Goal: Task Accomplishment & Management: Manage account settings

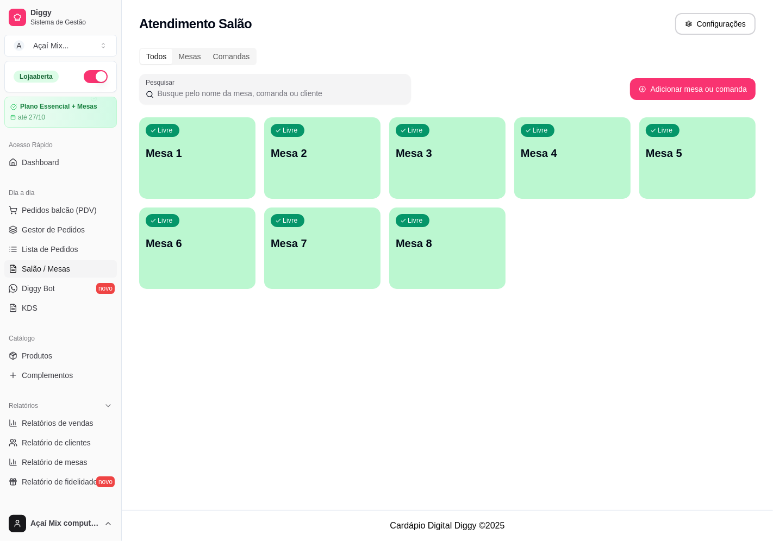
scroll to position [121, 0]
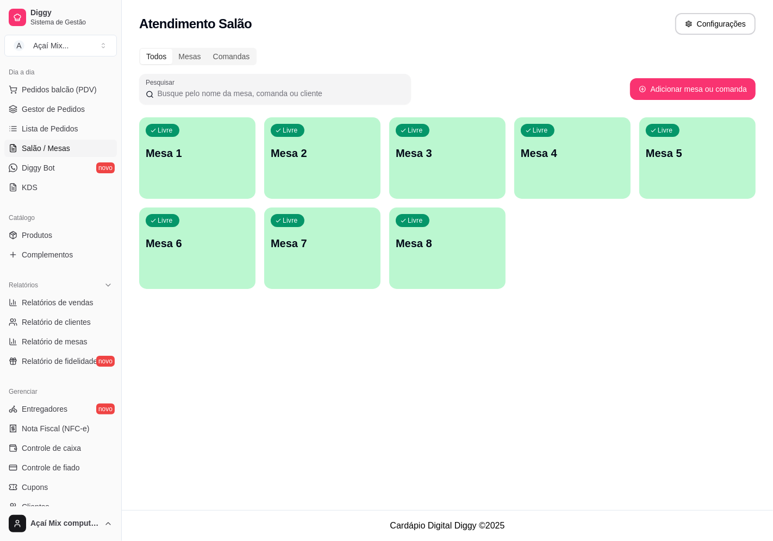
click at [187, 161] on div "Livre Mesa 1" at bounding box center [197, 151] width 116 height 68
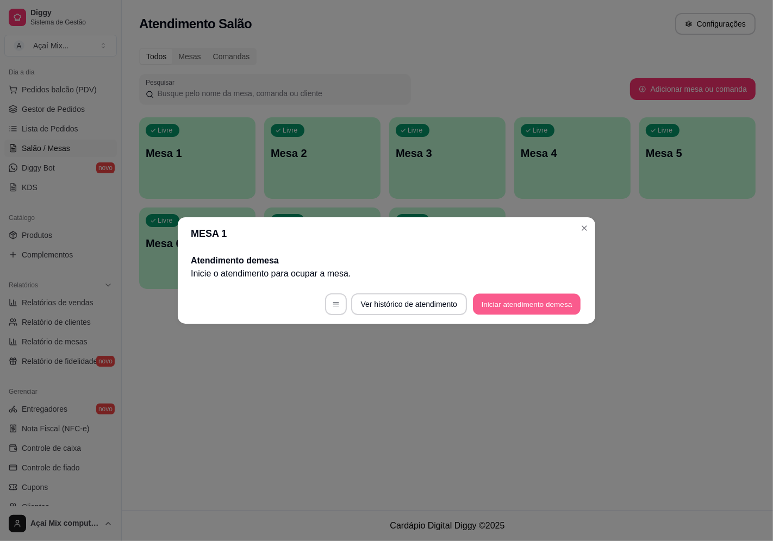
click at [535, 298] on button "Iniciar atendimento de mesa" at bounding box center [527, 304] width 108 height 21
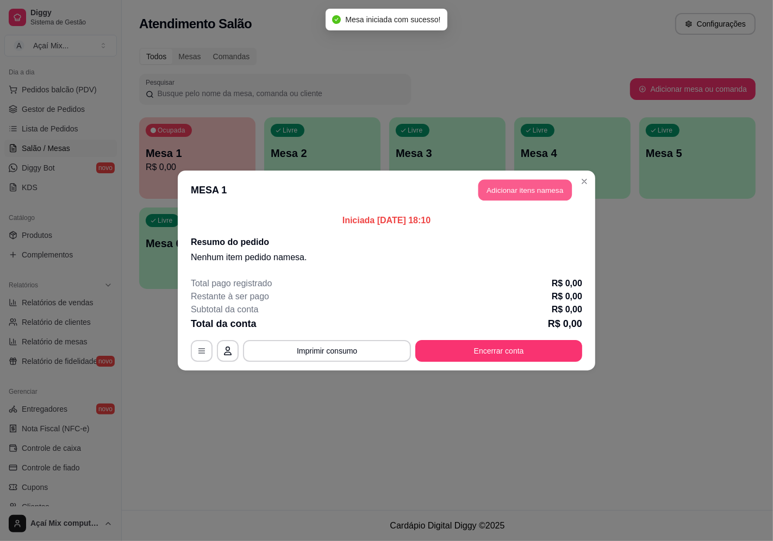
click at [496, 193] on button "Adicionar itens na mesa" at bounding box center [524, 190] width 93 height 21
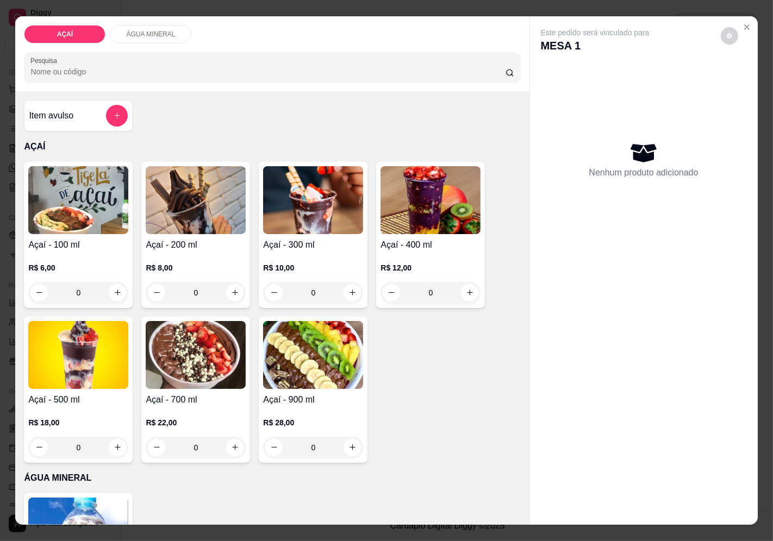
click at [382, 232] on div "Açaí - 400 ml R$ 12,00 0" at bounding box center [430, 235] width 109 height 146
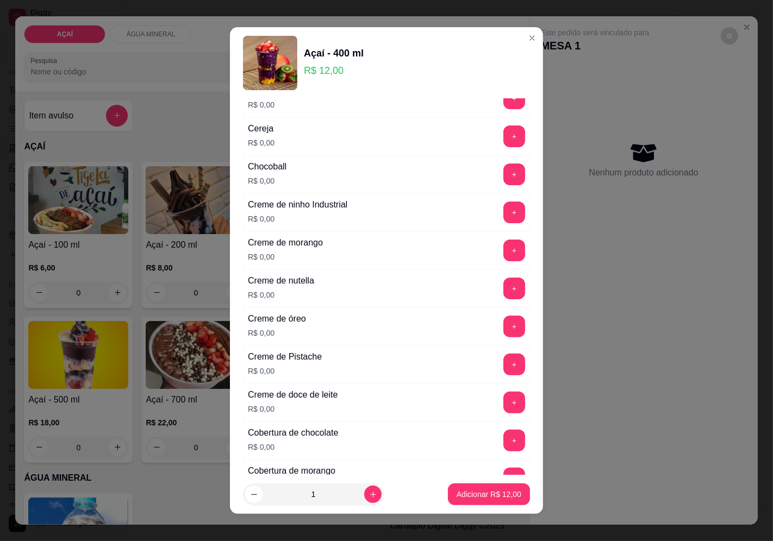
scroll to position [200, 0]
click at [504, 212] on button "+" at bounding box center [514, 213] width 21 height 21
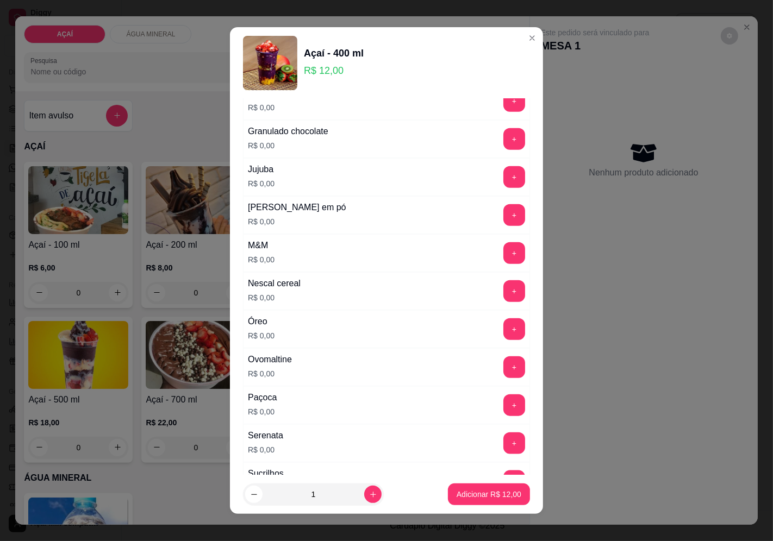
scroll to position [985, 0]
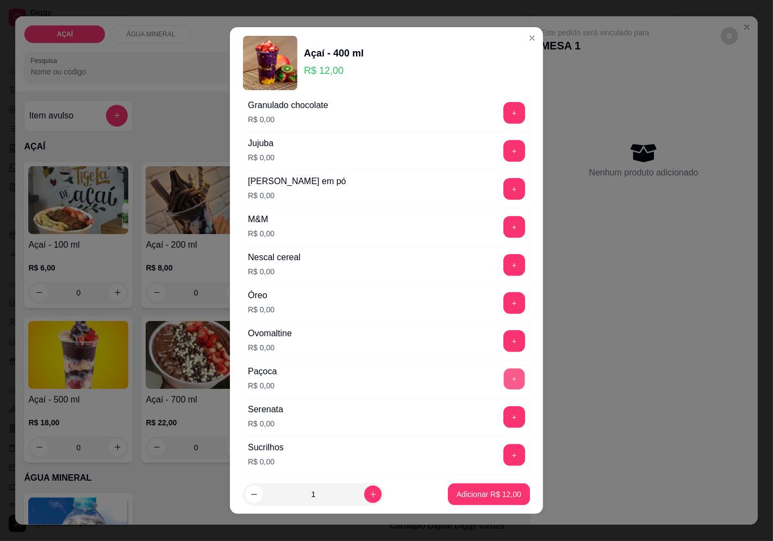
click at [504, 377] on button "+" at bounding box center [514, 379] width 21 height 21
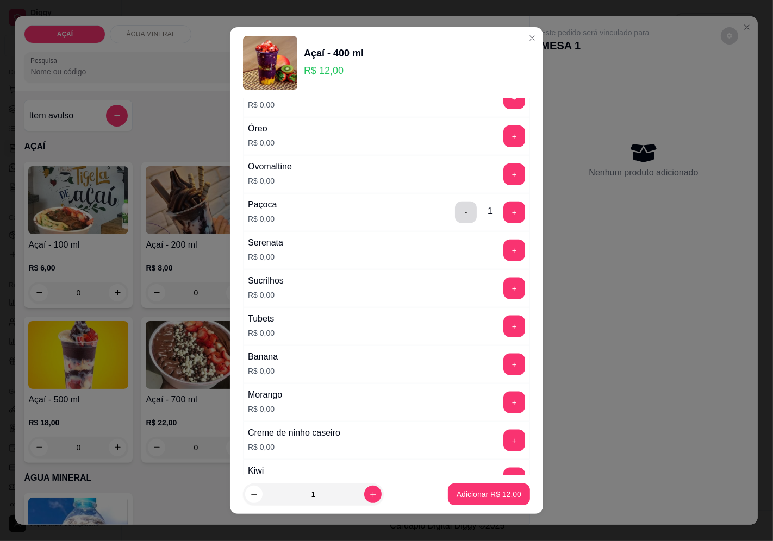
scroll to position [1166, 0]
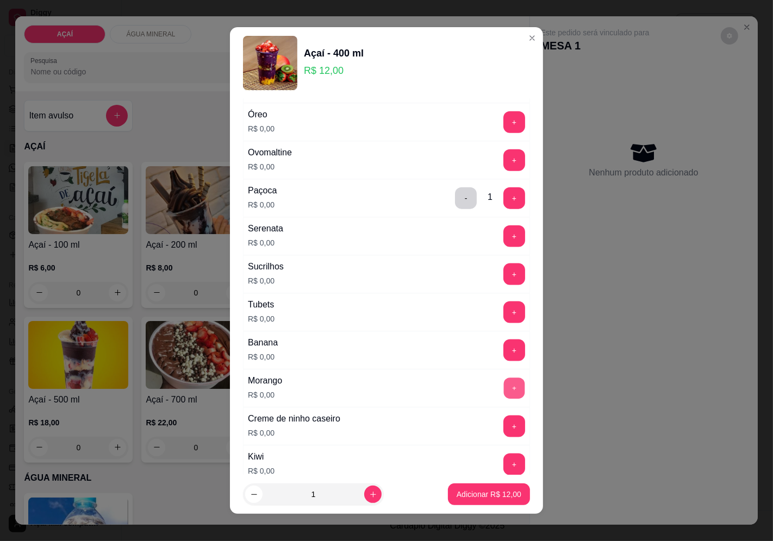
click at [504, 390] on button "+" at bounding box center [514, 388] width 21 height 21
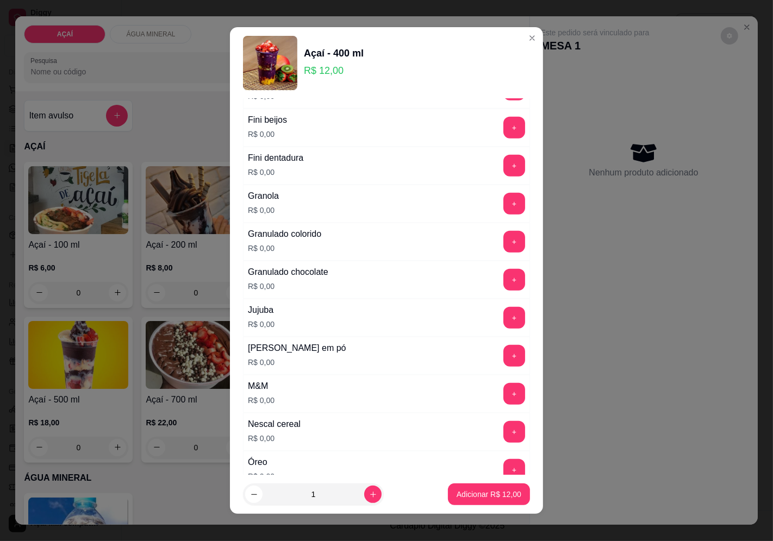
scroll to position [804, 0]
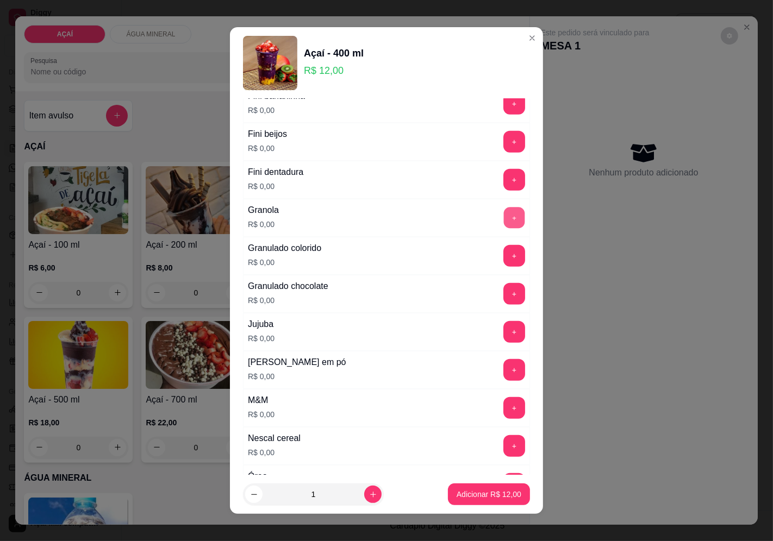
click at [504, 218] on button "+" at bounding box center [514, 217] width 21 height 21
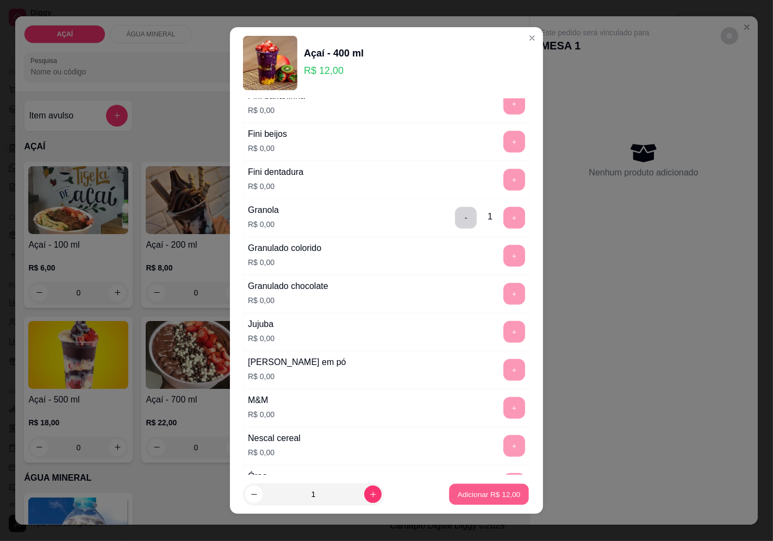
click at [499, 492] on p "Adicionar R$ 12,00" at bounding box center [489, 495] width 63 height 10
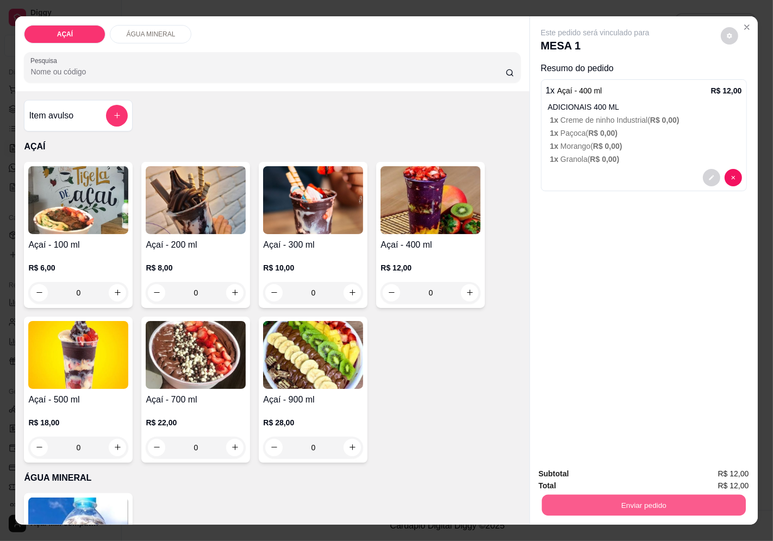
click at [579, 508] on button "Enviar pedido" at bounding box center [643, 505] width 204 height 21
click at [714, 465] on button "Enviar pedido" at bounding box center [720, 475] width 61 height 21
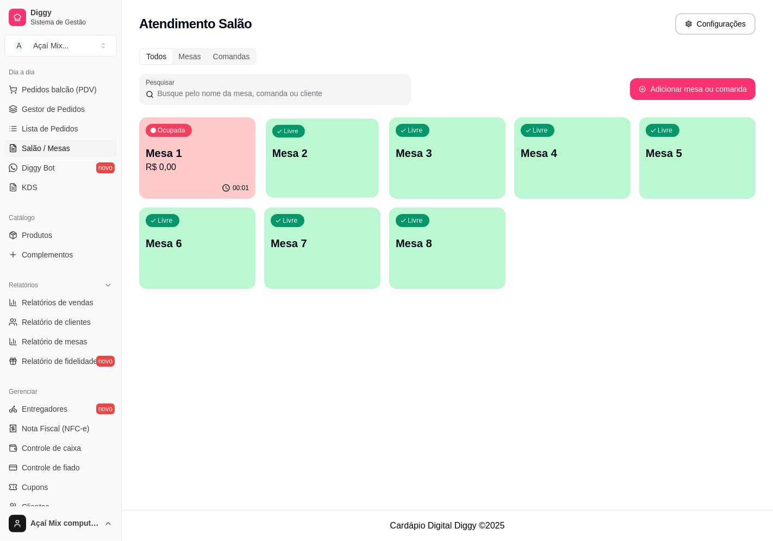
click at [361, 171] on div "Livre Mesa 2" at bounding box center [322, 151] width 113 height 66
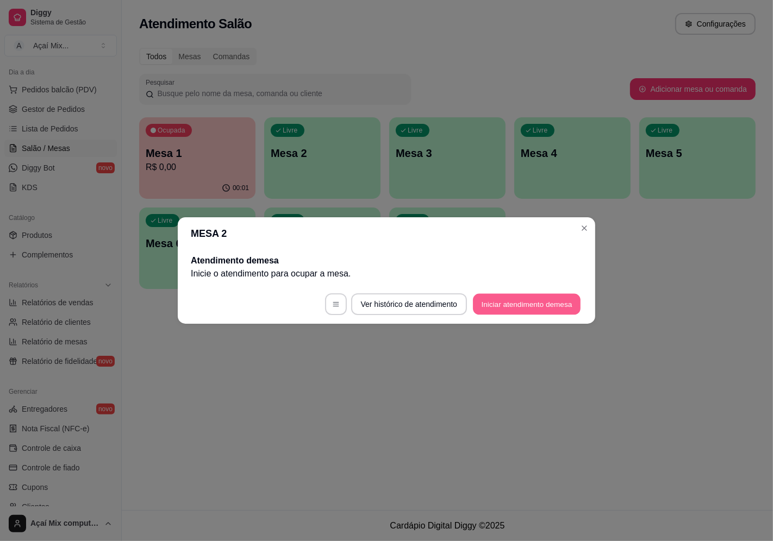
click at [533, 297] on button "Iniciar atendimento de mesa" at bounding box center [527, 304] width 108 height 21
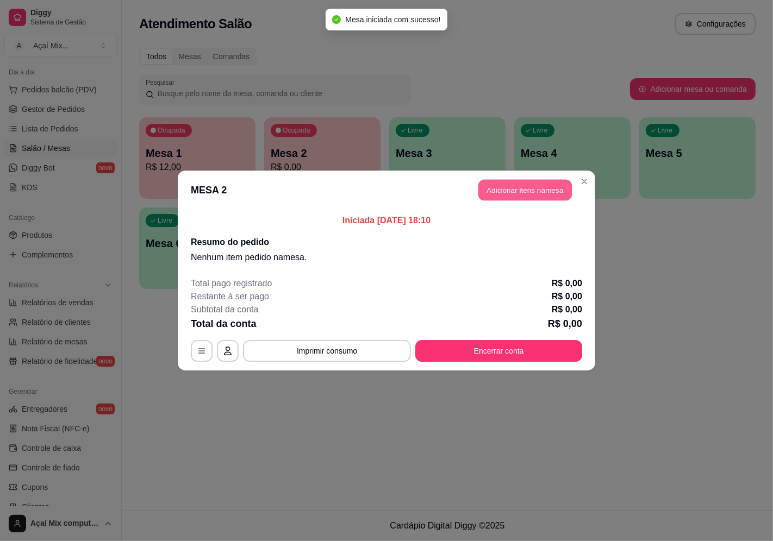
click at [504, 186] on button "Adicionar itens na mesa" at bounding box center [524, 190] width 93 height 21
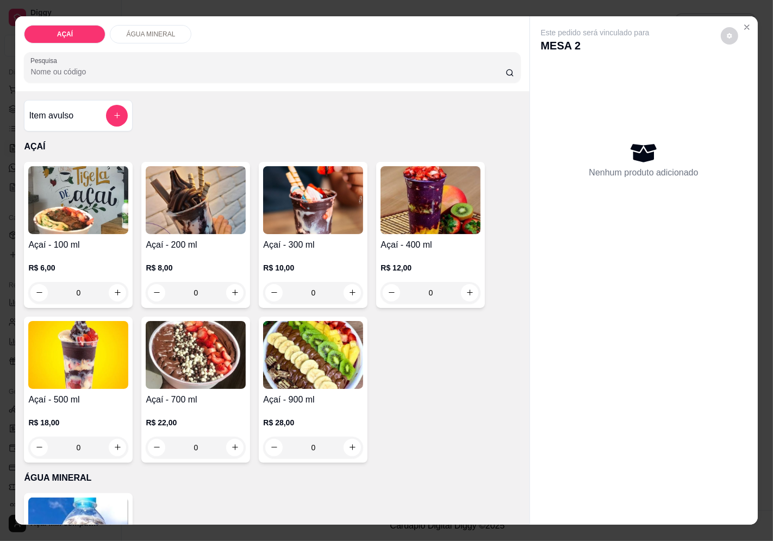
click at [321, 264] on p "R$ 10,00" at bounding box center [313, 268] width 100 height 11
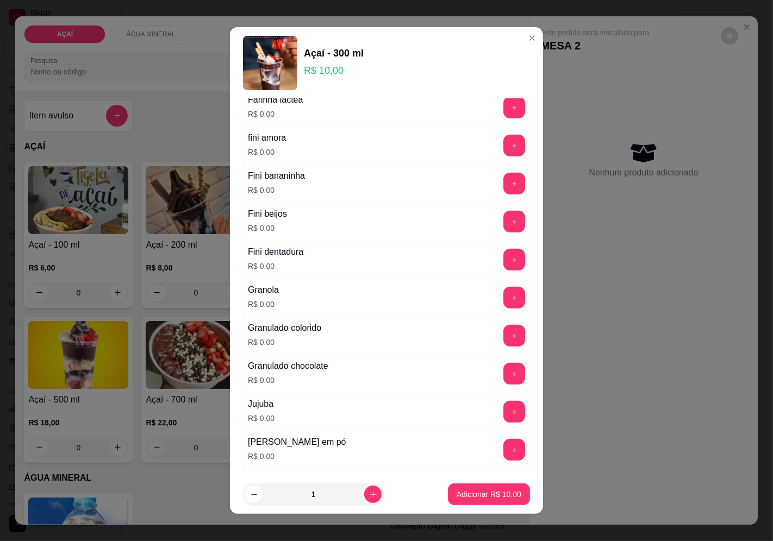
scroll to position [845, 0]
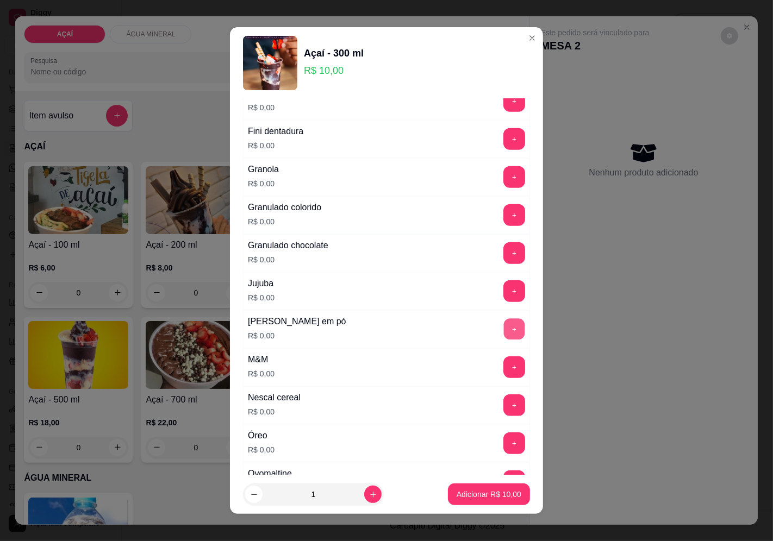
click at [504, 334] on button "+" at bounding box center [514, 329] width 21 height 21
click at [504, 221] on button "+" at bounding box center [514, 214] width 21 height 21
click at [455, 215] on button "-" at bounding box center [466, 215] width 22 height 22
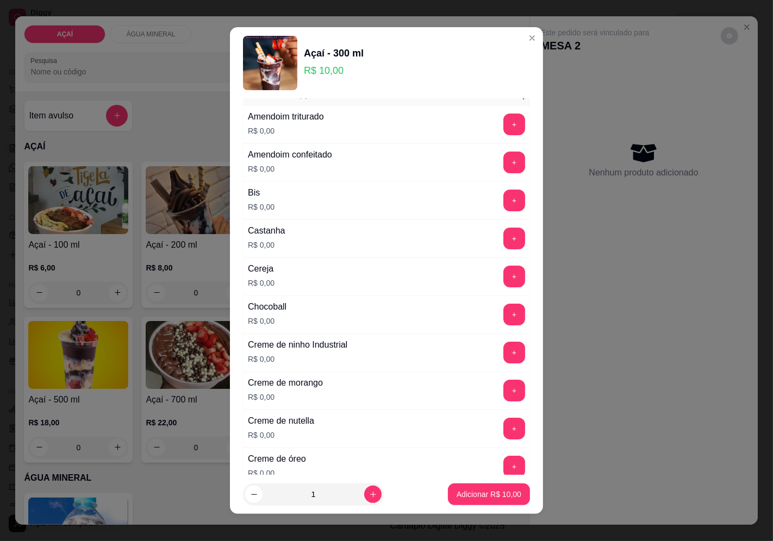
scroll to position [60, 0]
click at [504, 163] on button "+" at bounding box center [514, 162] width 21 height 21
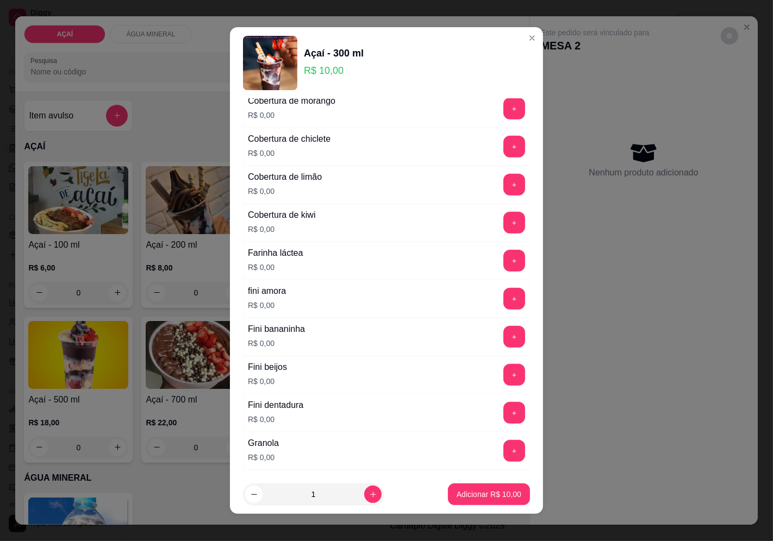
scroll to position [604, 0]
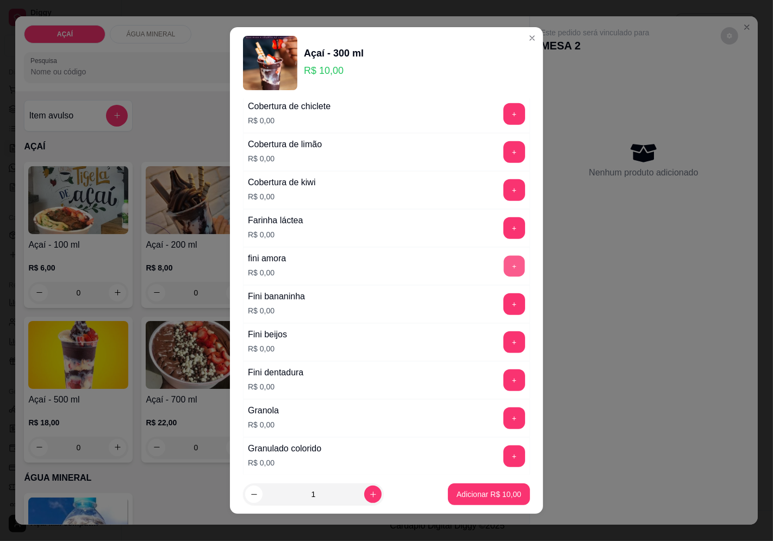
click at [504, 265] on button "+" at bounding box center [514, 265] width 21 height 21
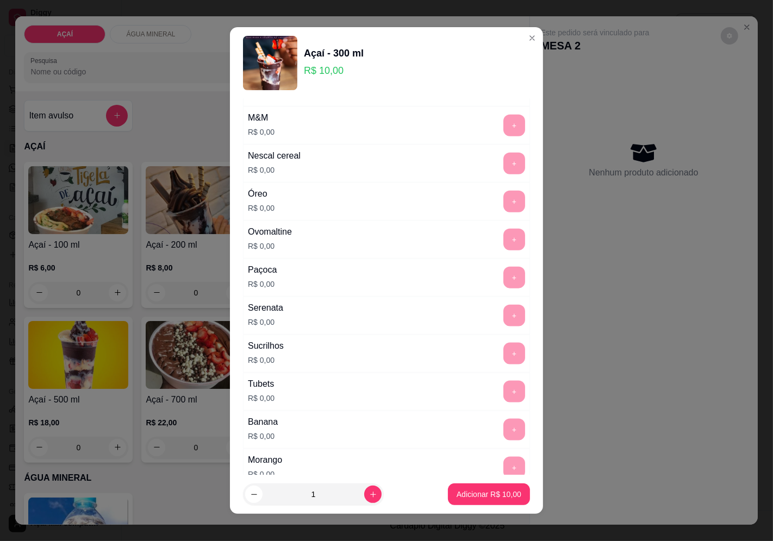
scroll to position [1287, 0]
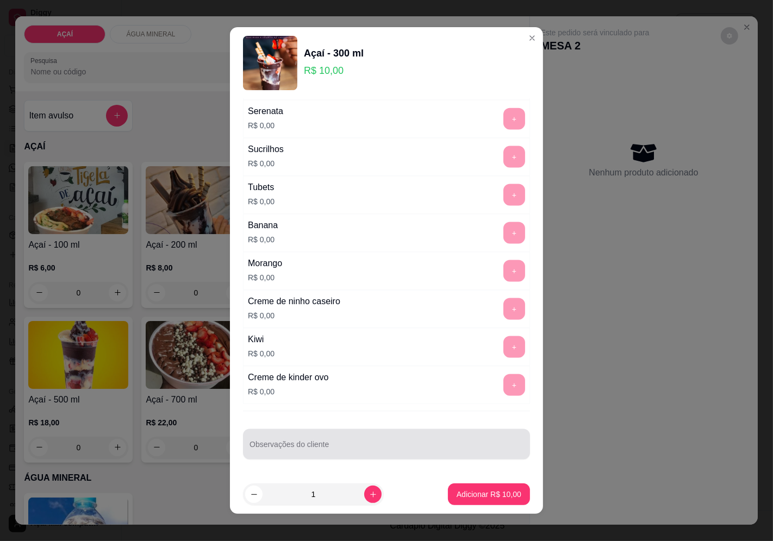
click at [349, 449] on input "Observações do cliente" at bounding box center [386, 449] width 274 height 11
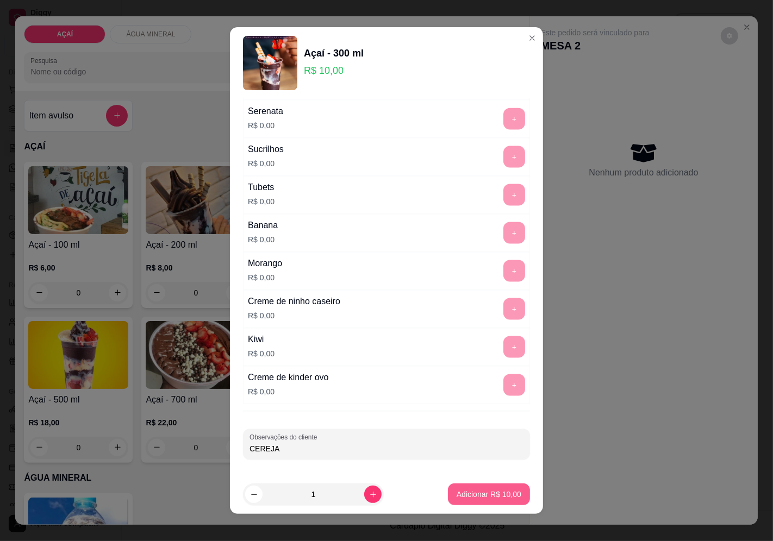
type input "CEREJA"
click at [458, 492] on p "Adicionar R$ 10,00" at bounding box center [489, 495] width 63 height 10
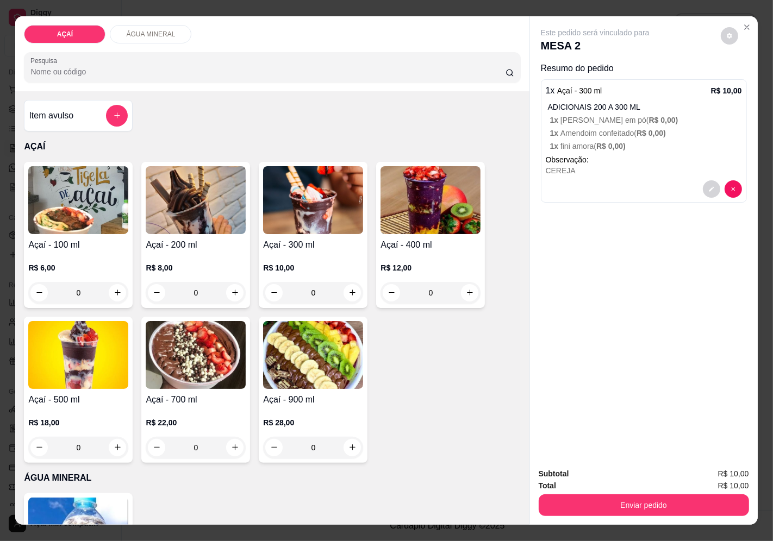
click at [210, 241] on h4 "Açaí - 200 ml" at bounding box center [196, 245] width 100 height 13
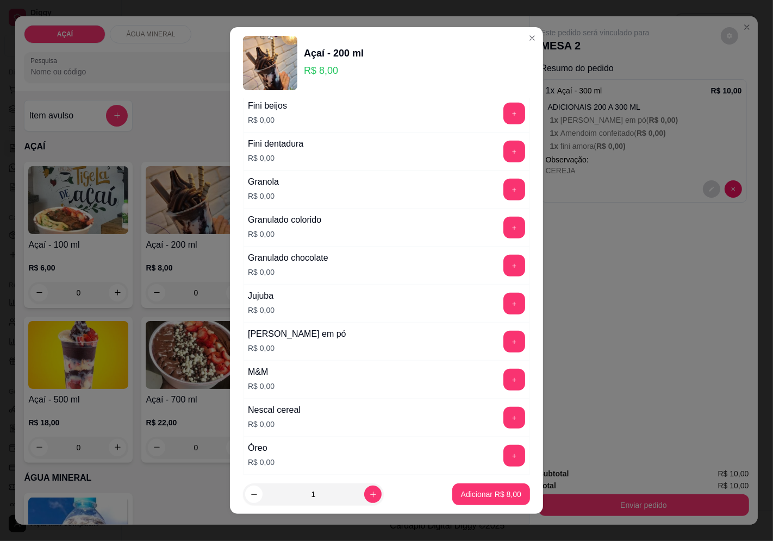
scroll to position [845, 0]
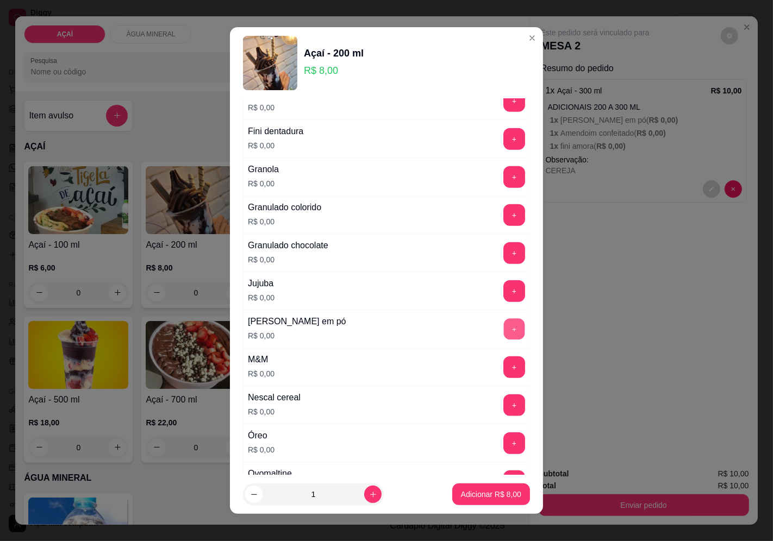
click at [504, 327] on button "+" at bounding box center [514, 329] width 21 height 21
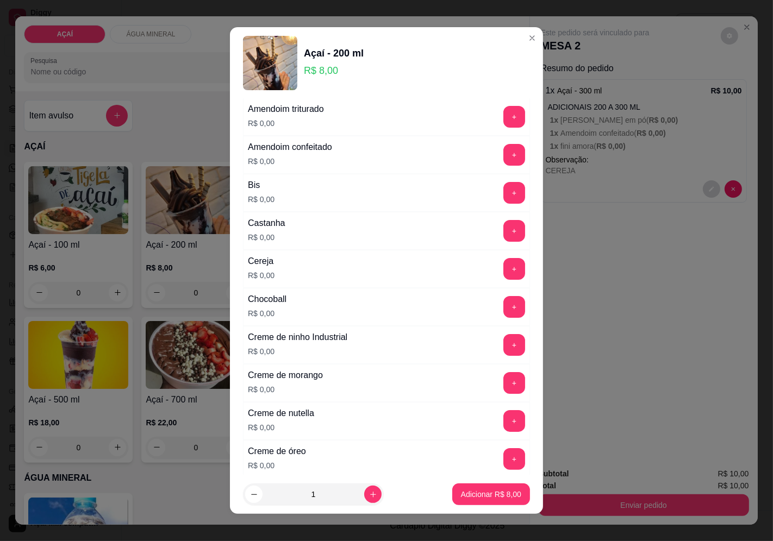
scroll to position [60, 0]
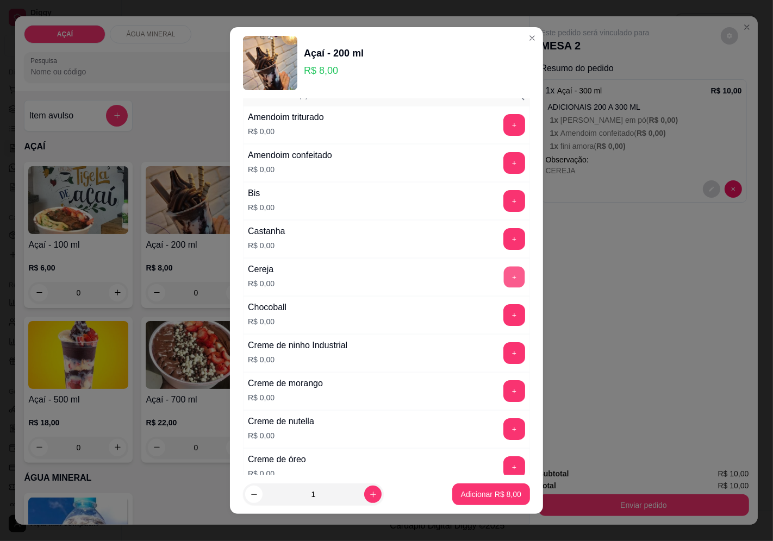
click at [504, 276] on button "+" at bounding box center [514, 276] width 21 height 21
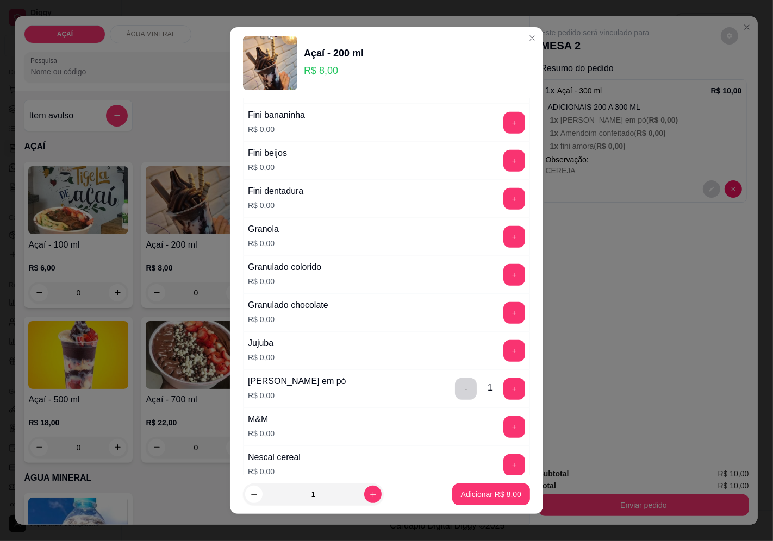
scroll to position [785, 0]
click at [504, 207] on button "+" at bounding box center [514, 199] width 21 height 21
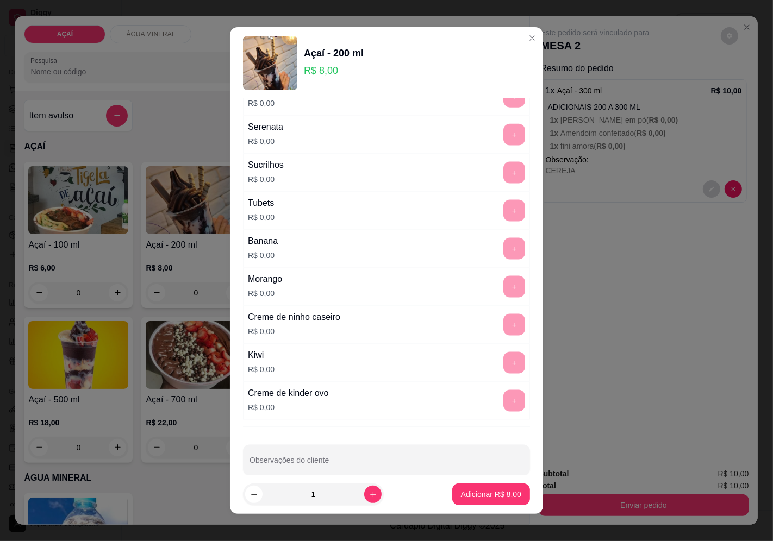
scroll to position [1287, 0]
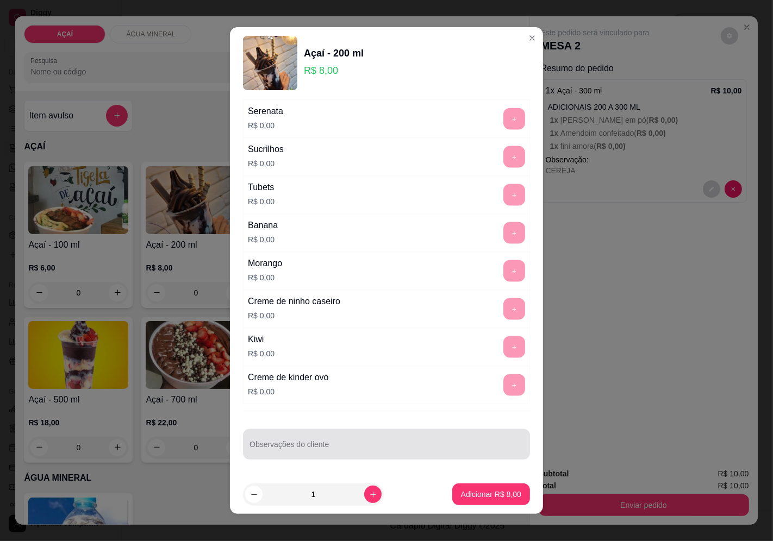
click at [408, 434] on div at bounding box center [386, 445] width 274 height 22
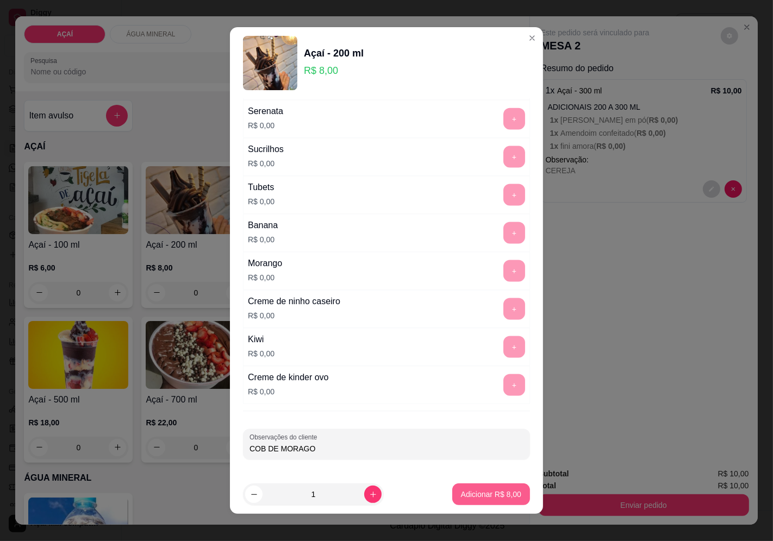
type input "COB DE MORAGO"
click at [484, 488] on button "Adicionar R$ 8,00" at bounding box center [491, 495] width 78 height 22
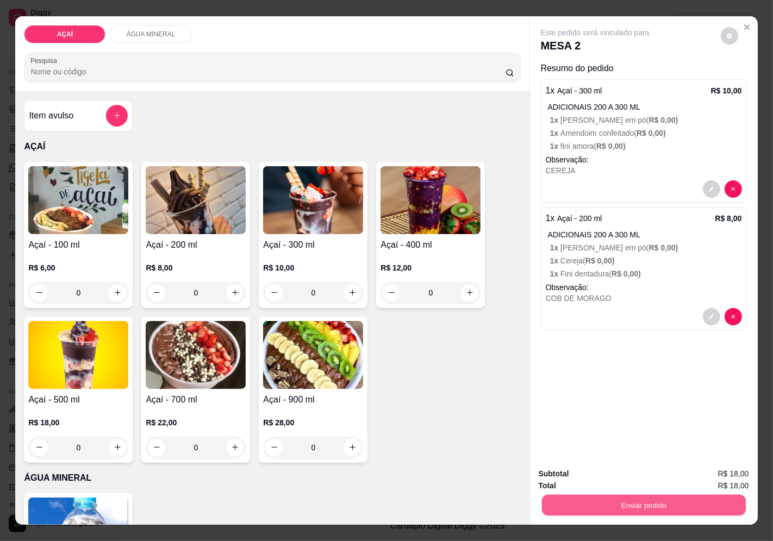
click at [541, 501] on button "Enviar pedido" at bounding box center [643, 505] width 204 height 21
click at [696, 467] on button "Enviar pedido" at bounding box center [720, 474] width 60 height 20
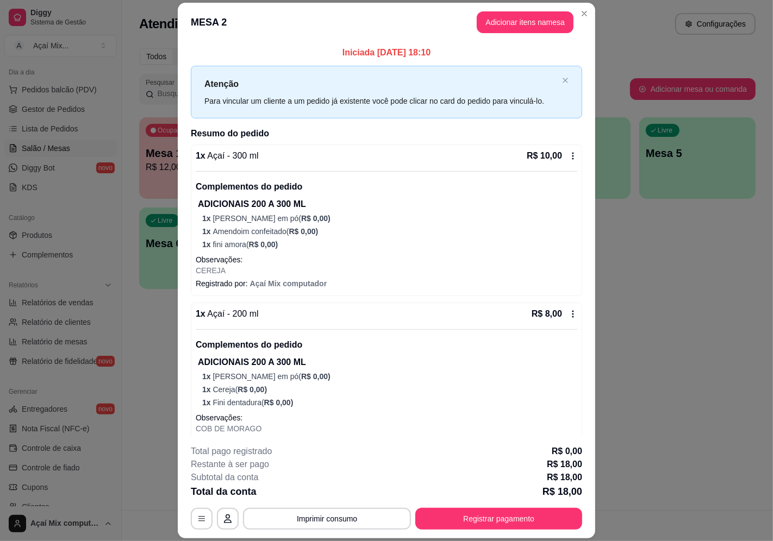
drag, startPoint x: 583, startPoint y: 184, endPoint x: 199, endPoint y: 43, distance: 408.6
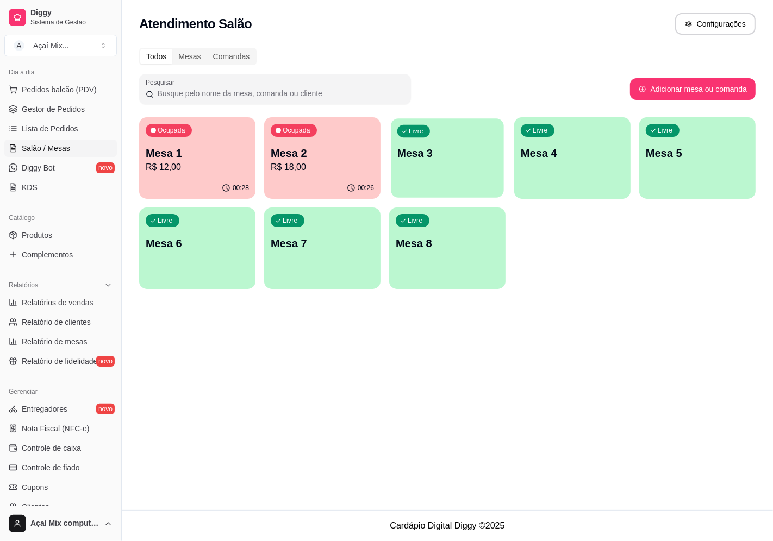
click at [427, 173] on div "Livre Mesa 3" at bounding box center [447, 151] width 113 height 66
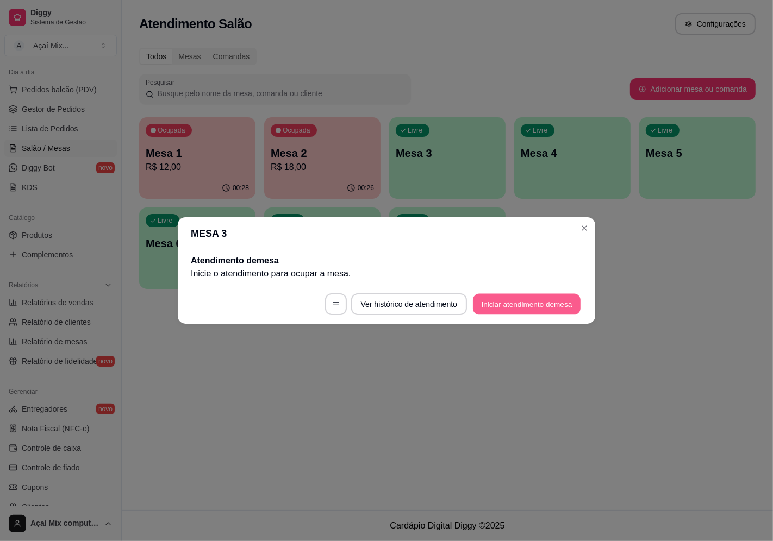
click at [497, 296] on button "Iniciar atendimento de mesa" at bounding box center [527, 304] width 108 height 21
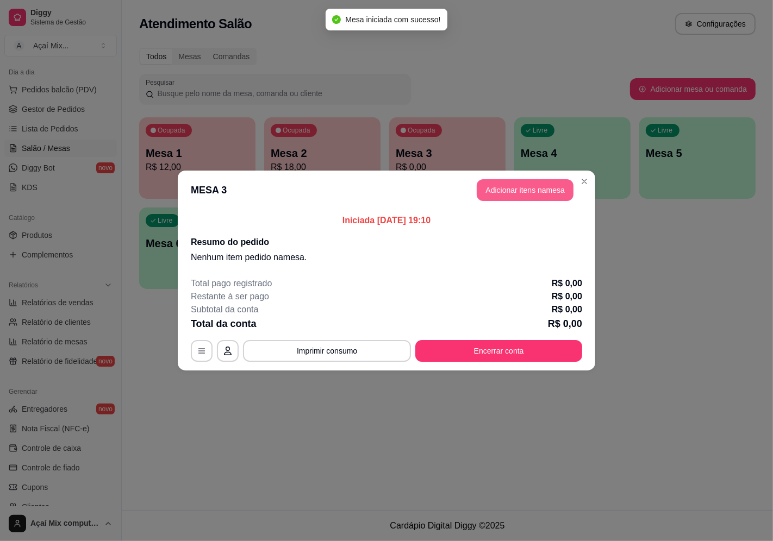
click at [516, 192] on button "Adicionar itens na mesa" at bounding box center [525, 190] width 97 height 22
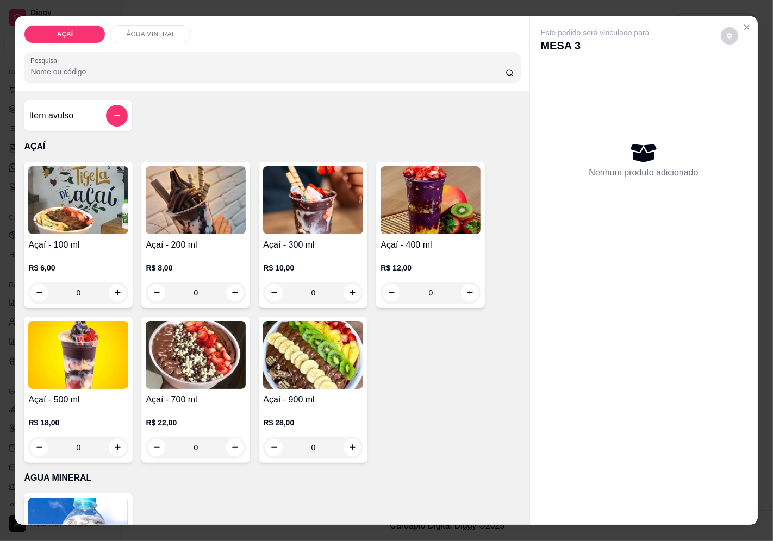
click at [390, 226] on img at bounding box center [430, 200] width 100 height 68
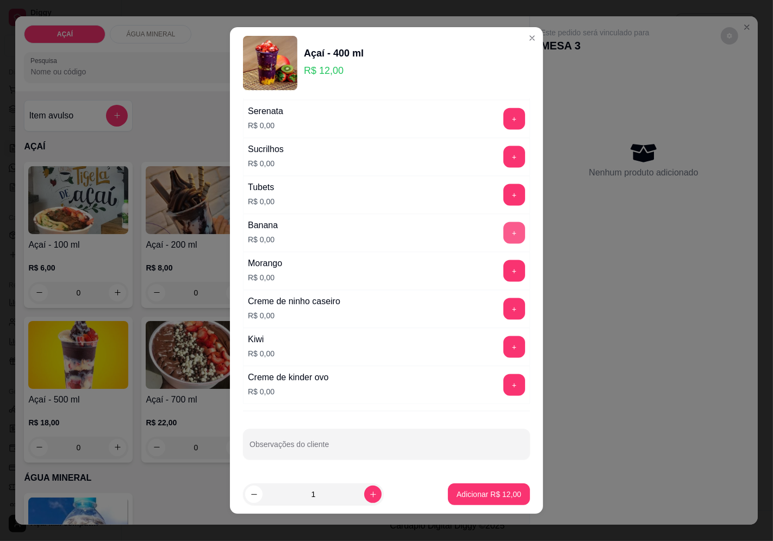
click at [503, 238] on button "+" at bounding box center [514, 233] width 22 height 22
click at [503, 273] on button "+" at bounding box center [514, 271] width 22 height 22
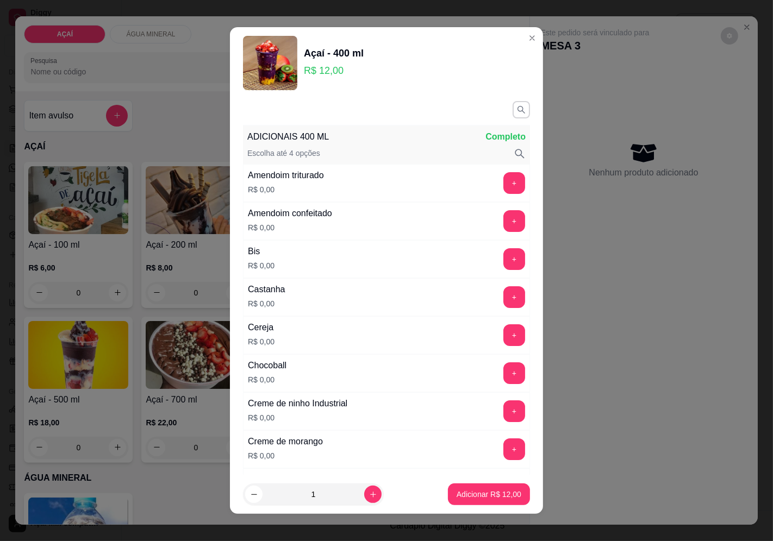
scroll to position [0, 0]
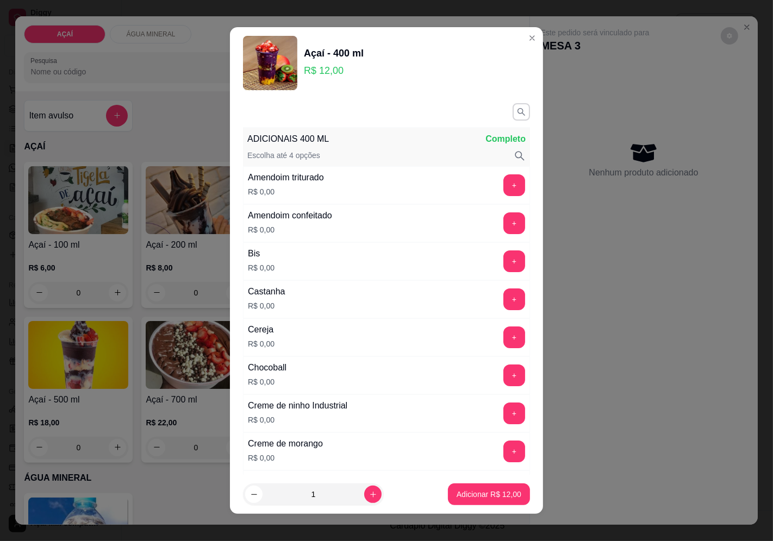
click at [502, 310] on div "+" at bounding box center [514, 300] width 30 height 22
click at [503, 304] on button "+" at bounding box center [514, 300] width 22 height 22
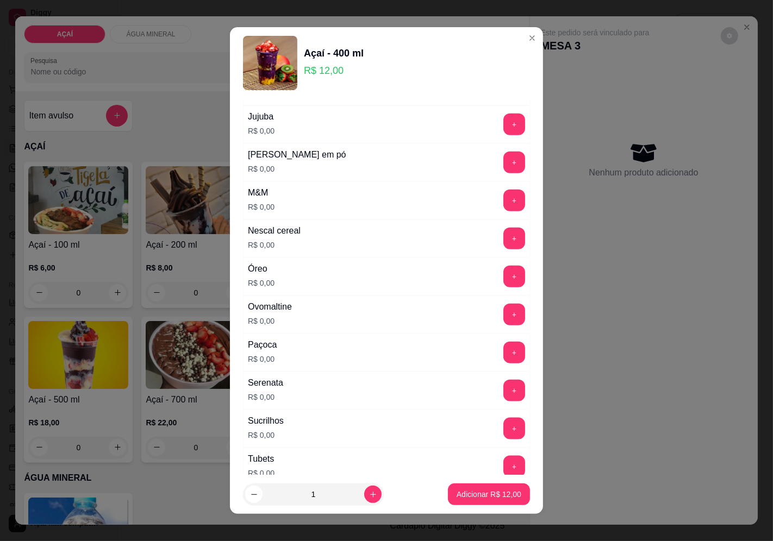
scroll to position [1026, 0]
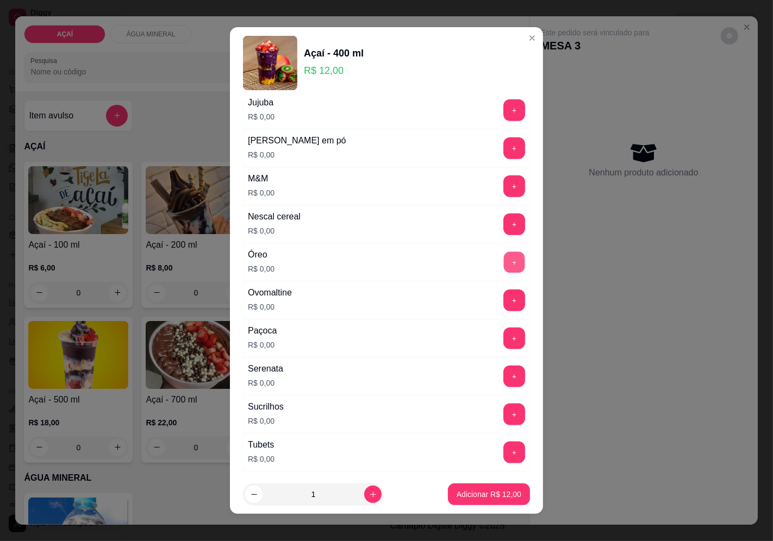
click at [504, 268] on button "+" at bounding box center [514, 262] width 21 height 21
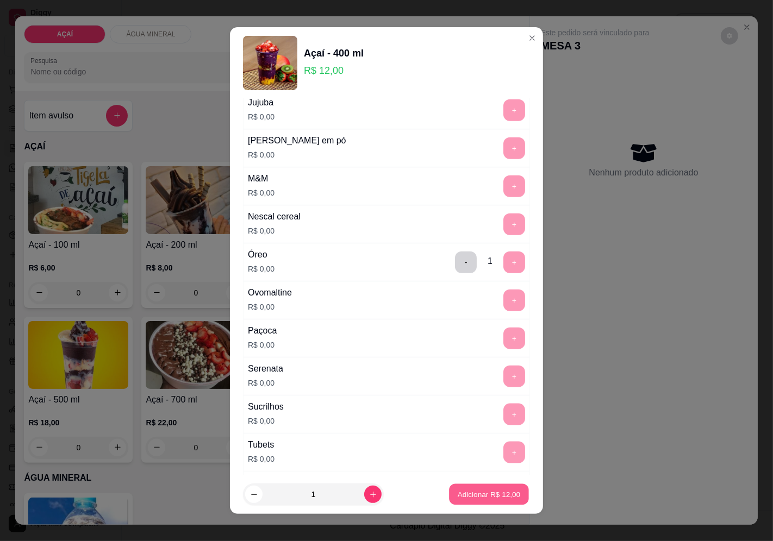
click at [482, 490] on p "Adicionar R$ 12,00" at bounding box center [489, 495] width 63 height 10
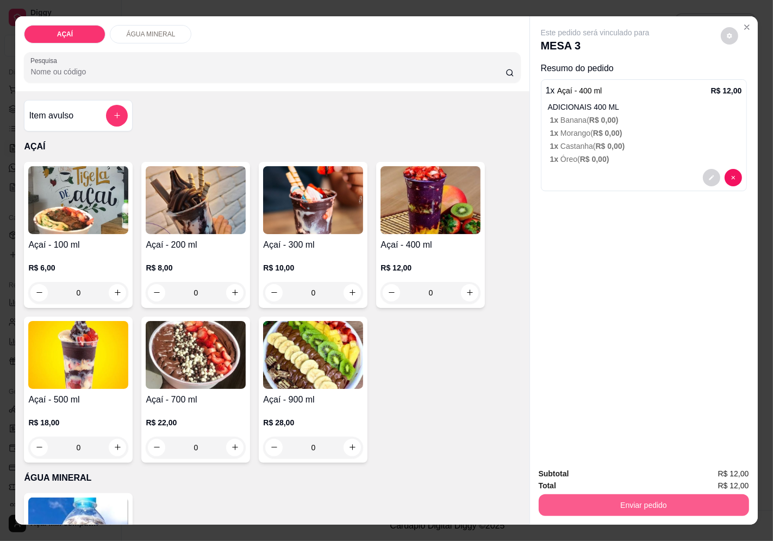
click at [565, 496] on button "Enviar pedido" at bounding box center [644, 506] width 210 height 22
click at [735, 470] on button "Enviar pedido" at bounding box center [720, 474] width 61 height 21
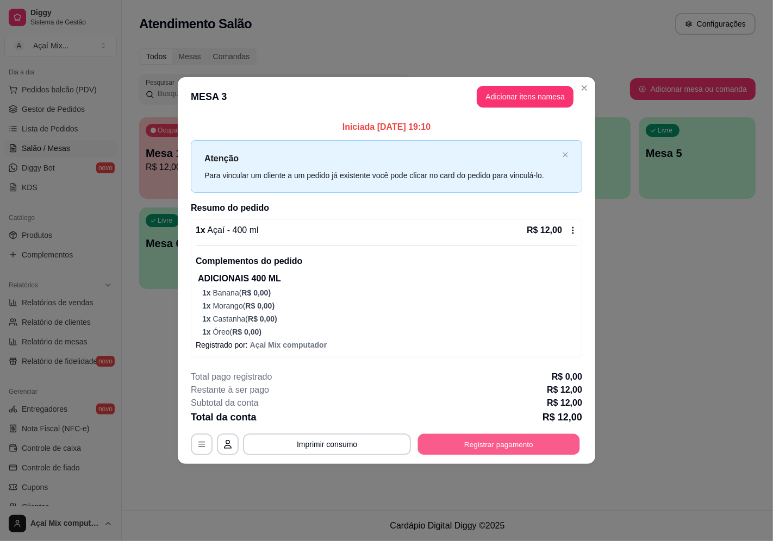
click at [560, 450] on button "Registrar pagamento" at bounding box center [499, 444] width 162 height 21
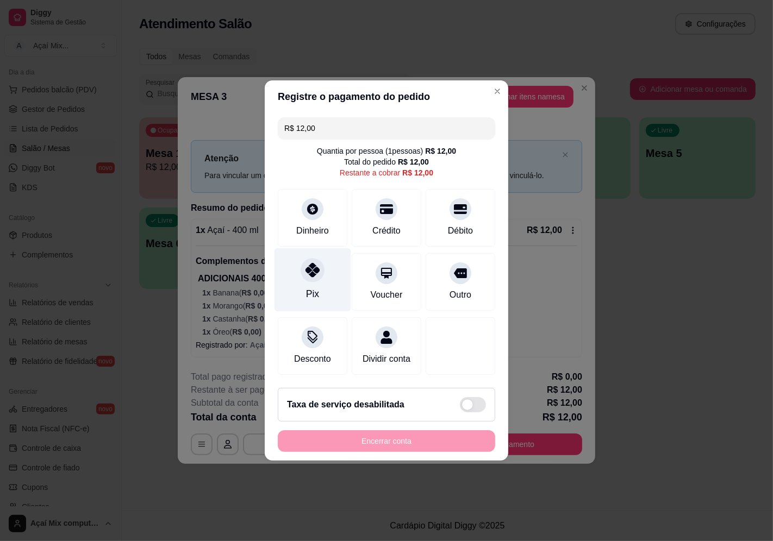
click at [297, 262] on div "Pix" at bounding box center [312, 280] width 77 height 64
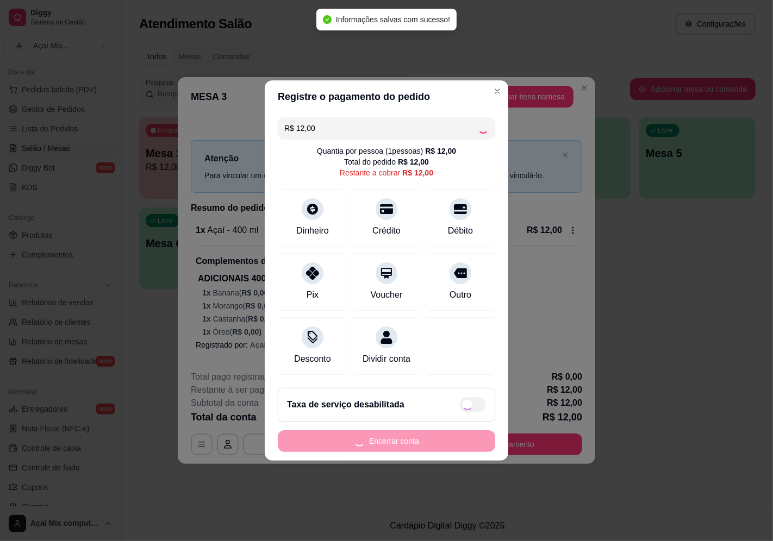
type input "R$ 0,00"
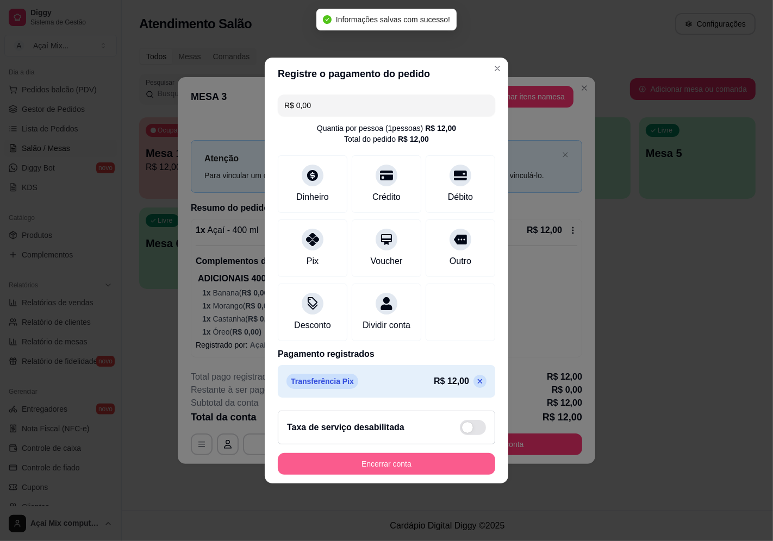
click at [363, 465] on button "Encerrar conta" at bounding box center [386, 464] width 217 height 22
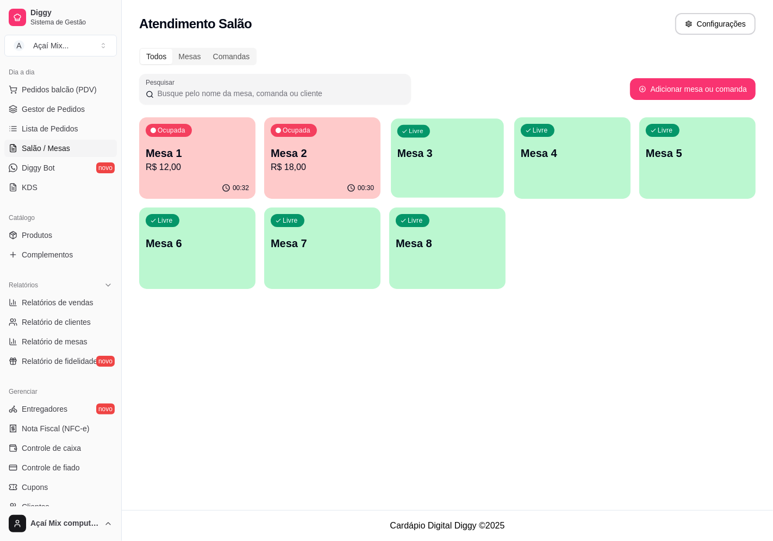
click at [436, 139] on div "Livre Mesa 3" at bounding box center [447, 151] width 113 height 66
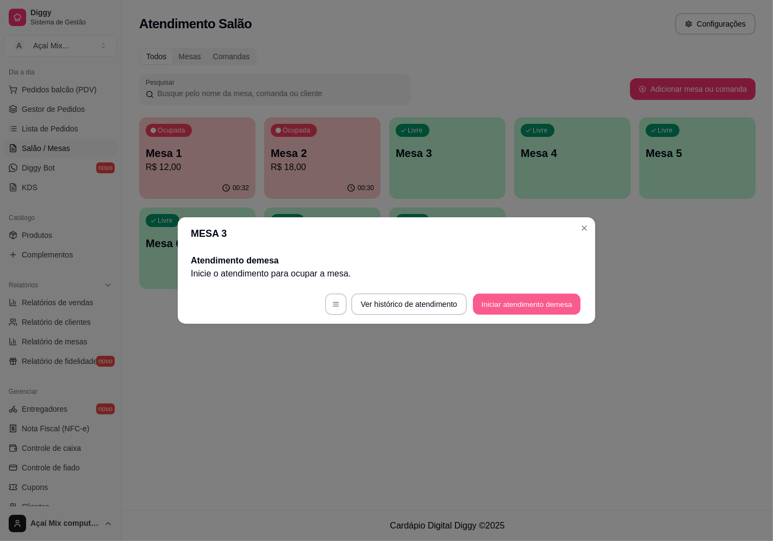
click at [542, 307] on button "Iniciar atendimento de mesa" at bounding box center [527, 304] width 108 height 21
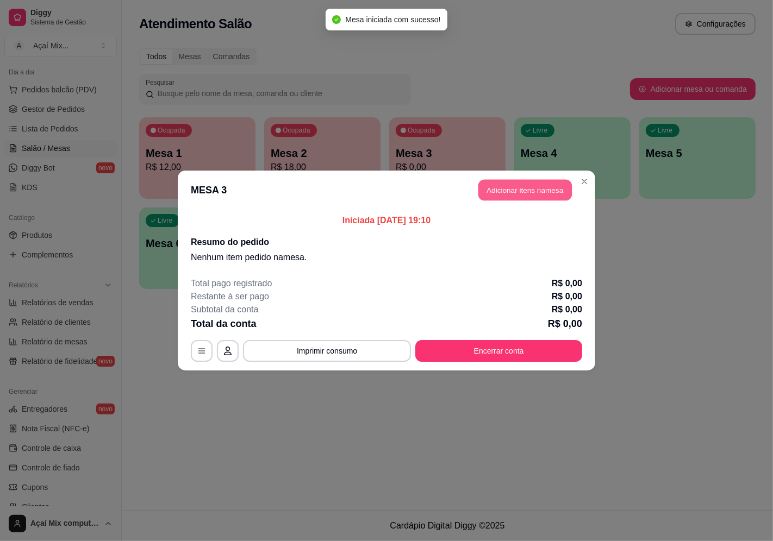
click at [559, 194] on button "Adicionar itens na mesa" at bounding box center [524, 190] width 93 height 21
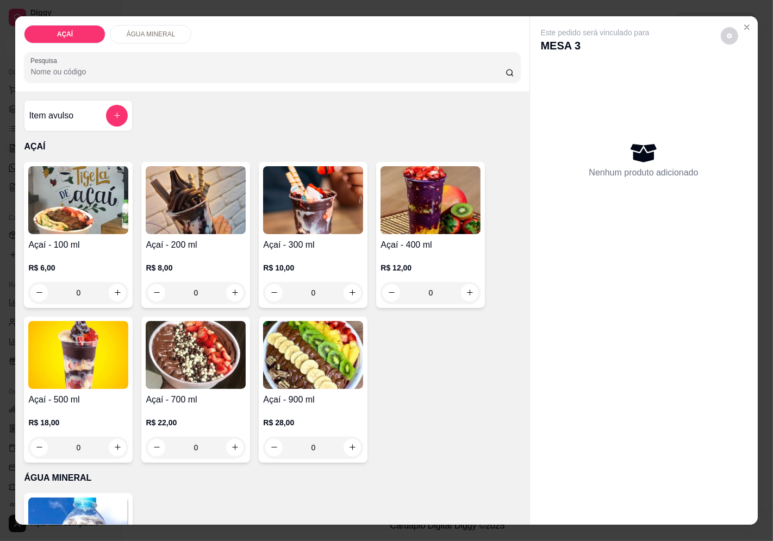
click at [303, 240] on h4 "Açaí - 300 ml" at bounding box center [313, 245] width 100 height 13
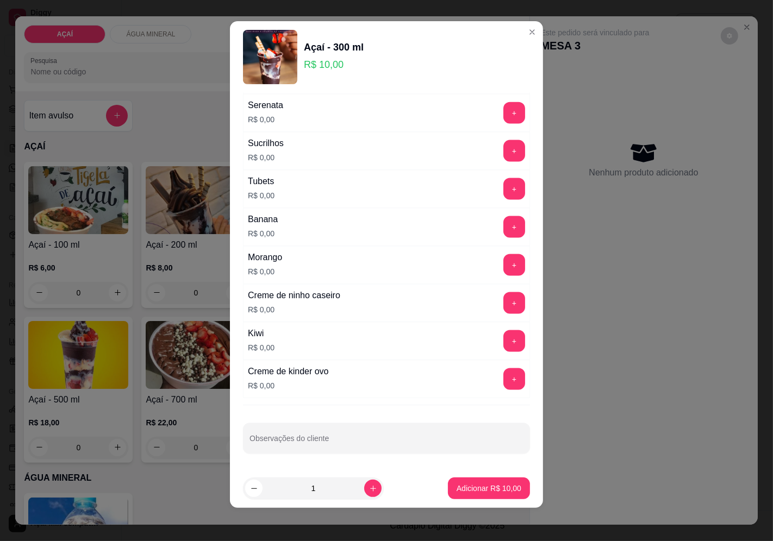
scroll to position [8, 0]
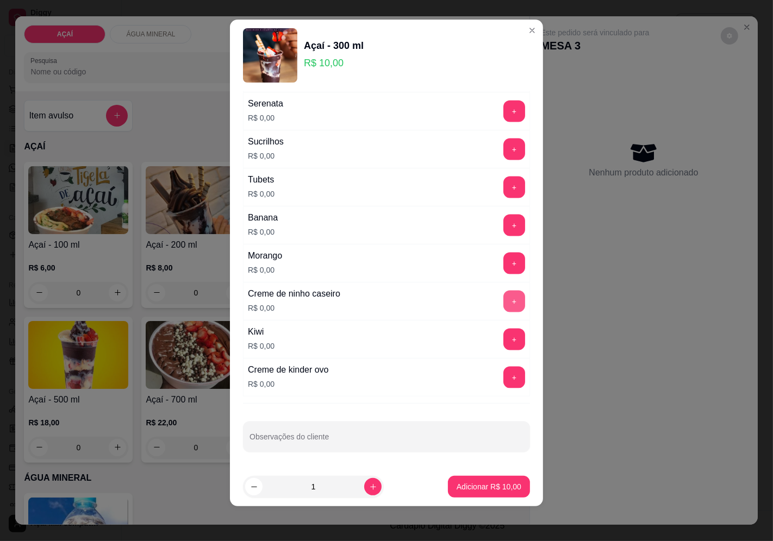
click at [503, 295] on button "+" at bounding box center [514, 302] width 22 height 22
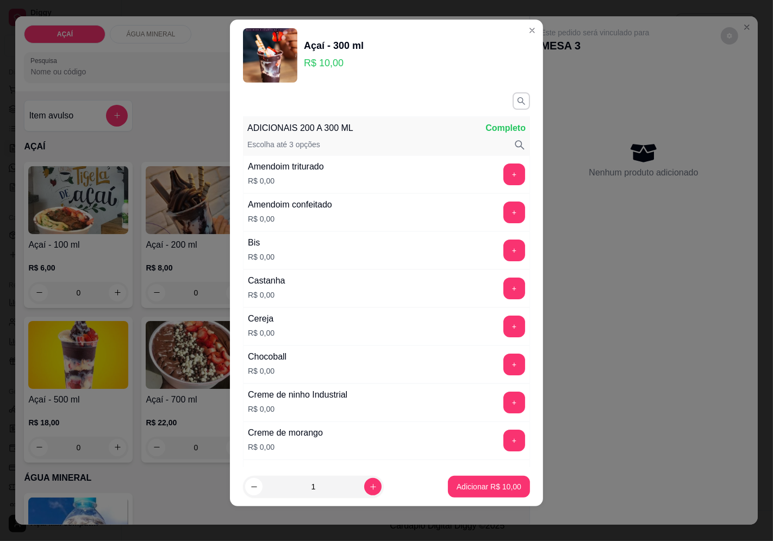
scroll to position [0, 0]
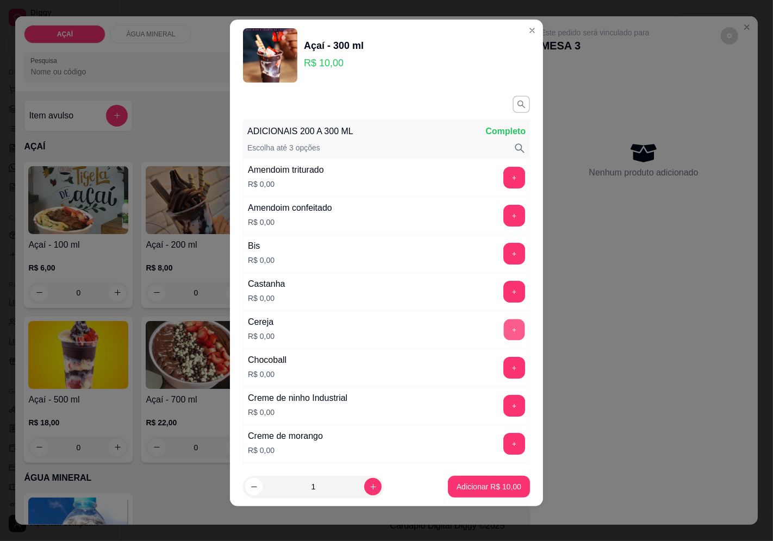
click at [504, 329] on button "+" at bounding box center [514, 329] width 21 height 21
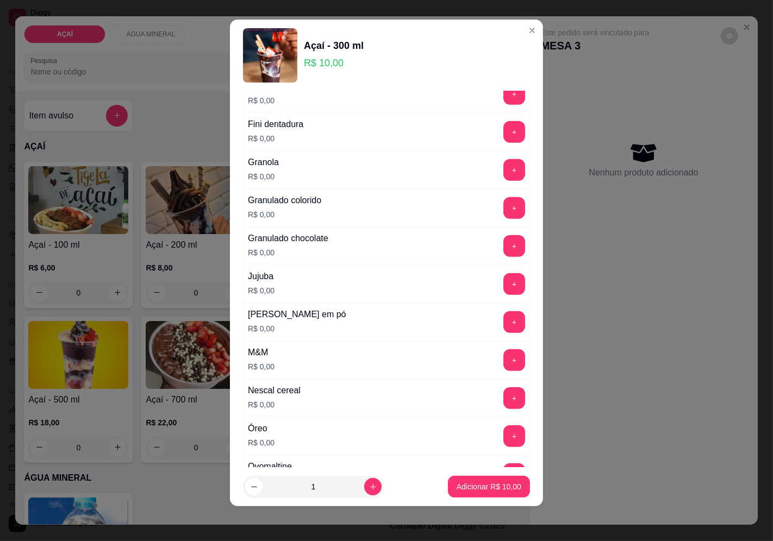
scroll to position [845, 0]
click at [504, 395] on button "+" at bounding box center [514, 397] width 21 height 21
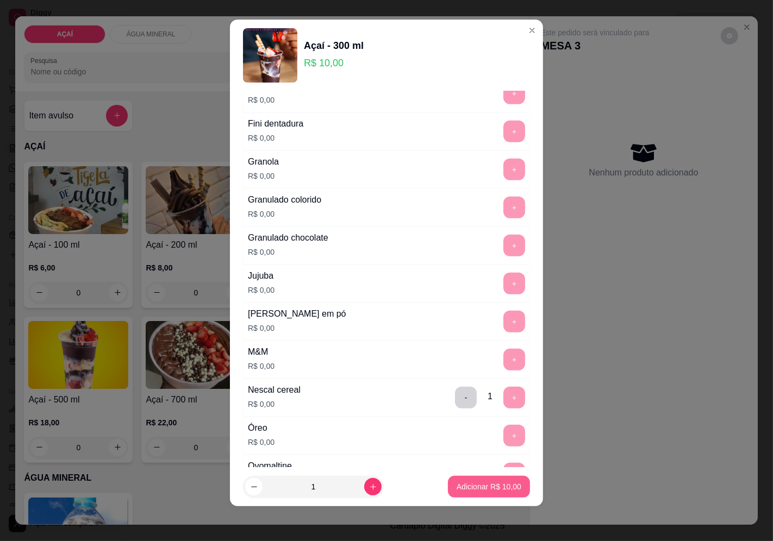
click at [473, 488] on p "Adicionar R$ 10,00" at bounding box center [489, 487] width 65 height 11
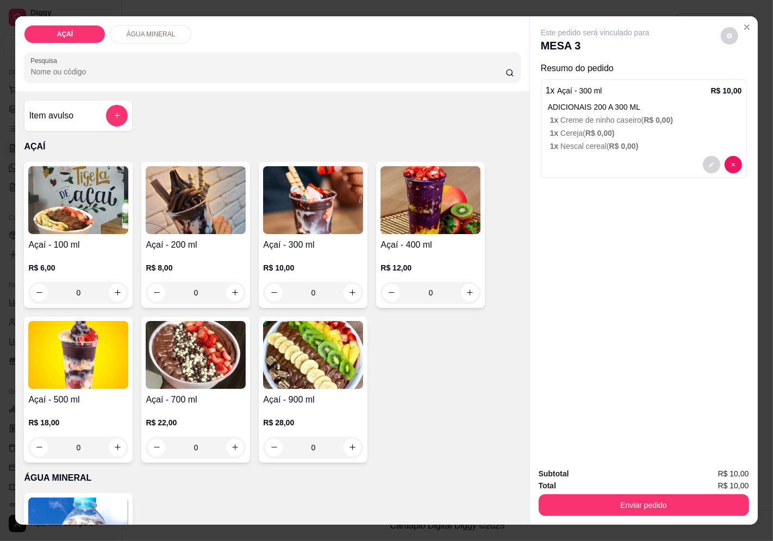
click at [98, 221] on img at bounding box center [78, 200] width 100 height 68
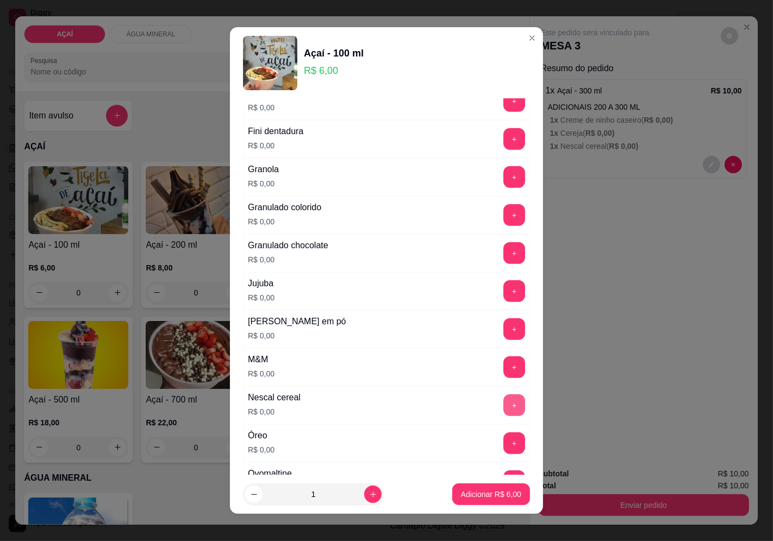
scroll to position [966, 0]
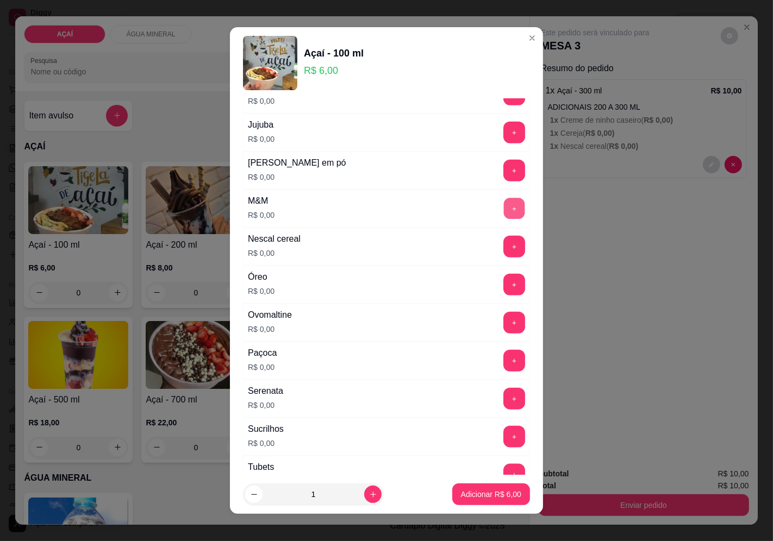
click at [504, 217] on button "+" at bounding box center [514, 208] width 21 height 21
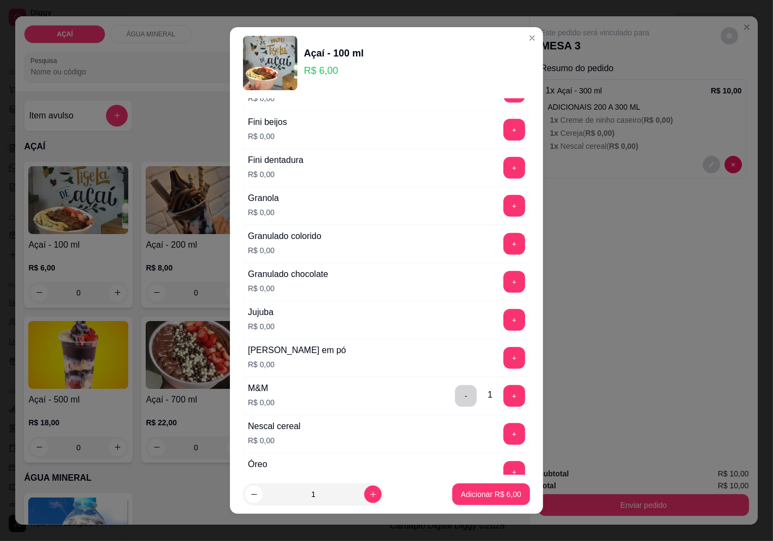
scroll to position [785, 0]
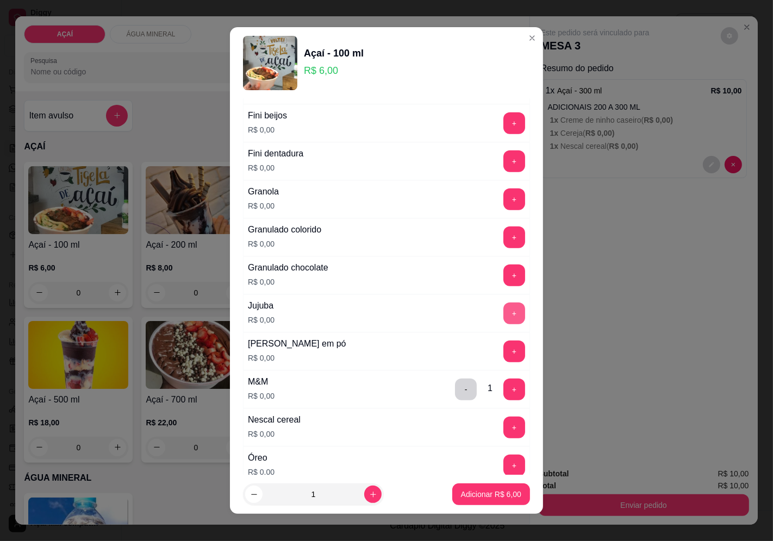
click at [503, 308] on button "+" at bounding box center [514, 314] width 22 height 22
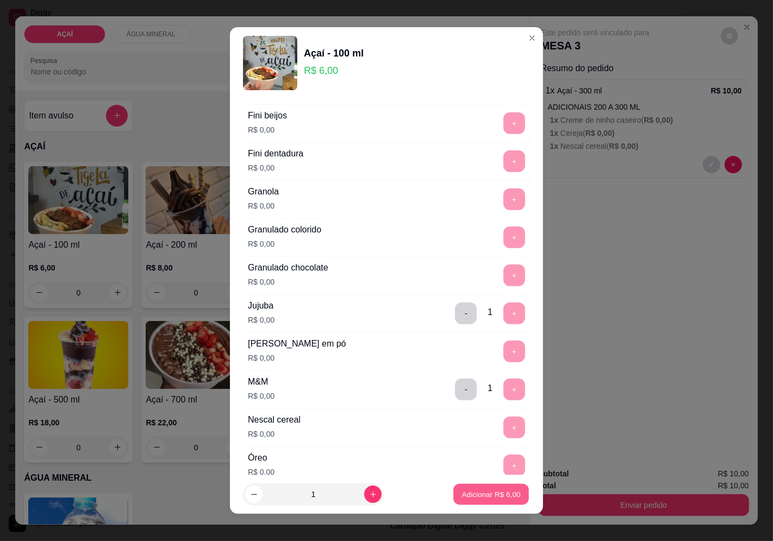
click at [480, 496] on p "Adicionar R$ 6,00" at bounding box center [490, 495] width 59 height 10
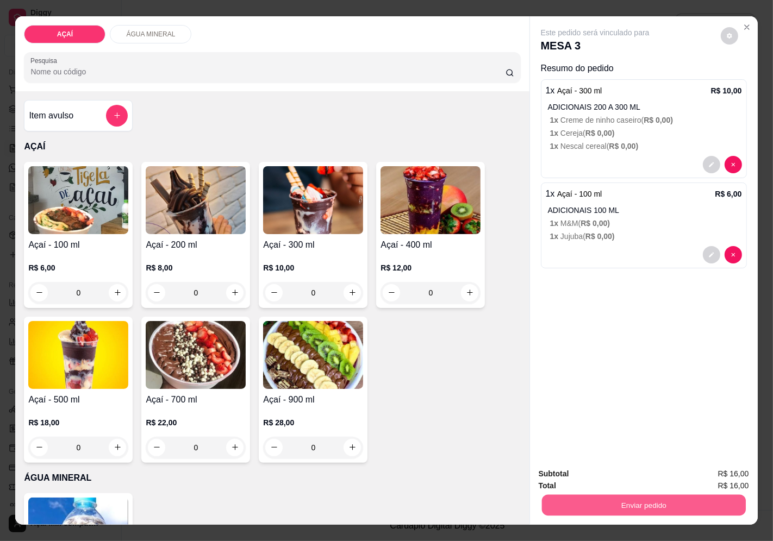
click at [577, 496] on button "Enviar pedido" at bounding box center [643, 505] width 204 height 21
click at [700, 469] on button "Enviar pedido" at bounding box center [720, 474] width 61 height 21
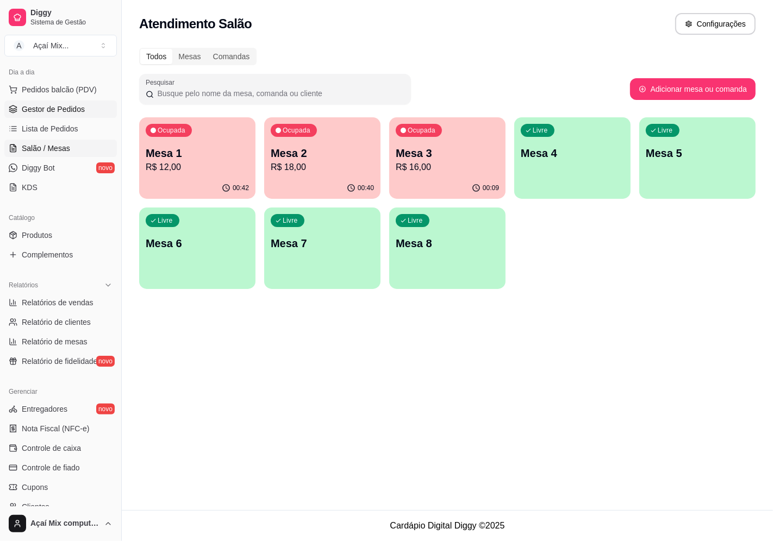
click at [78, 115] on link "Gestor de Pedidos" at bounding box center [60, 109] width 113 height 17
click at [106, 111] on link "Gestor de Pedidos" at bounding box center [60, 109] width 113 height 17
click at [97, 108] on link "Gestor de Pedidos" at bounding box center [60, 109] width 113 height 17
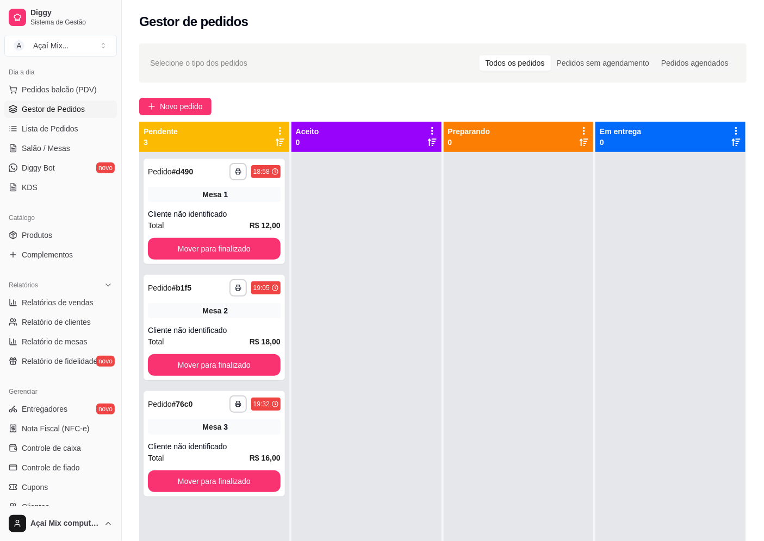
click at [186, 116] on div "**********" at bounding box center [443, 356] width 642 height 639
click at [191, 112] on span "Novo pedido" at bounding box center [181, 107] width 43 height 12
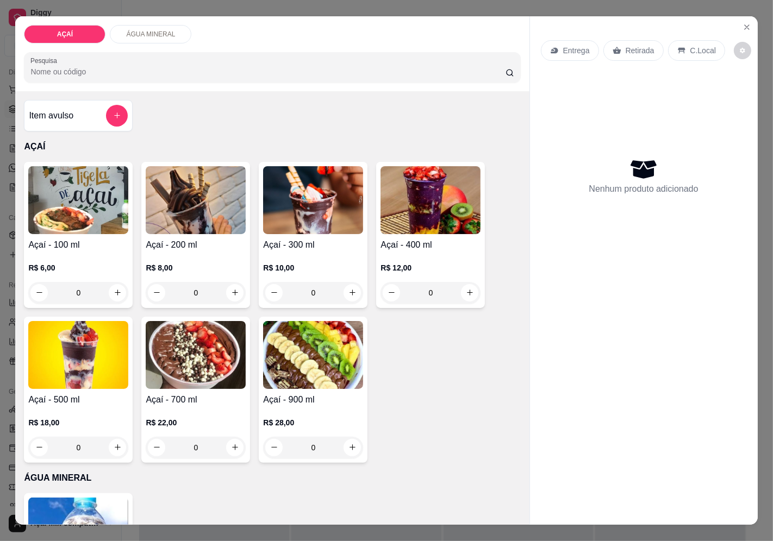
click at [104, 239] on h4 "Açaí - 100 ml" at bounding box center [78, 245] width 100 height 13
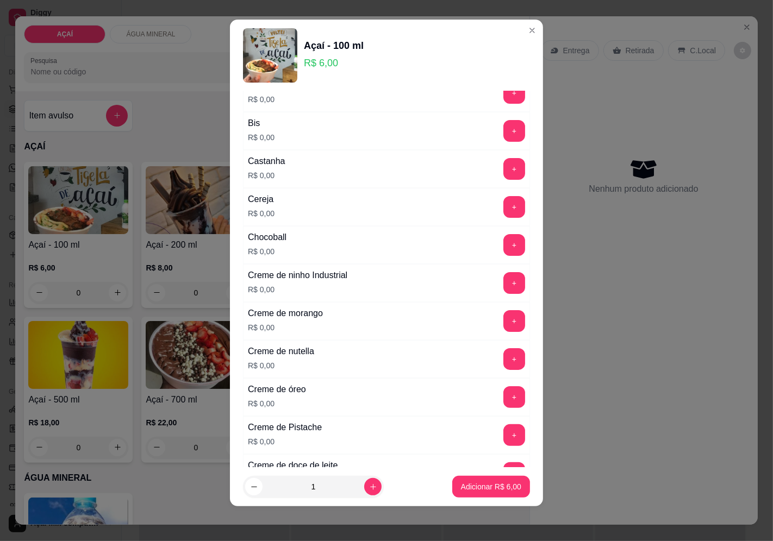
scroll to position [241, 0]
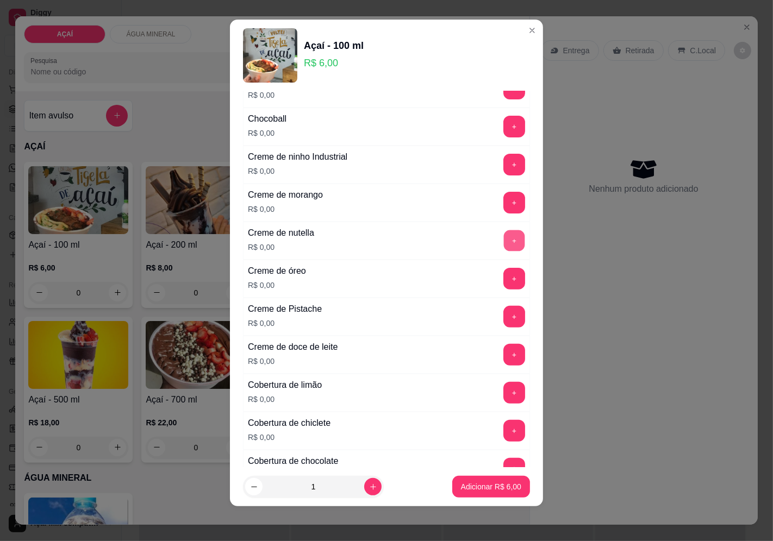
click at [504, 244] on button "+" at bounding box center [514, 240] width 21 height 21
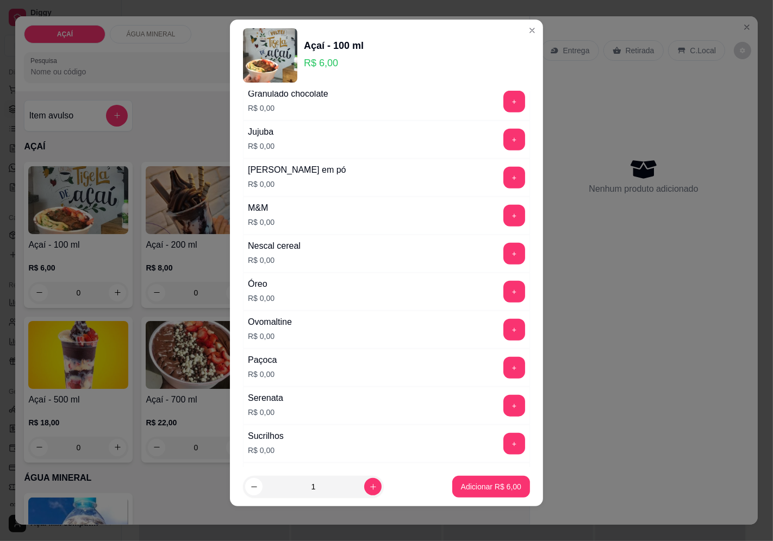
scroll to position [925, 0]
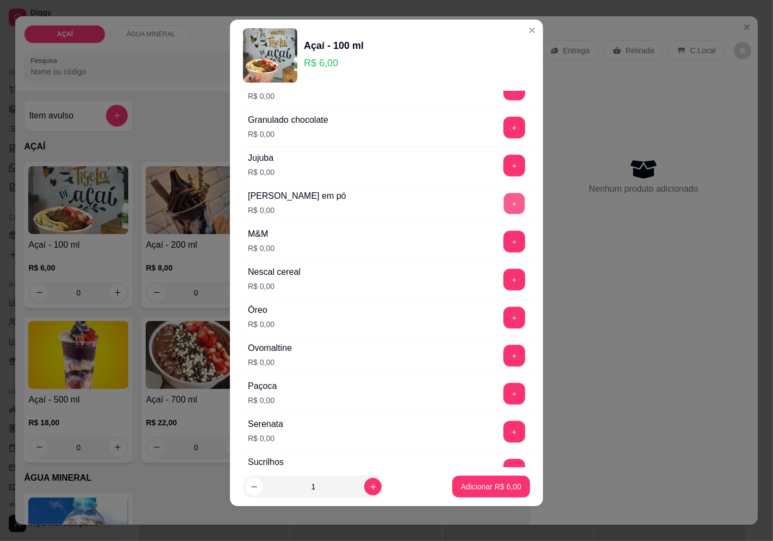
click at [504, 203] on button "+" at bounding box center [514, 203] width 21 height 21
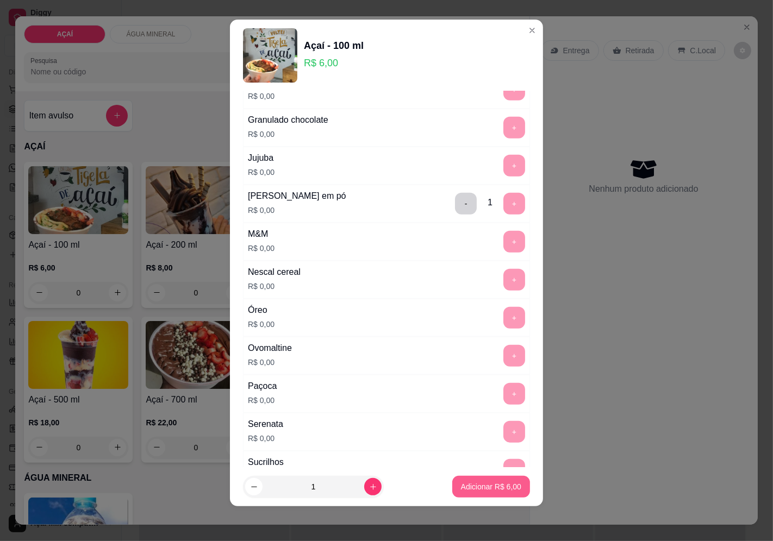
click at [501, 482] on p "Adicionar R$ 6,00" at bounding box center [491, 487] width 60 height 11
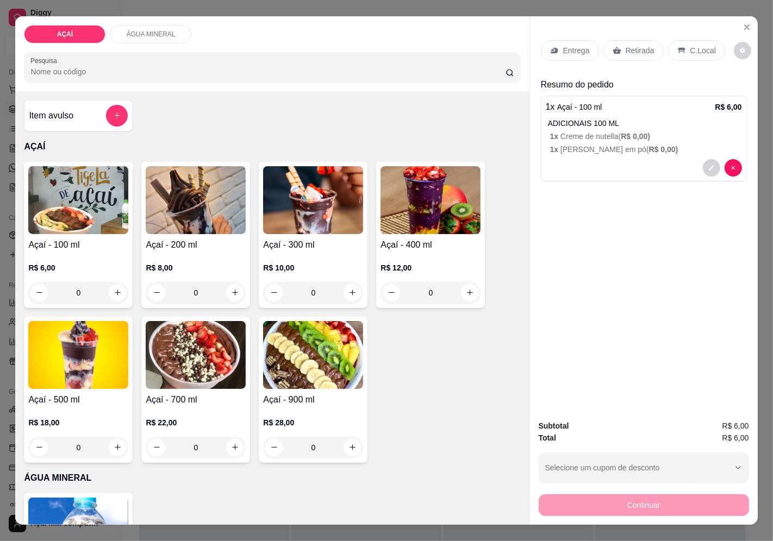
click at [395, 252] on div "R$ 12,00 0" at bounding box center [430, 278] width 100 height 52
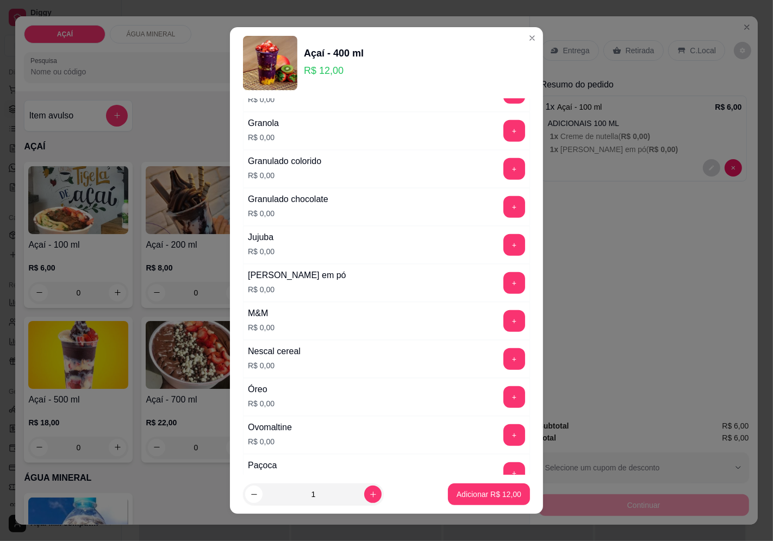
scroll to position [906, 0]
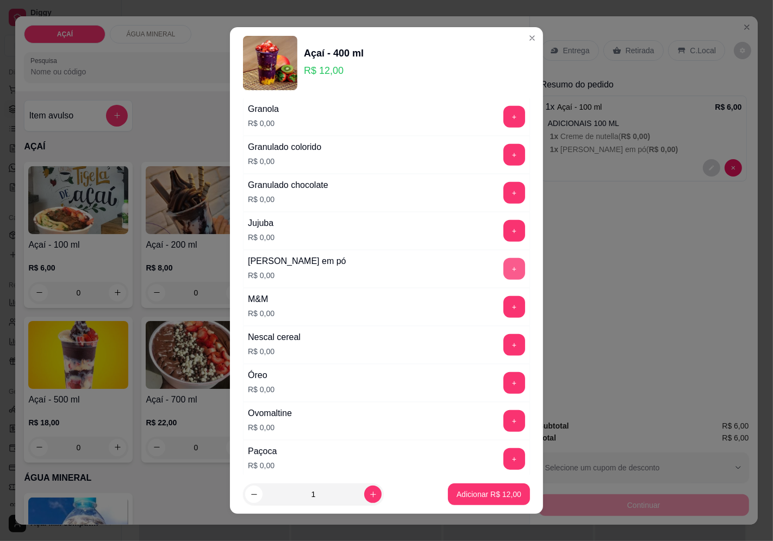
click at [503, 276] on button "+" at bounding box center [514, 269] width 22 height 22
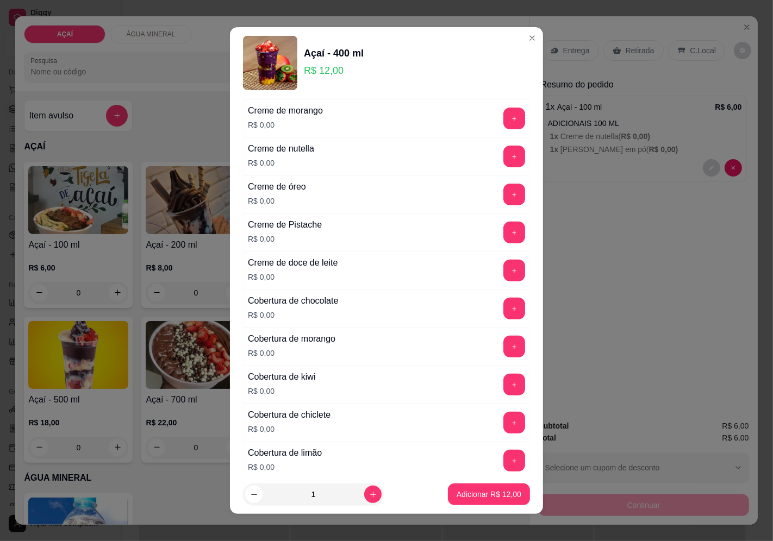
scroll to position [302, 0]
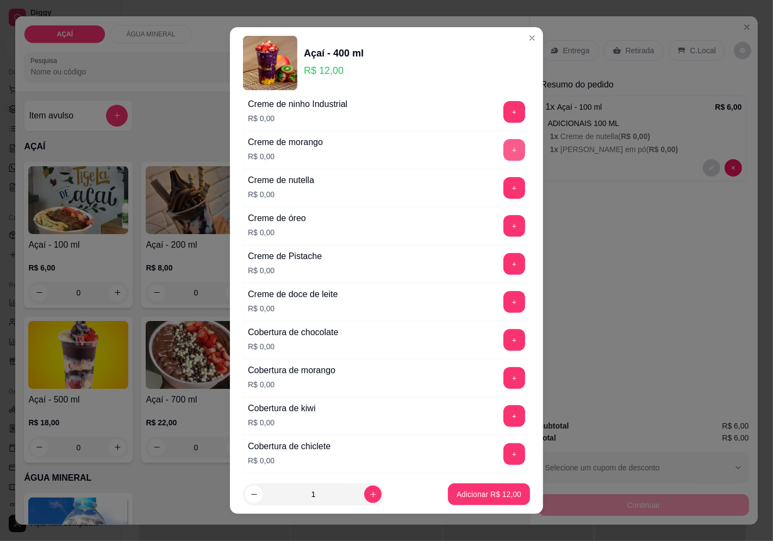
click at [503, 149] on button "+" at bounding box center [514, 150] width 22 height 22
click at [500, 494] on p "Adicionar R$ 12,00" at bounding box center [489, 495] width 63 height 10
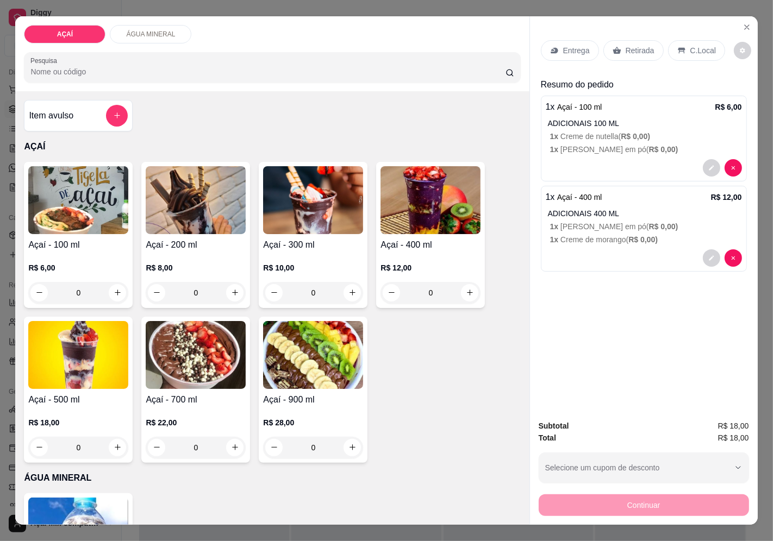
click at [549, 40] on div "Entrega" at bounding box center [570, 50] width 58 height 21
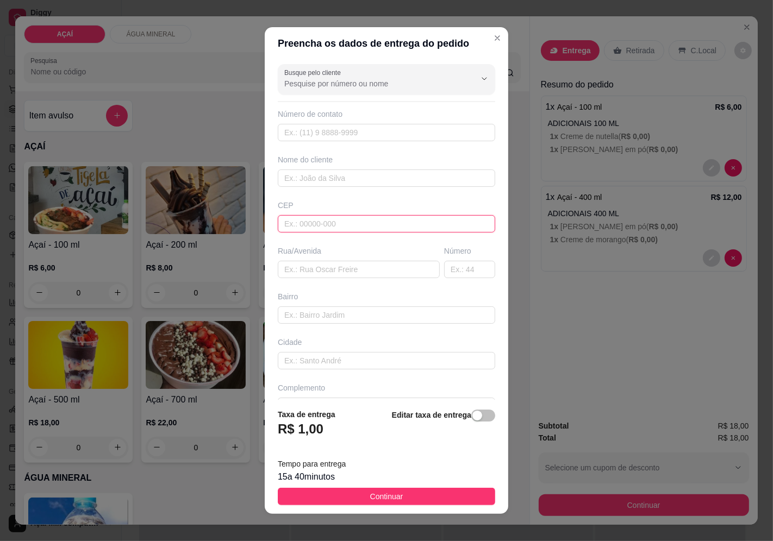
click at [412, 224] on input "text" at bounding box center [386, 223] width 217 height 17
type input "5752000000000"
click at [334, 83] on input "Busque pelo cliente" at bounding box center [371, 83] width 174 height 11
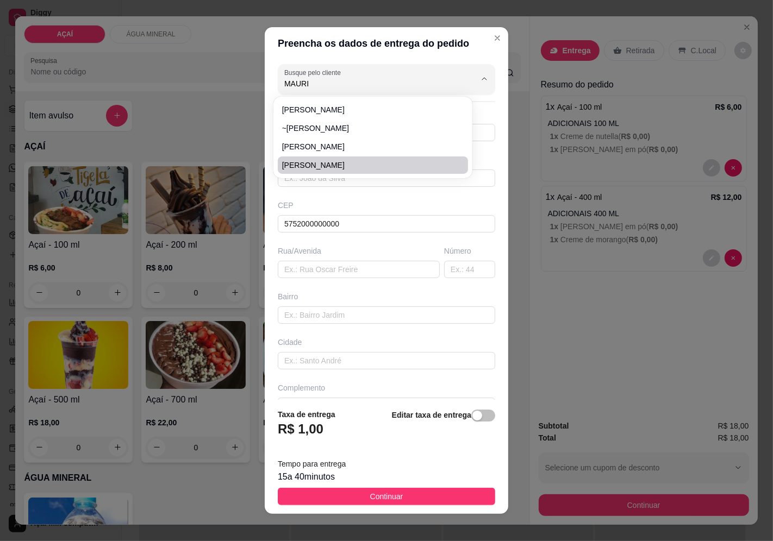
click at [408, 171] on li "[PERSON_NAME]" at bounding box center [373, 165] width 191 height 17
type input "[PERSON_NAME]"
type input "8281266953"
type input "[PERSON_NAME]"
type input "57520000"
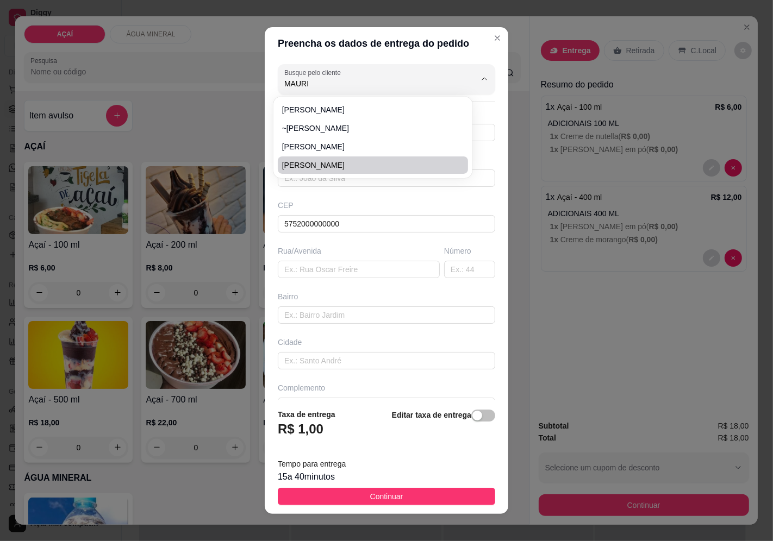
type input "padre [PERSON_NAME]"
type input "527"
type input "Maravilha"
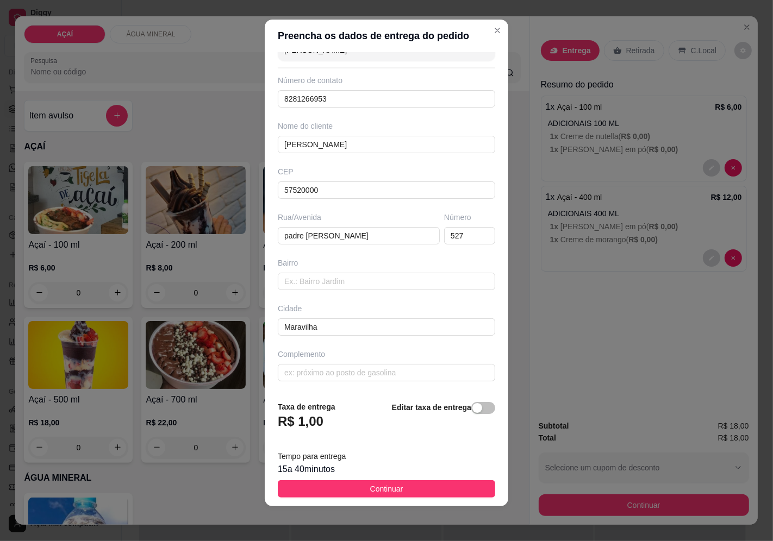
scroll to position [0, 0]
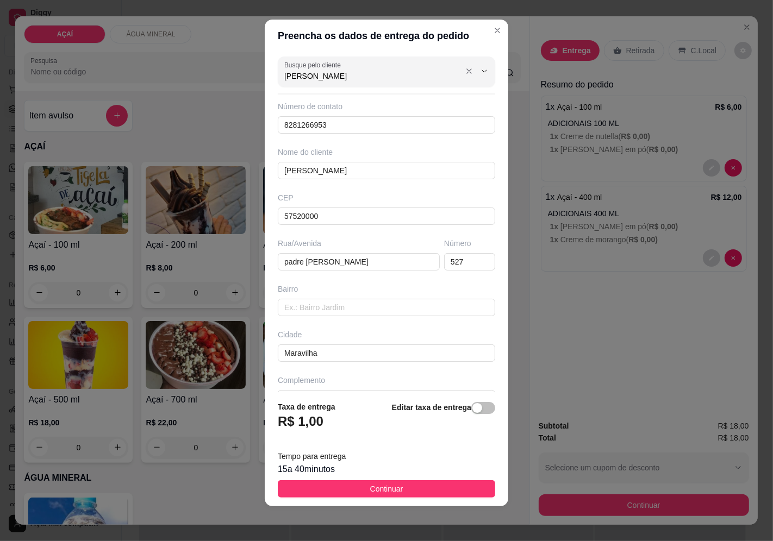
click at [335, 77] on input "[PERSON_NAME]" at bounding box center [371, 76] width 174 height 11
type input "[PERSON_NAME]"
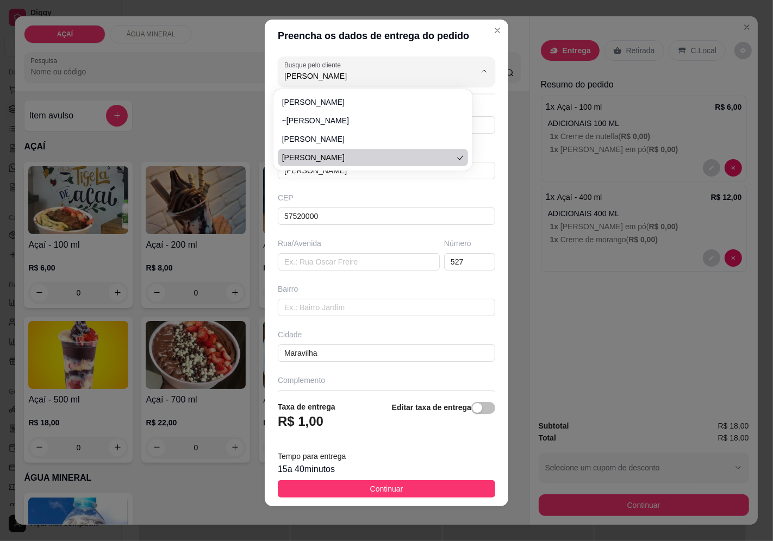
type input "[PERSON_NAME]"
type input "padre [PERSON_NAME]"
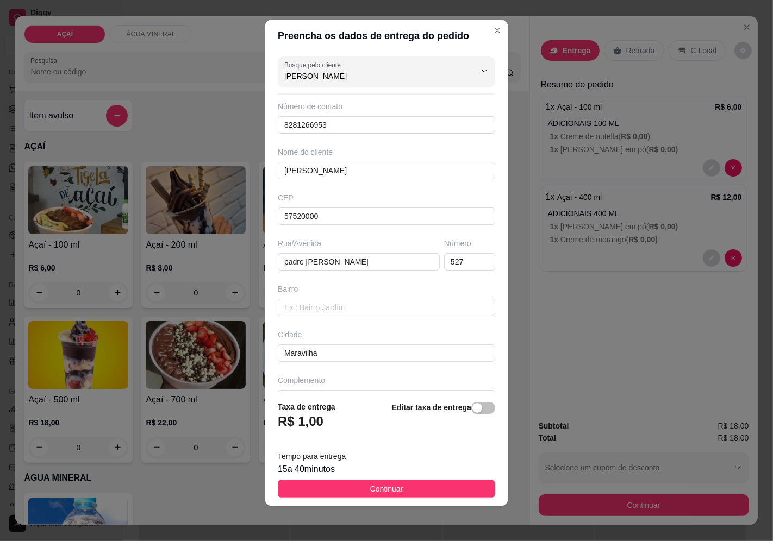
scroll to position [26, 0]
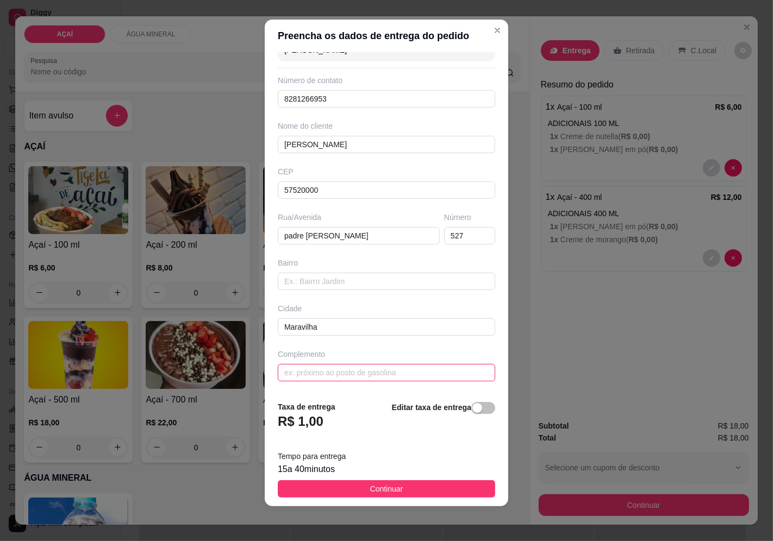
click at [348, 364] on input "text" at bounding box center [386, 372] width 217 height 17
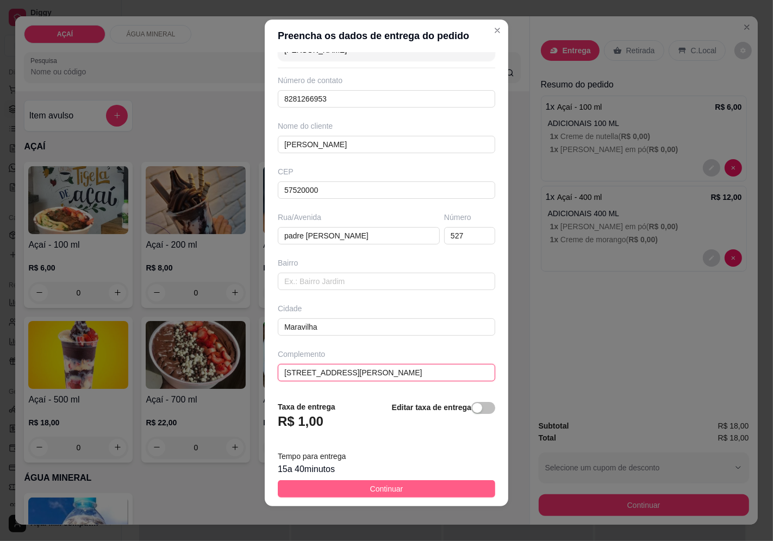
type input "[STREET_ADDRESS][PERSON_NAME]"
click at [382, 488] on span "Continuar" at bounding box center [386, 489] width 33 height 12
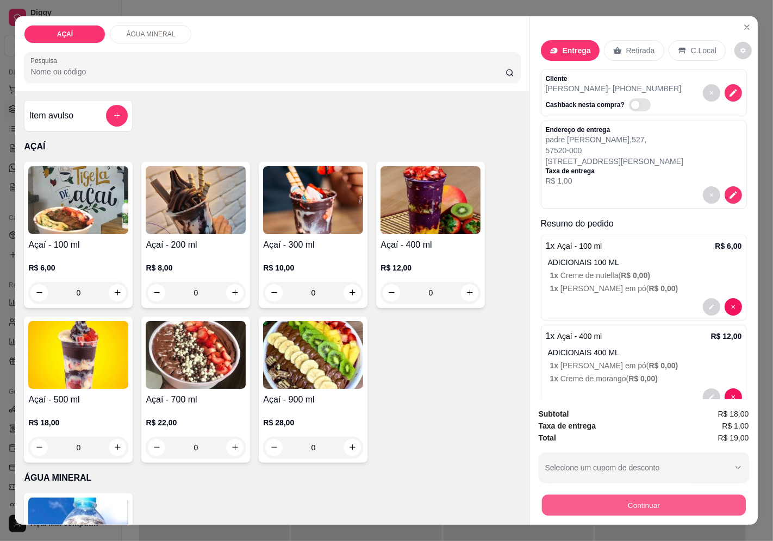
click at [660, 501] on button "Continuar" at bounding box center [643, 505] width 204 height 21
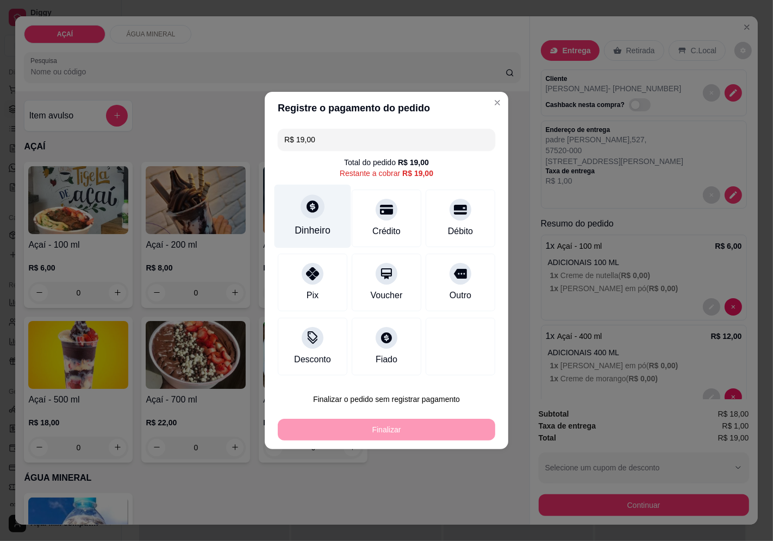
click at [292, 213] on div "Dinheiro" at bounding box center [312, 217] width 77 height 64
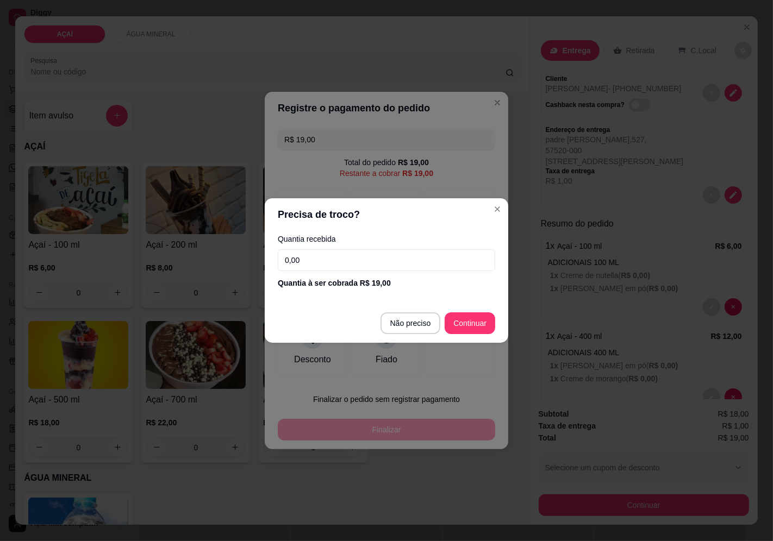
click at [372, 265] on input "0,00" at bounding box center [386, 260] width 217 height 22
type input "100,00"
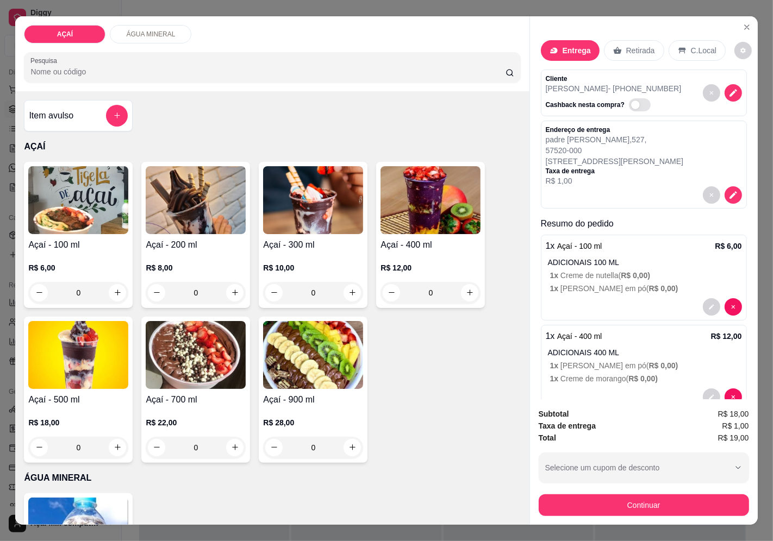
click at [638, 289] on p "1 x Leite em pó ( R$ 0,00 )" at bounding box center [646, 288] width 192 height 11
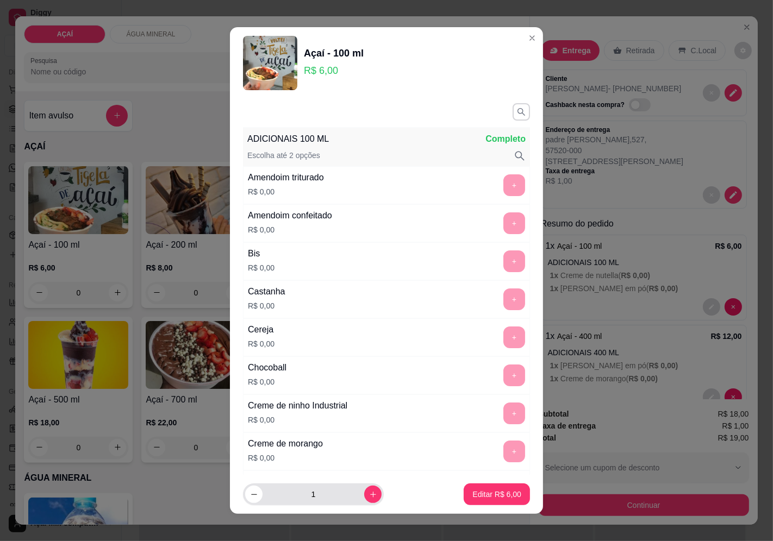
click at [370, 489] on div "1" at bounding box center [313, 495] width 136 height 22
click at [369, 497] on icon "increase-product-quantity" at bounding box center [373, 495] width 8 height 8
type input "4"
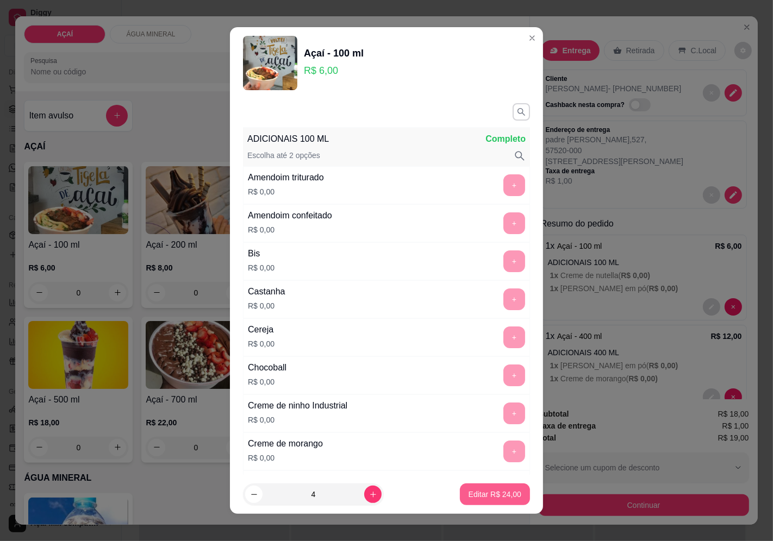
click at [476, 491] on p "Editar R$ 24,00" at bounding box center [495, 494] width 53 height 11
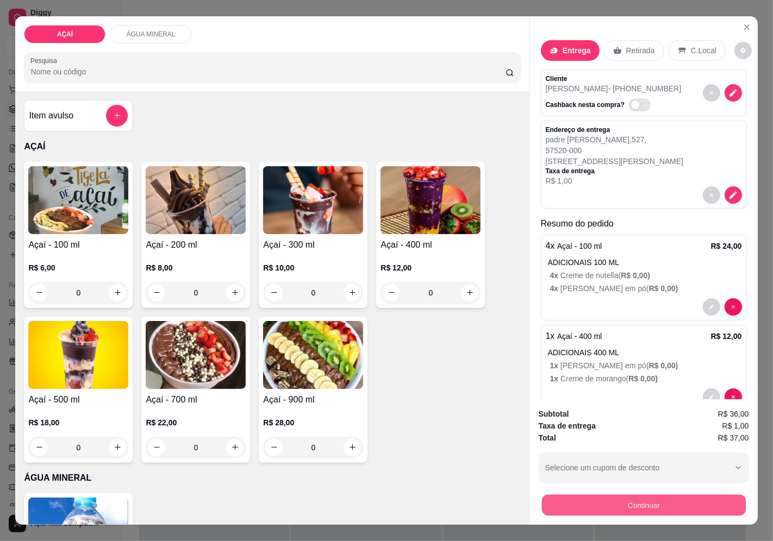
click at [598, 503] on button "Continuar" at bounding box center [643, 505] width 204 height 21
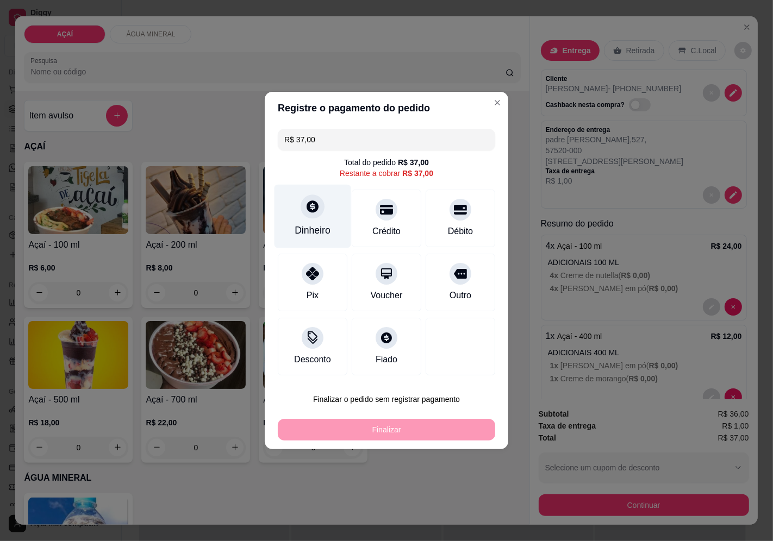
click at [323, 236] on div "Dinheiro" at bounding box center [313, 230] width 36 height 14
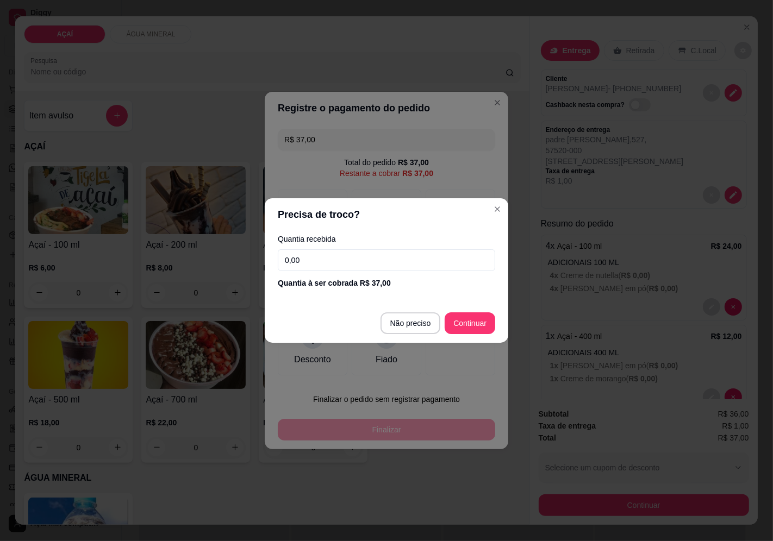
click at [338, 259] on input "0,00" at bounding box center [386, 260] width 217 height 22
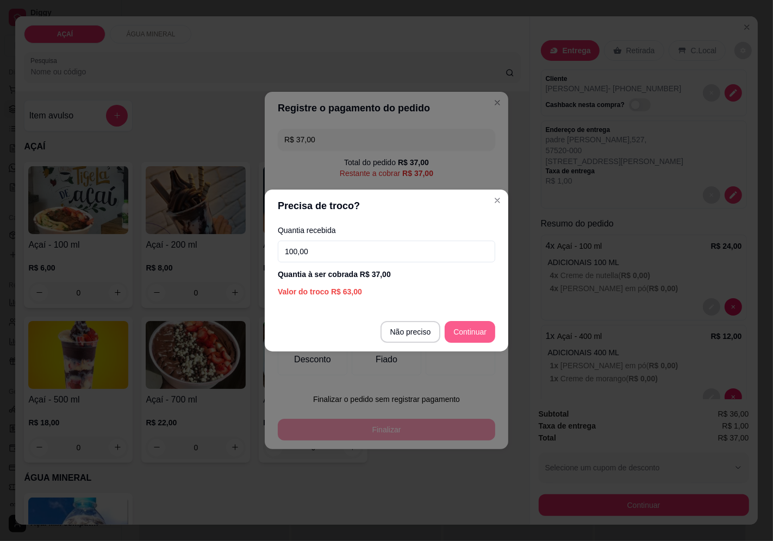
type input "100,00"
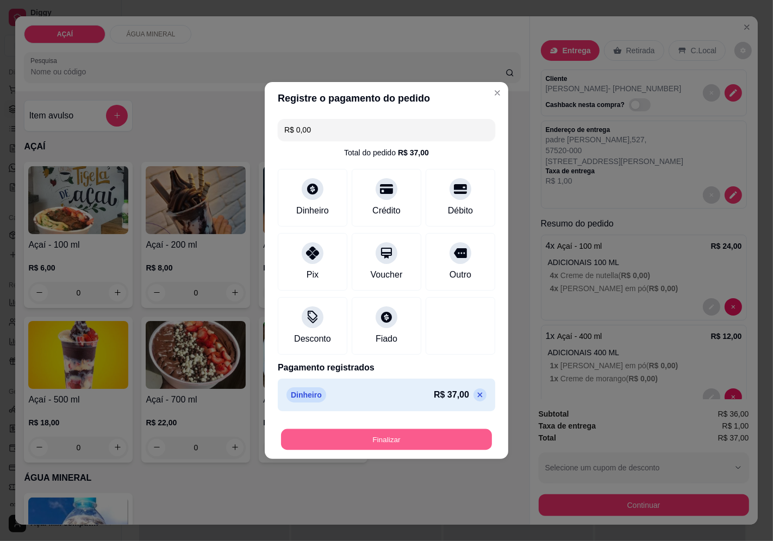
click at [460, 429] on div "Finalizar" at bounding box center [386, 440] width 217 height 22
click at [480, 440] on button "Finalizar" at bounding box center [386, 440] width 217 height 22
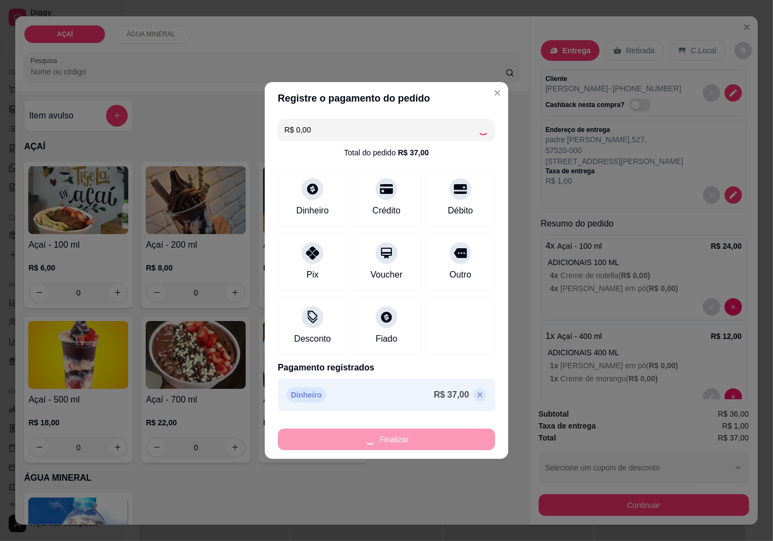
type input "-R$ 37,00"
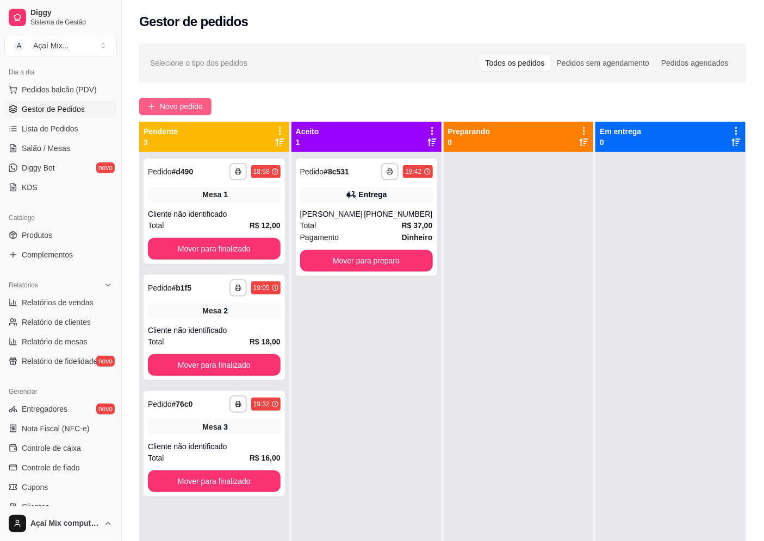
click at [153, 102] on button "Novo pedido" at bounding box center [175, 106] width 72 height 17
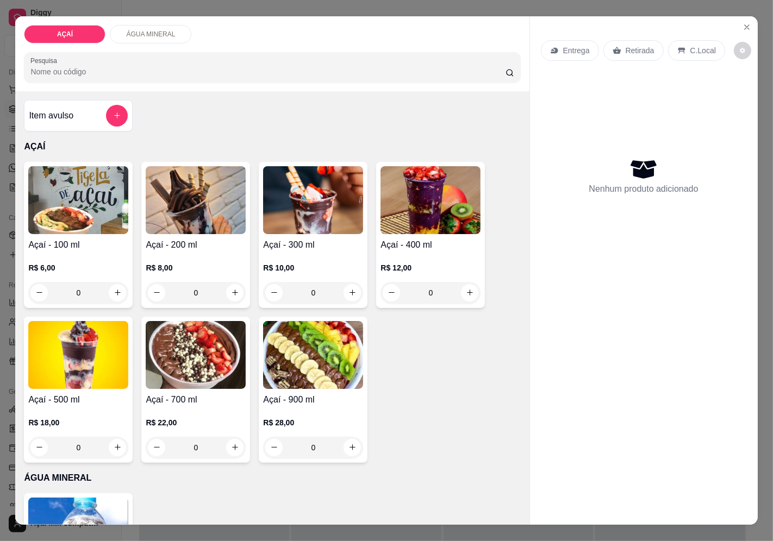
click at [580, 48] on p "Entrega" at bounding box center [576, 50] width 27 height 11
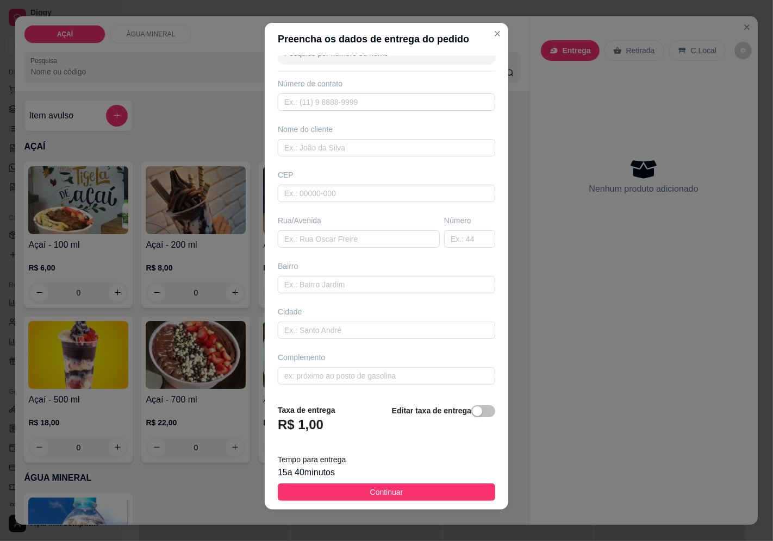
scroll to position [8, 0]
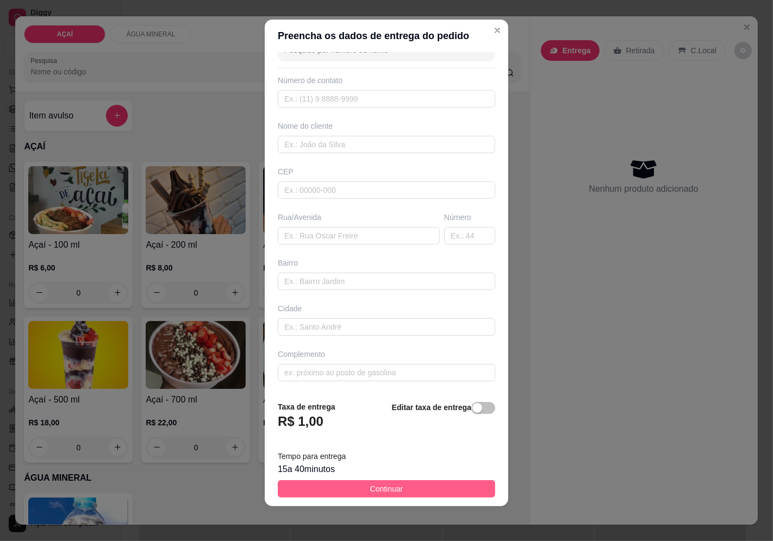
click at [329, 491] on button "Continuar" at bounding box center [386, 488] width 217 height 17
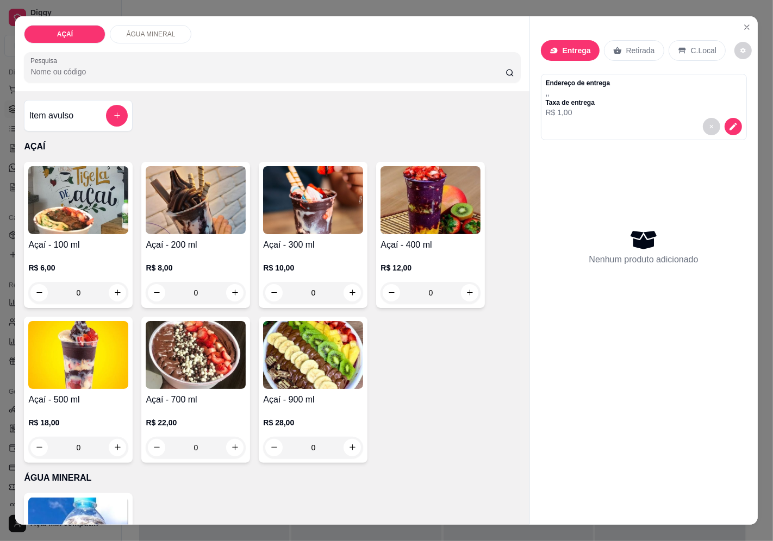
click at [308, 252] on div "R$ 10,00 0" at bounding box center [313, 278] width 100 height 52
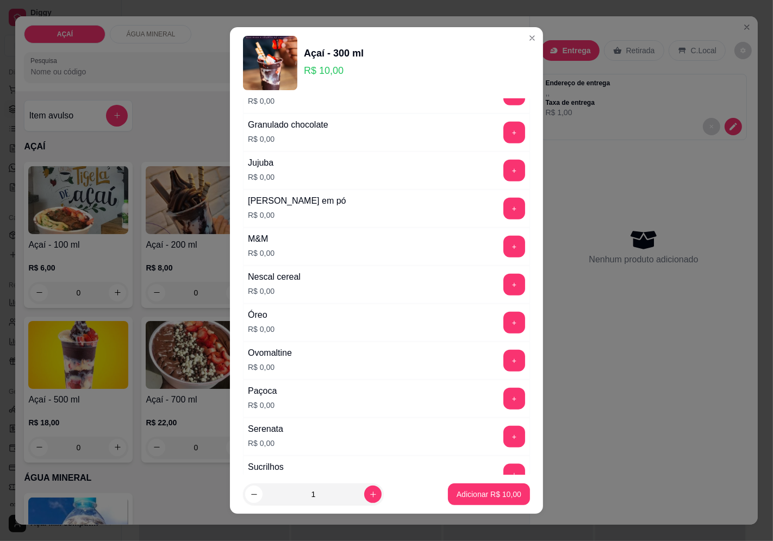
scroll to position [1287, 0]
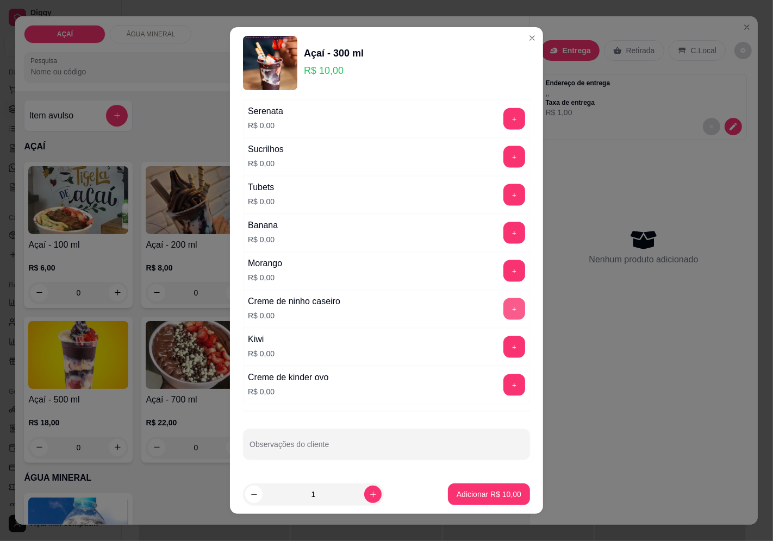
click at [503, 303] on button "+" at bounding box center [514, 309] width 22 height 22
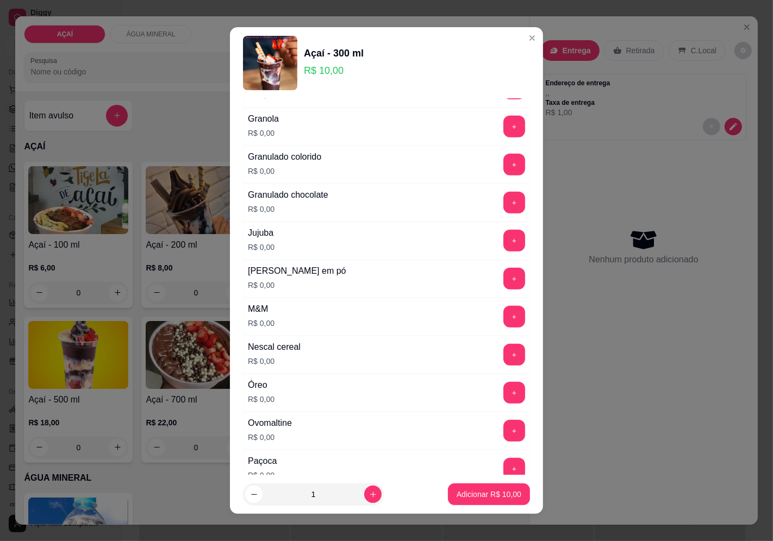
scroll to position [865, 0]
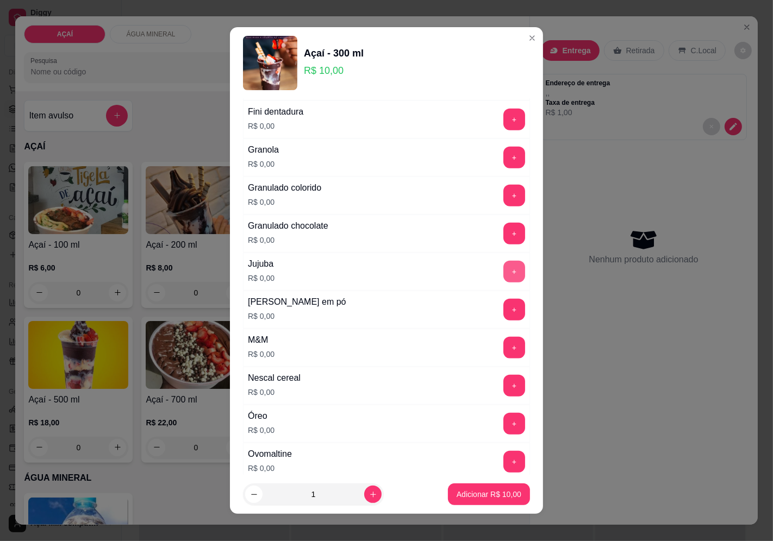
click at [503, 279] on button "+" at bounding box center [514, 272] width 22 height 22
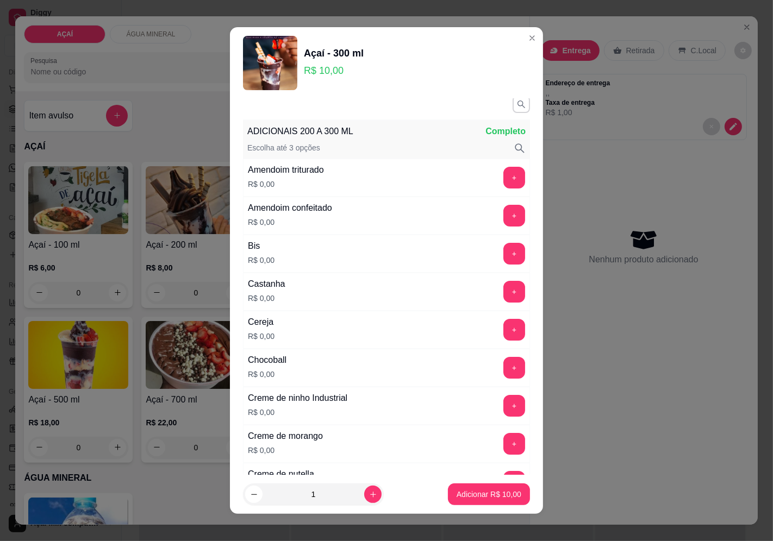
scroll to position [0, 0]
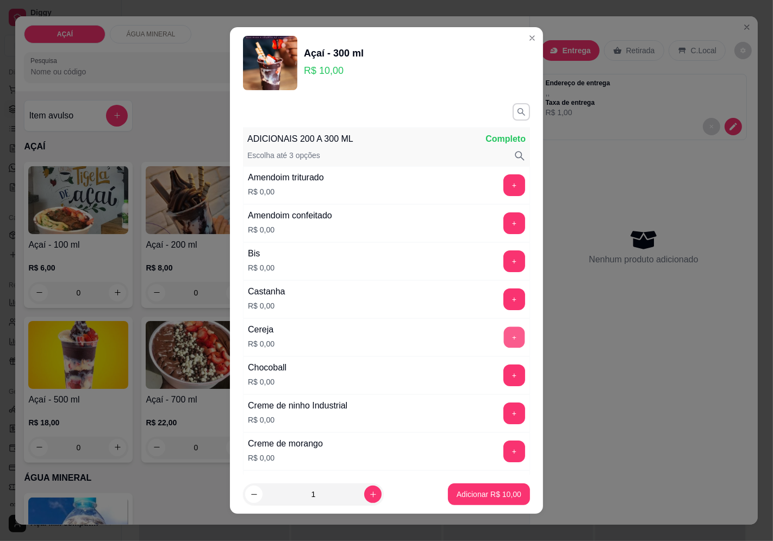
click at [504, 339] on button "+" at bounding box center [514, 337] width 21 height 21
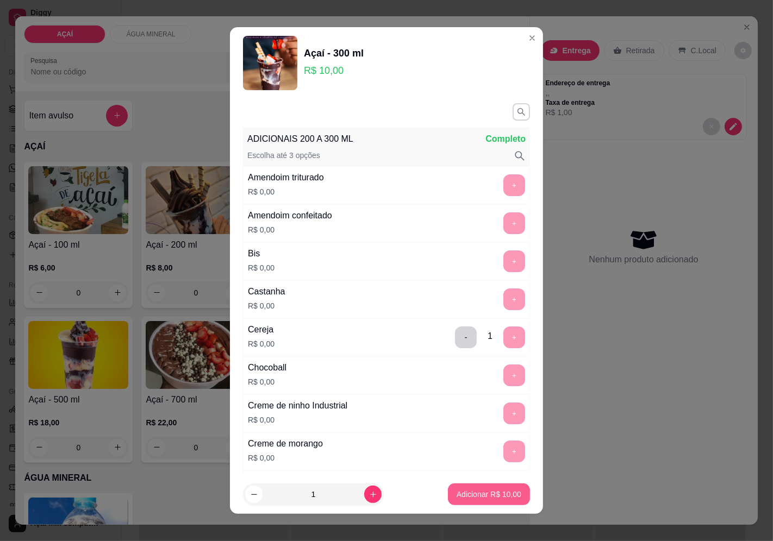
click at [483, 489] on button "Adicionar R$ 10,00" at bounding box center [489, 495] width 82 height 22
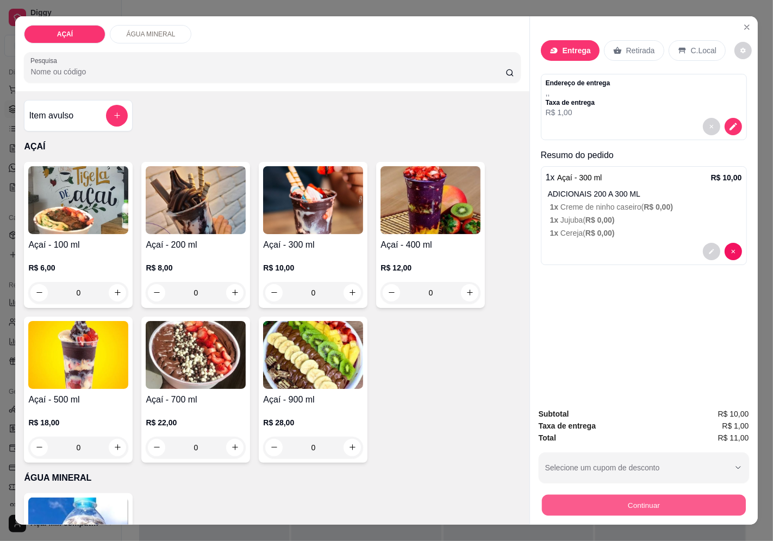
click at [544, 500] on button "Continuar" at bounding box center [643, 505] width 204 height 21
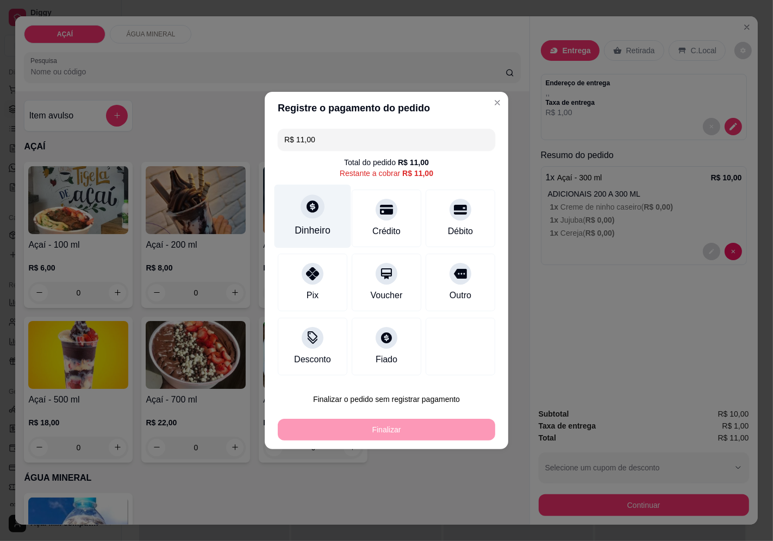
click at [323, 236] on div "Dinheiro" at bounding box center [313, 230] width 36 height 14
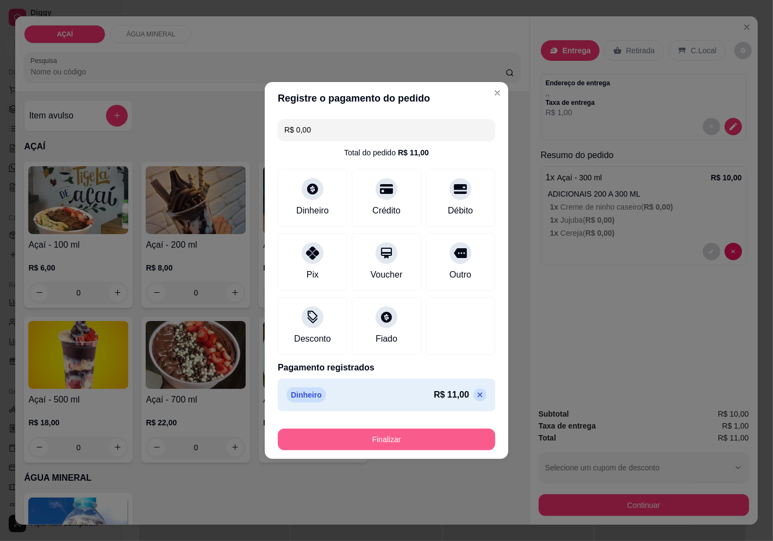
click at [449, 442] on button "Finalizar" at bounding box center [386, 440] width 217 height 22
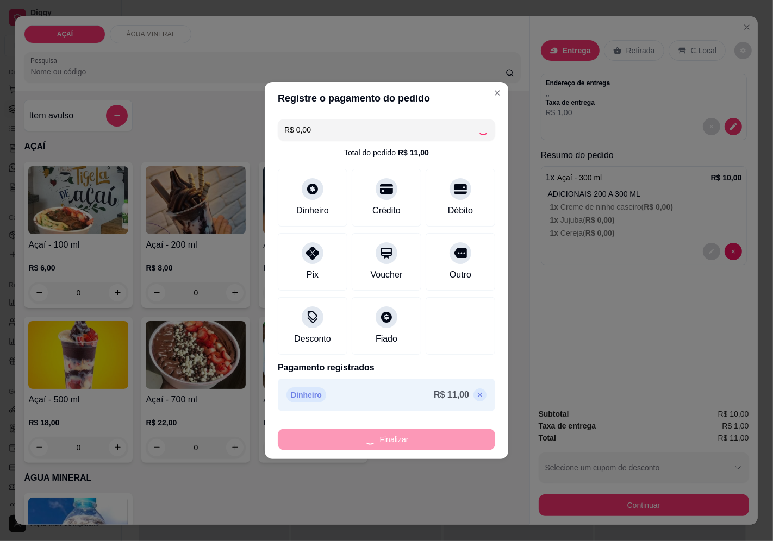
type input "-R$ 11,00"
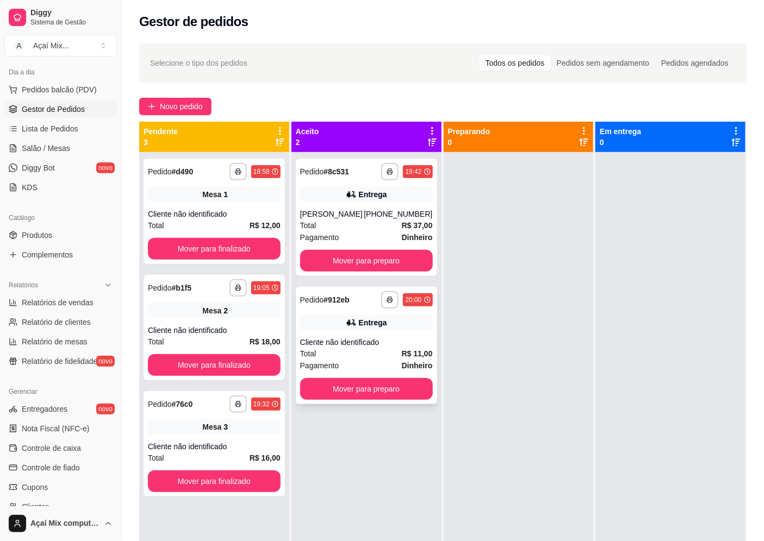
click at [327, 340] on div "Cliente não identificado" at bounding box center [366, 342] width 133 height 11
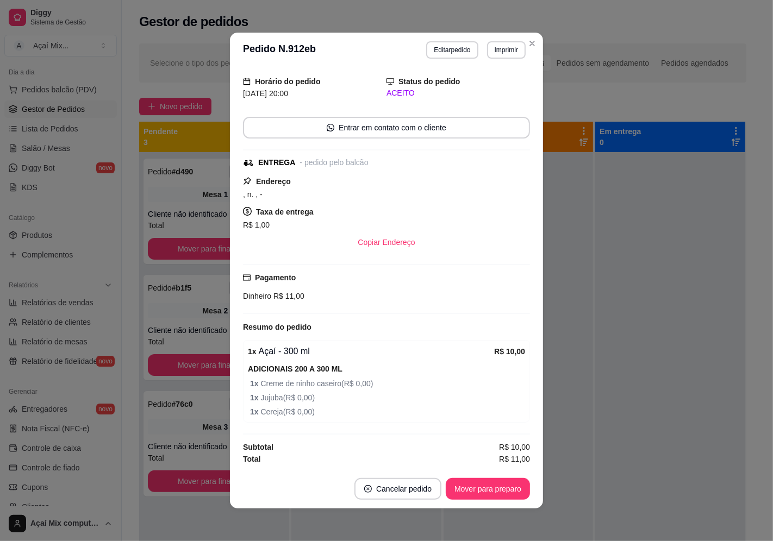
scroll to position [2, 0]
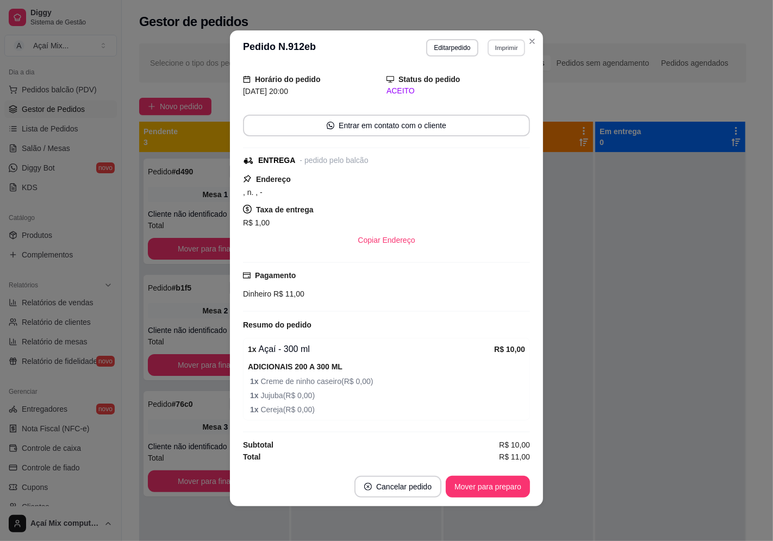
click at [507, 41] on button "Imprimir" at bounding box center [507, 47] width 38 height 17
click at [490, 80] on button "Impressora" at bounding box center [483, 86] width 79 height 17
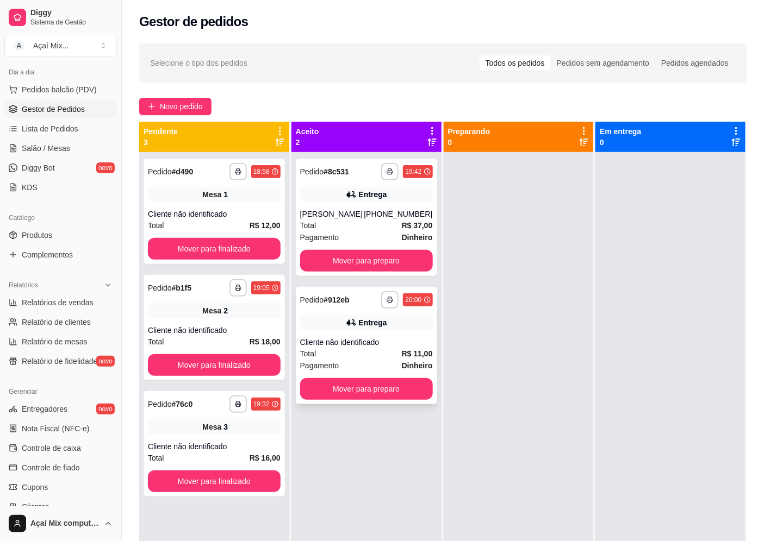
click at [324, 328] on div "Entrega" at bounding box center [366, 322] width 133 height 15
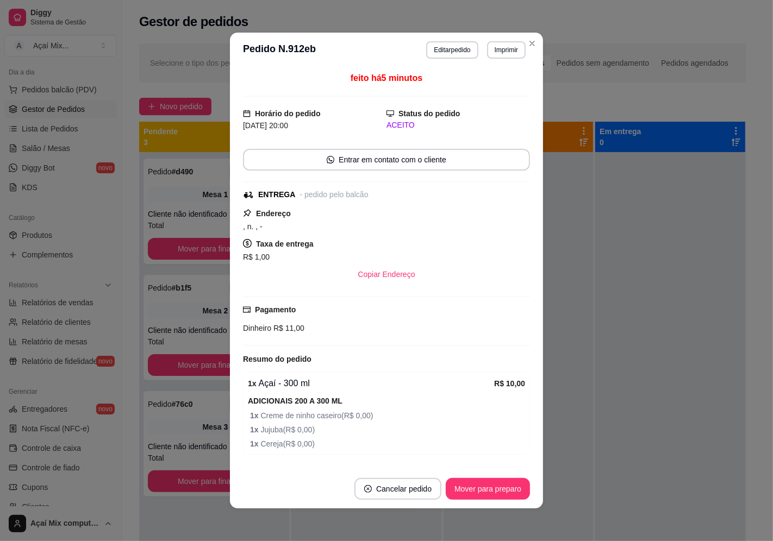
scroll to position [33, 0]
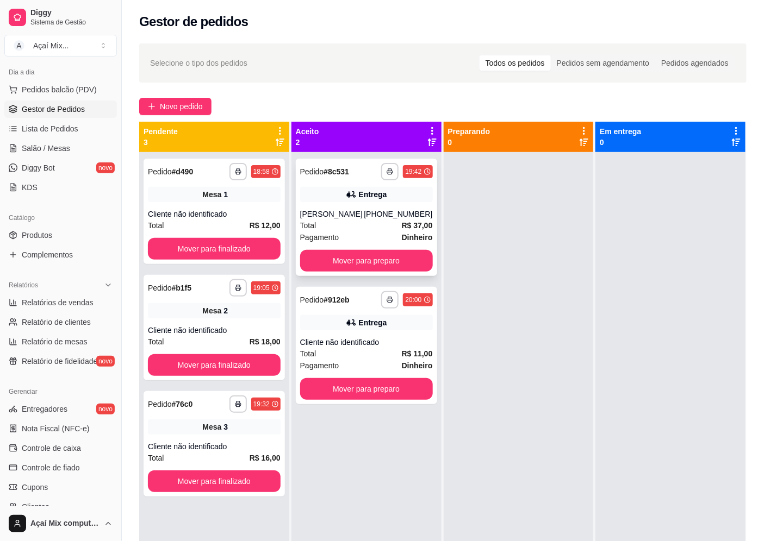
click at [338, 226] on div "Total R$ 37,00" at bounding box center [366, 226] width 133 height 12
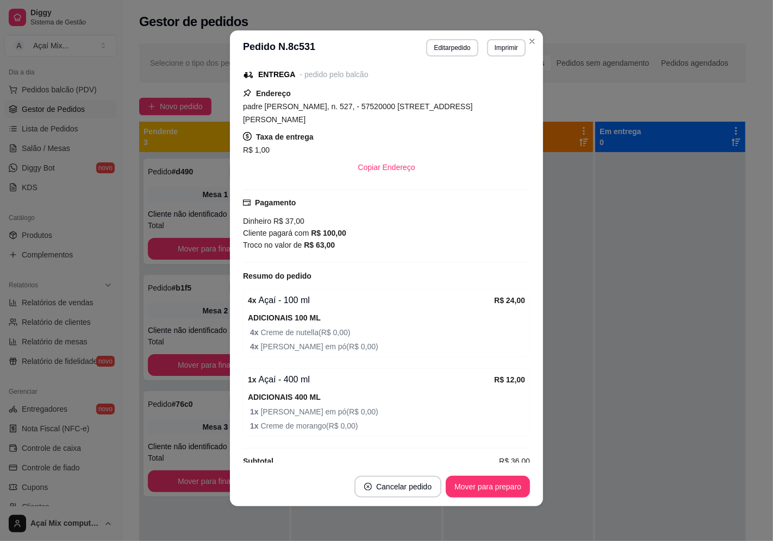
scroll to position [146, 0]
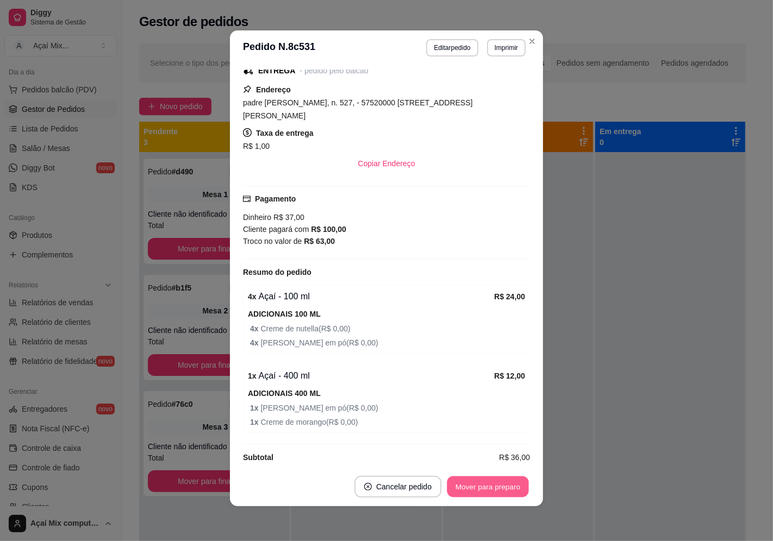
click at [476, 486] on button "Mover para preparo" at bounding box center [488, 487] width 82 height 21
click at [476, 486] on div "Mover para preparo" at bounding box center [479, 487] width 99 height 22
click at [476, 485] on button "Mover para entrega" at bounding box center [488, 487] width 84 height 22
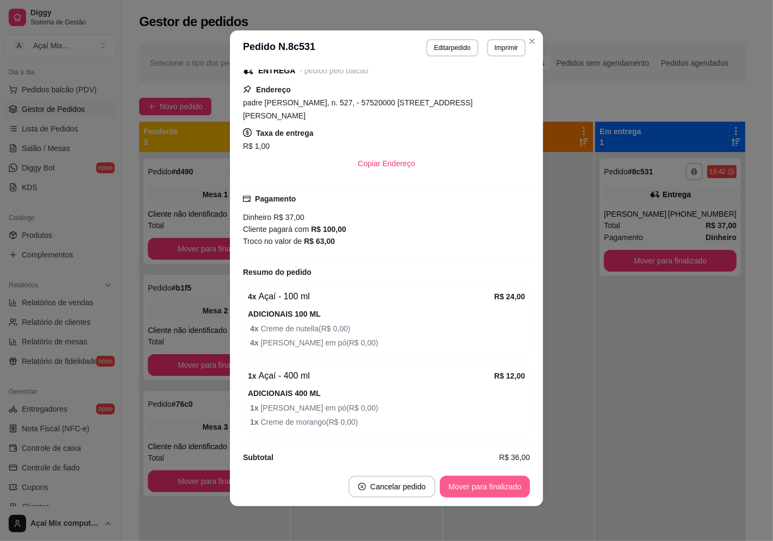
click at [476, 485] on button "Mover para finalizado" at bounding box center [485, 487] width 90 height 22
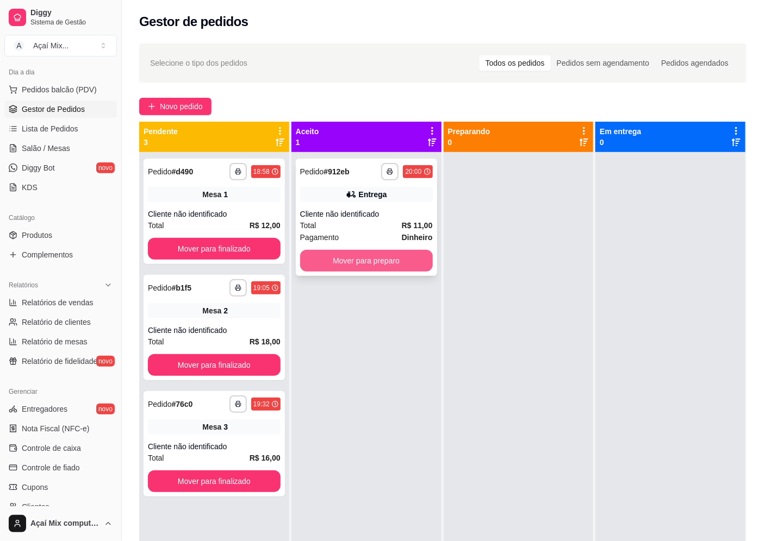
click at [370, 267] on button "Mover para preparo" at bounding box center [366, 261] width 133 height 22
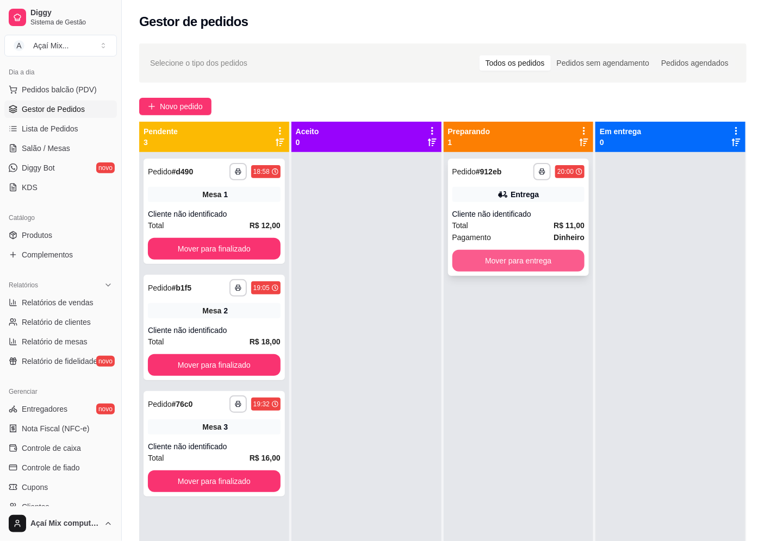
click at [453, 259] on button "Mover para entrega" at bounding box center [518, 261] width 133 height 22
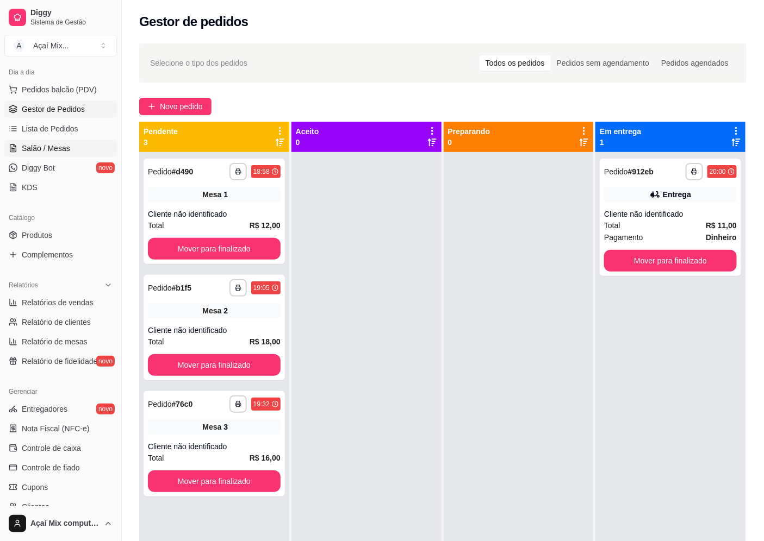
click at [51, 149] on span "Salão / Mesas" at bounding box center [46, 148] width 48 height 11
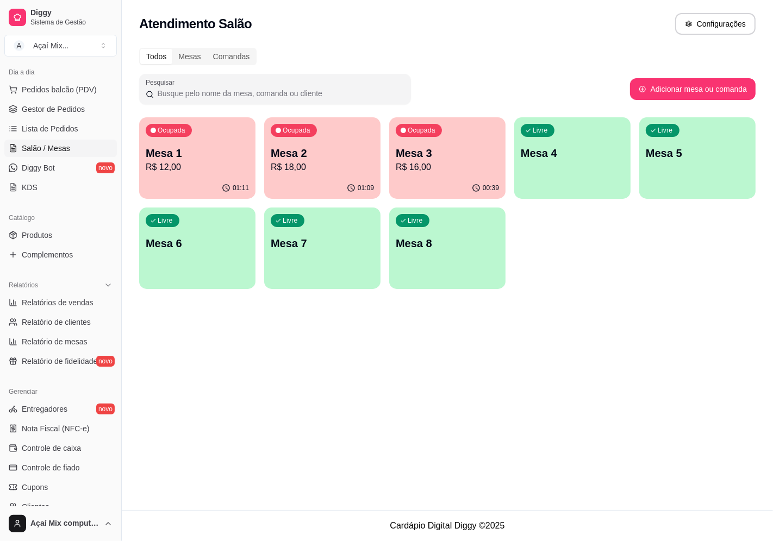
click at [419, 159] on p "Mesa 3" at bounding box center [447, 153] width 103 height 15
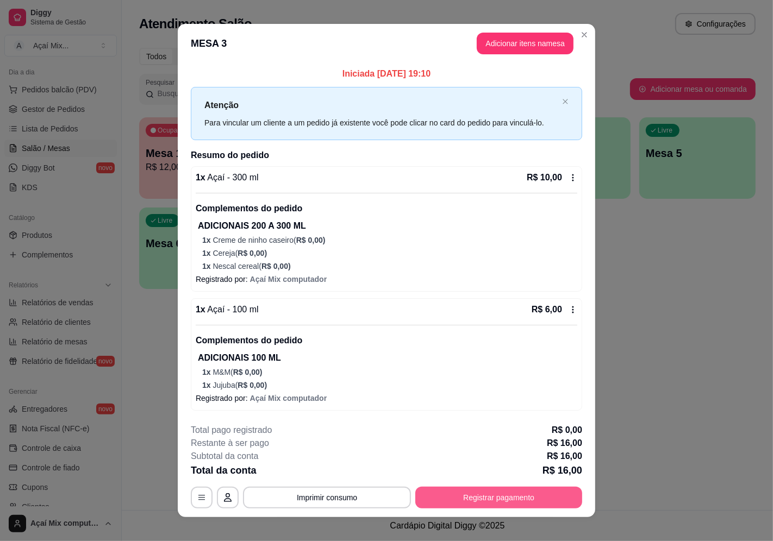
click at [493, 503] on button "Registrar pagamento" at bounding box center [498, 498] width 167 height 22
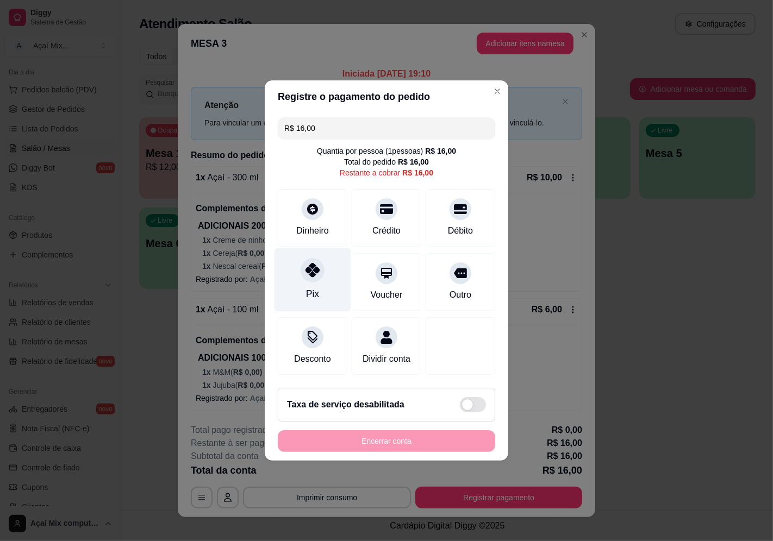
click at [323, 288] on div "Pix" at bounding box center [312, 280] width 77 height 64
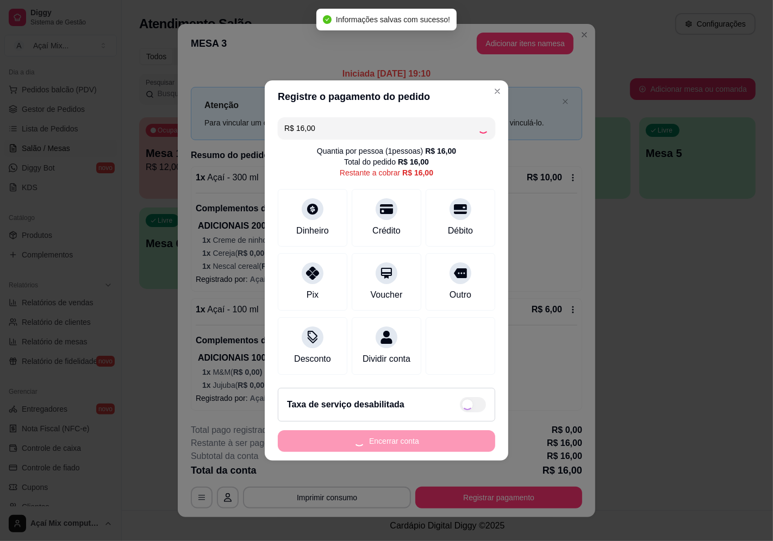
type input "R$ 0,00"
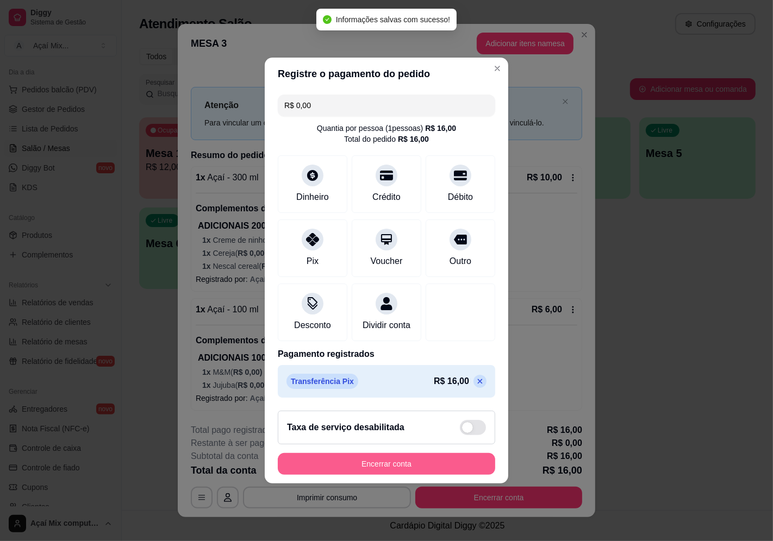
click at [402, 471] on button "Encerrar conta" at bounding box center [386, 464] width 217 height 22
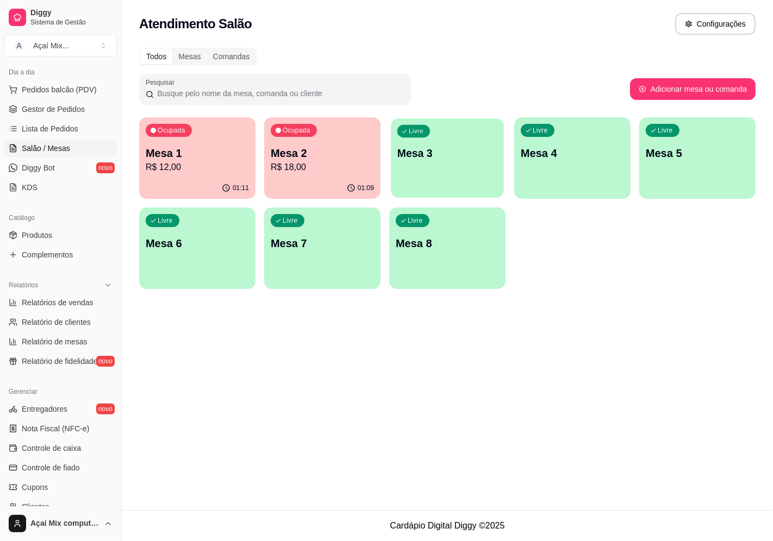
click at [410, 190] on div "button" at bounding box center [447, 191] width 113 height 13
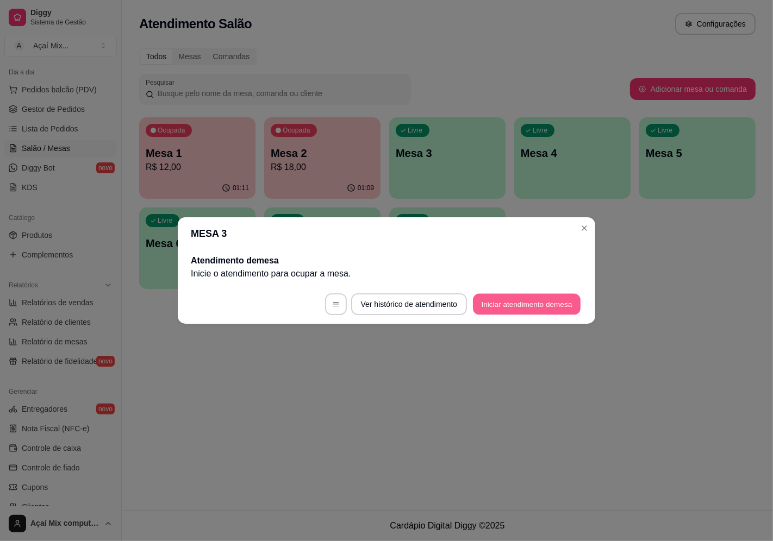
click at [519, 303] on button "Iniciar atendimento de mesa" at bounding box center [527, 304] width 108 height 21
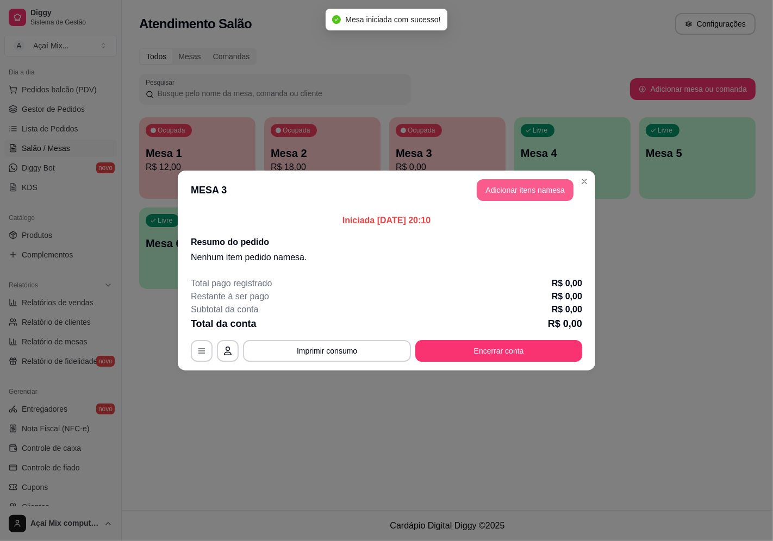
click at [530, 191] on button "Adicionar itens na mesa" at bounding box center [525, 190] width 97 height 22
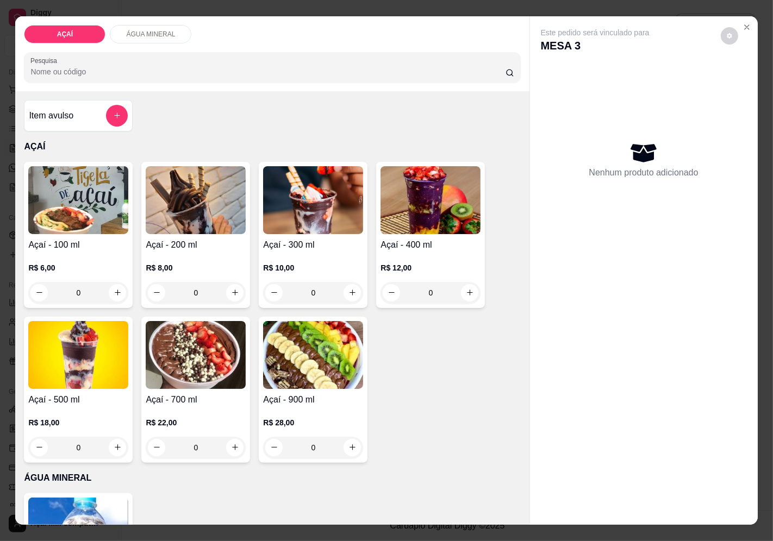
click at [401, 253] on div "R$ 12,00 0" at bounding box center [430, 278] width 100 height 52
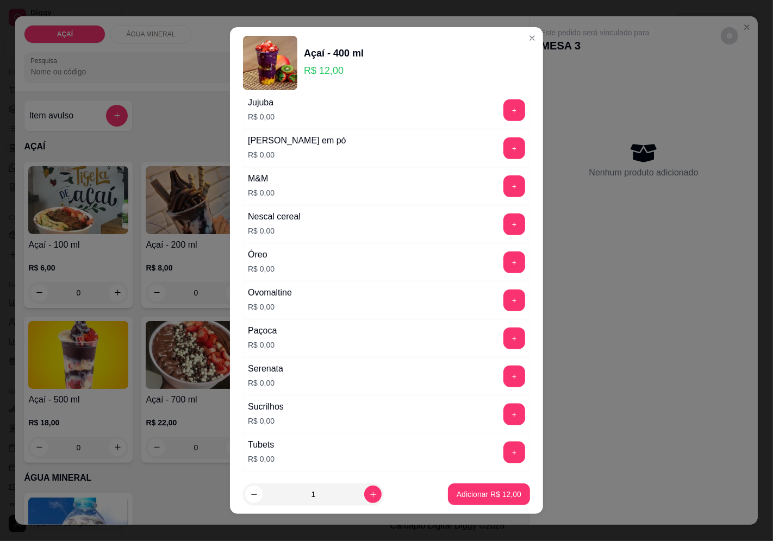
scroll to position [1287, 0]
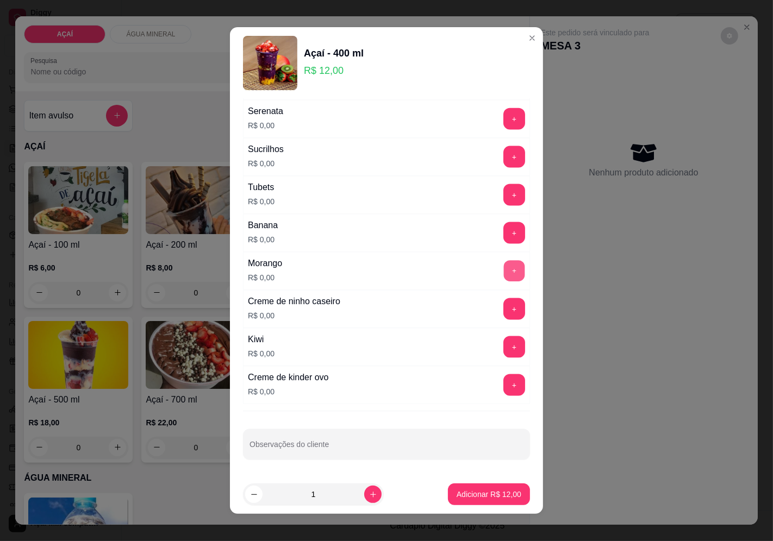
click at [504, 267] on button "+" at bounding box center [514, 270] width 21 height 21
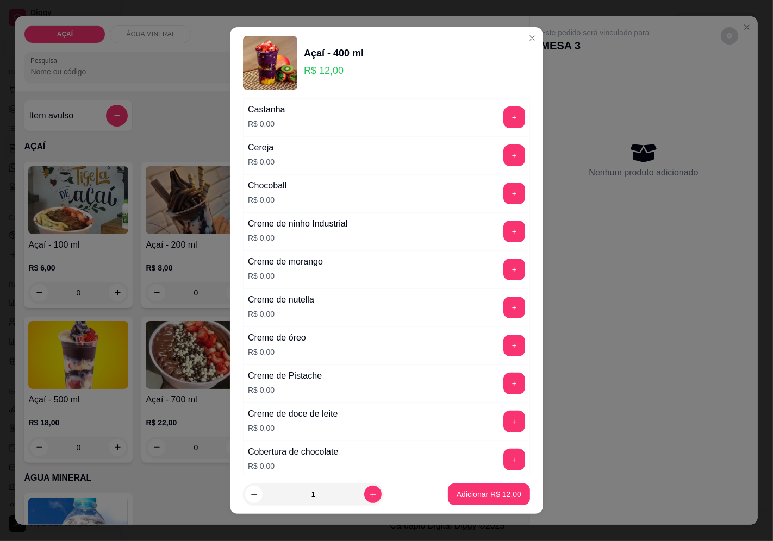
scroll to position [200, 0]
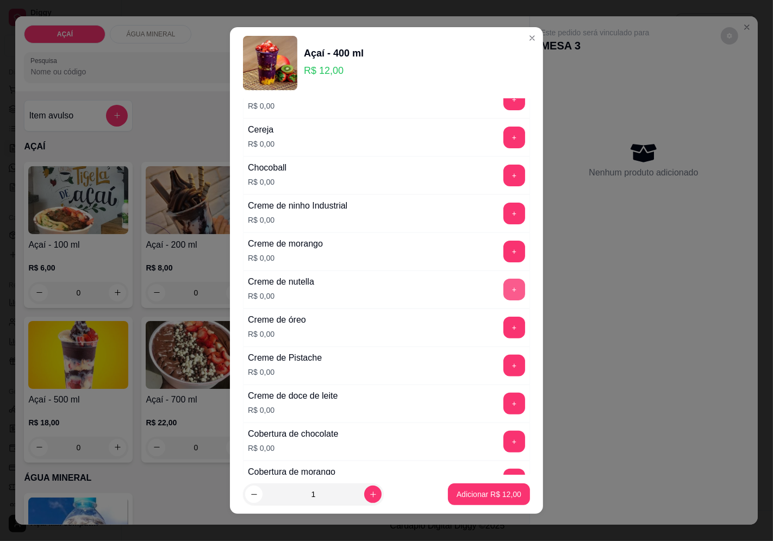
click at [503, 286] on button "+" at bounding box center [514, 290] width 22 height 22
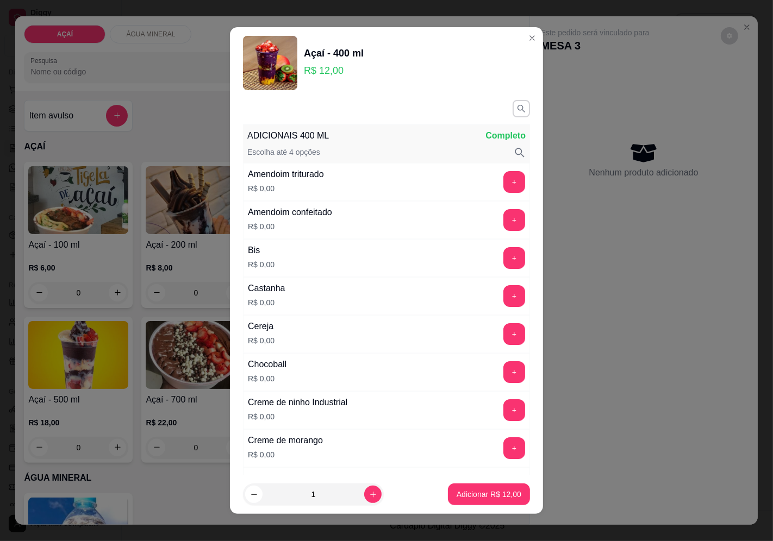
scroll to position [0, 0]
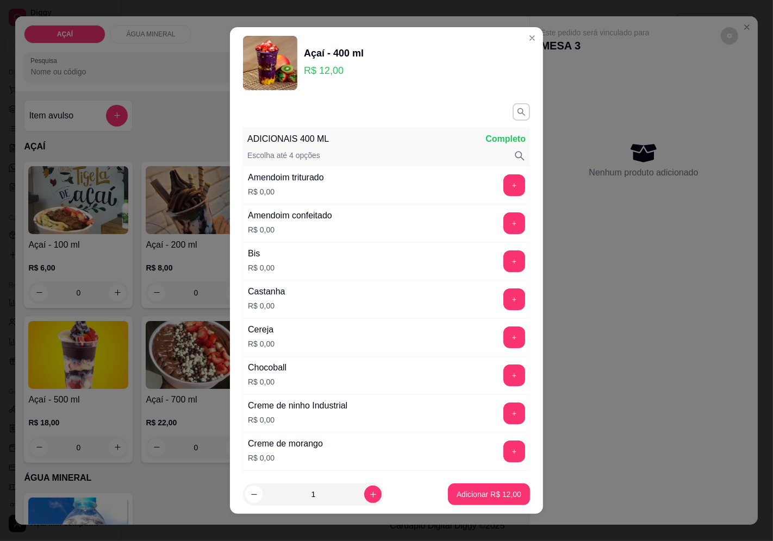
click at [480, 171] on div "Amendoim triturado R$ 0,00 +" at bounding box center [386, 185] width 287 height 38
click at [504, 179] on button "+" at bounding box center [514, 184] width 21 height 21
click at [504, 340] on button "+" at bounding box center [514, 337] width 21 height 21
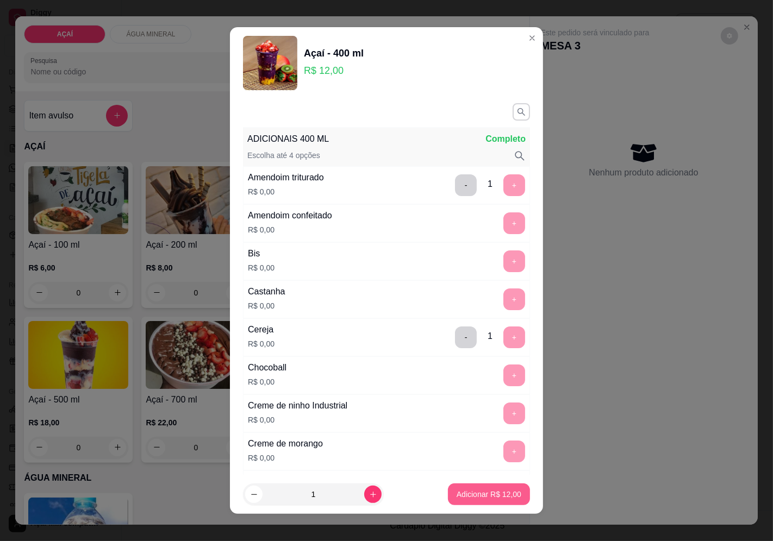
click at [468, 503] on button "Adicionar R$ 12,00" at bounding box center [489, 495] width 82 height 22
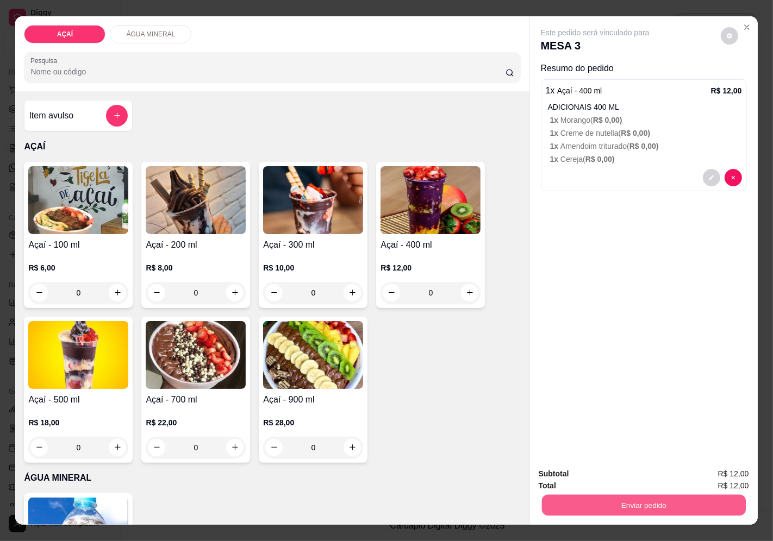
click at [682, 497] on button "Enviar pedido" at bounding box center [643, 505] width 204 height 21
click at [701, 481] on button "Enviar pedido" at bounding box center [720, 474] width 61 height 21
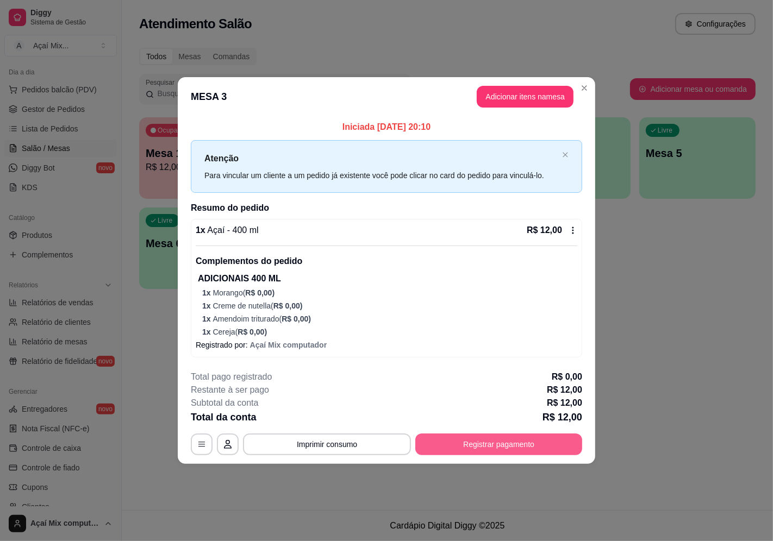
click at [552, 437] on button "Registrar pagamento" at bounding box center [498, 445] width 167 height 22
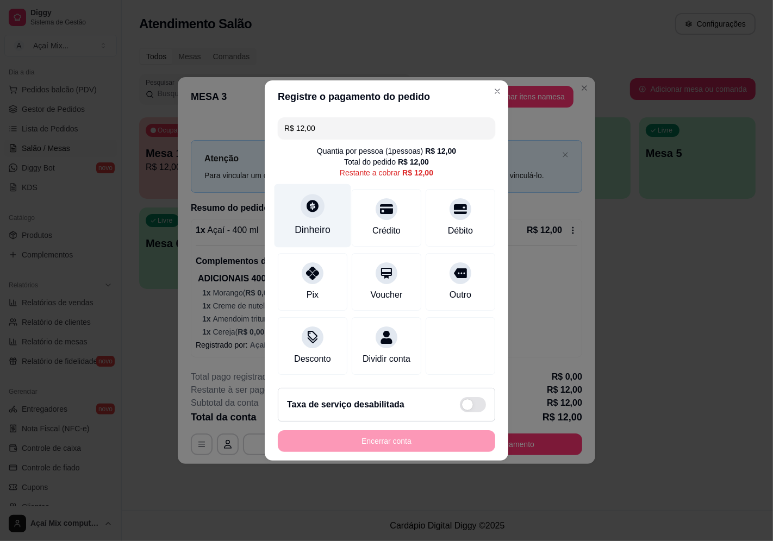
click at [317, 214] on div "Dinheiro" at bounding box center [312, 216] width 77 height 64
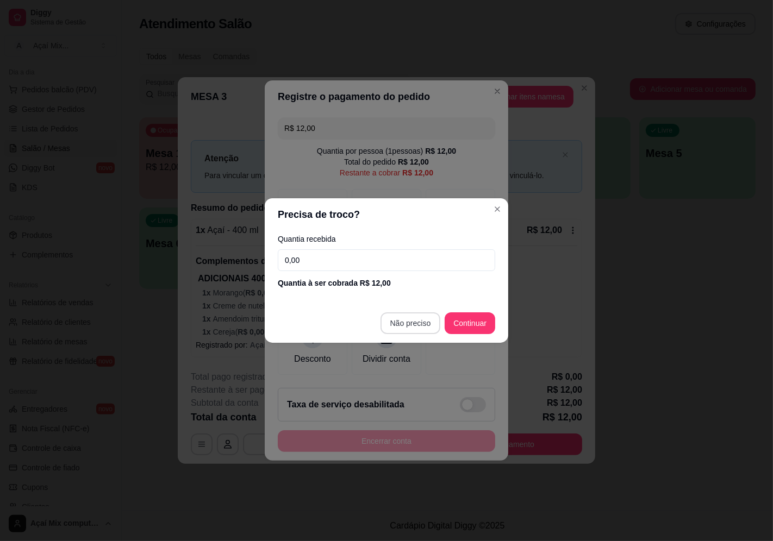
click at [404, 337] on footer "Não preciso Continuar" at bounding box center [387, 323] width 244 height 39
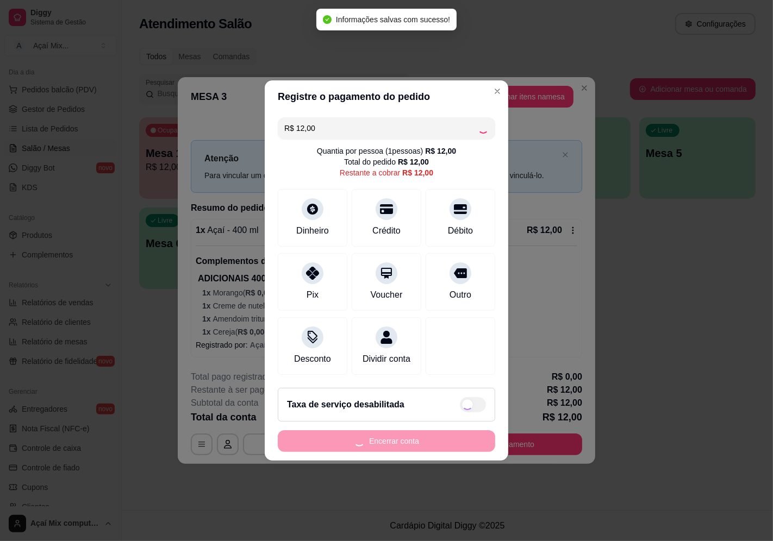
type input "R$ 0,00"
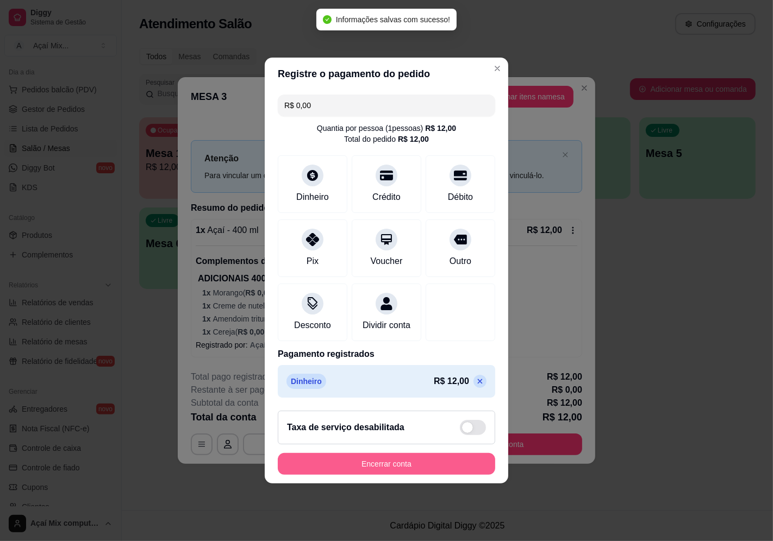
click at [409, 463] on button "Encerrar conta" at bounding box center [386, 464] width 217 height 22
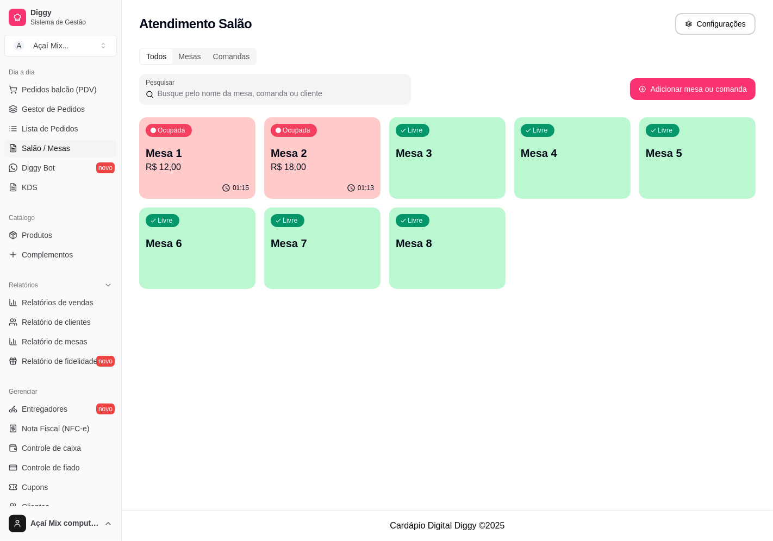
click at [208, 165] on p "R$ 12,00" at bounding box center [197, 167] width 103 height 13
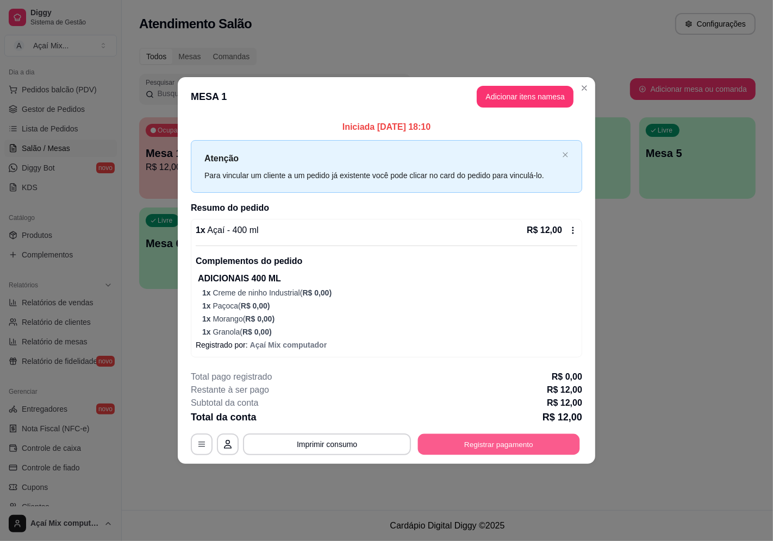
click at [450, 446] on button "Registrar pagamento" at bounding box center [499, 444] width 162 height 21
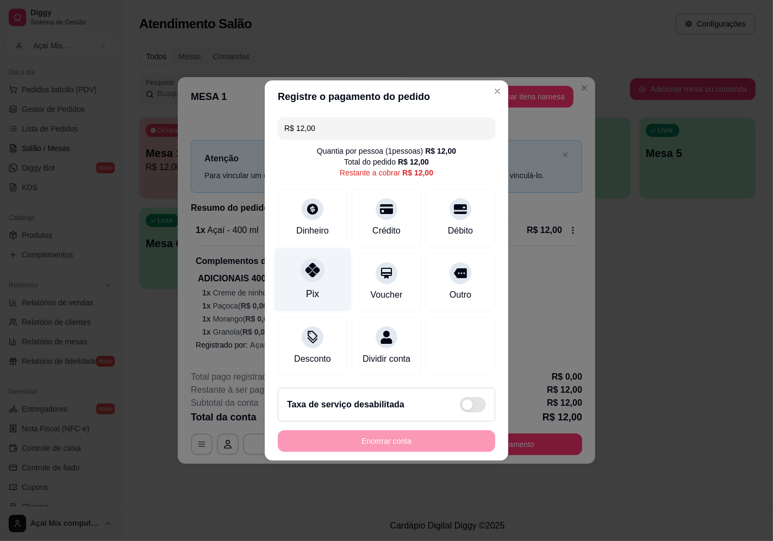
click at [316, 276] on div "Pix" at bounding box center [312, 280] width 77 height 64
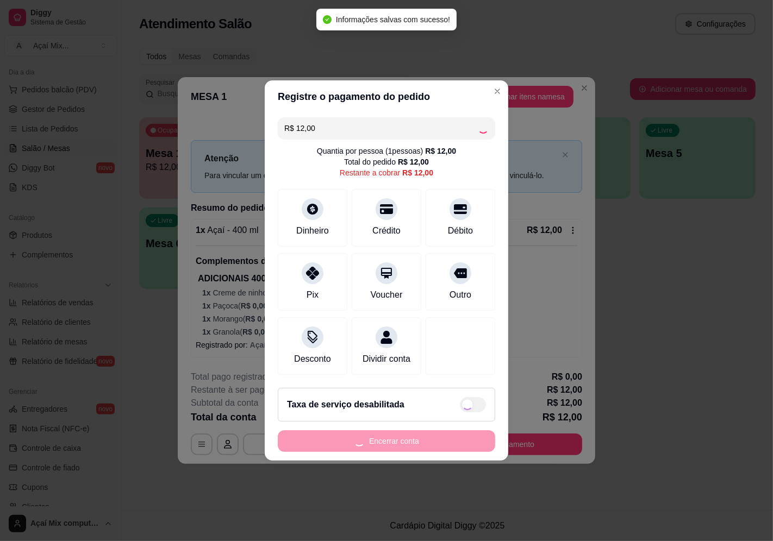
type input "R$ 0,00"
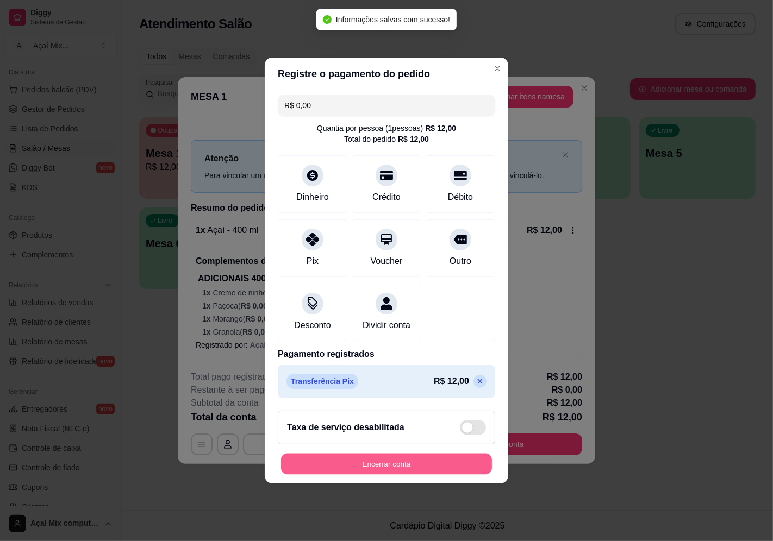
click at [381, 473] on button "Encerrar conta" at bounding box center [386, 464] width 211 height 21
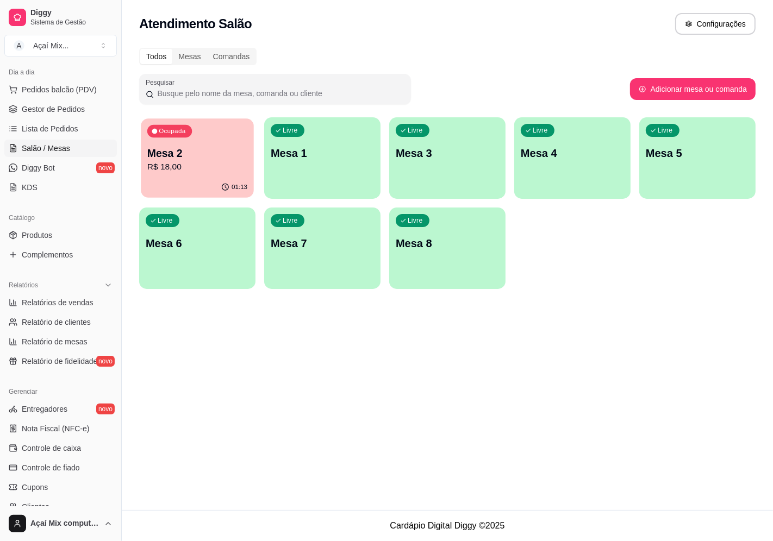
click at [189, 123] on div "Ocupada Mesa 2 R$ 18,00" at bounding box center [197, 147] width 113 height 59
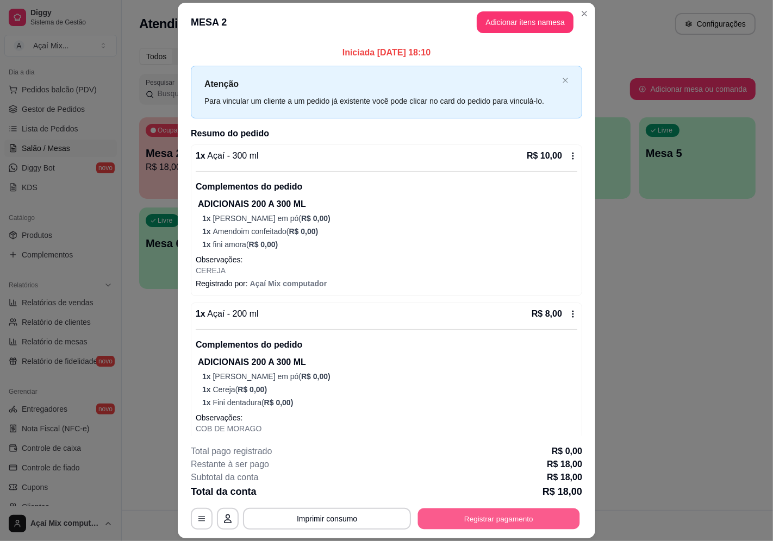
click at [463, 511] on button "Registrar pagamento" at bounding box center [499, 519] width 162 height 21
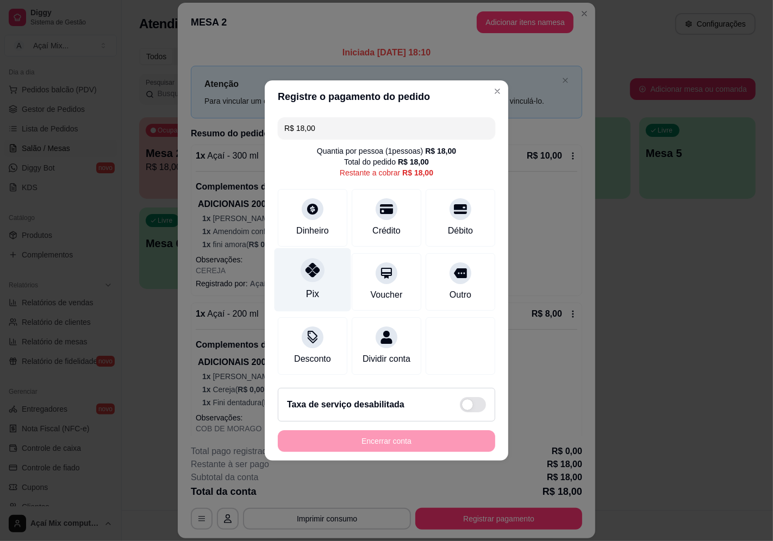
click at [324, 273] on div "Pix" at bounding box center [312, 280] width 77 height 64
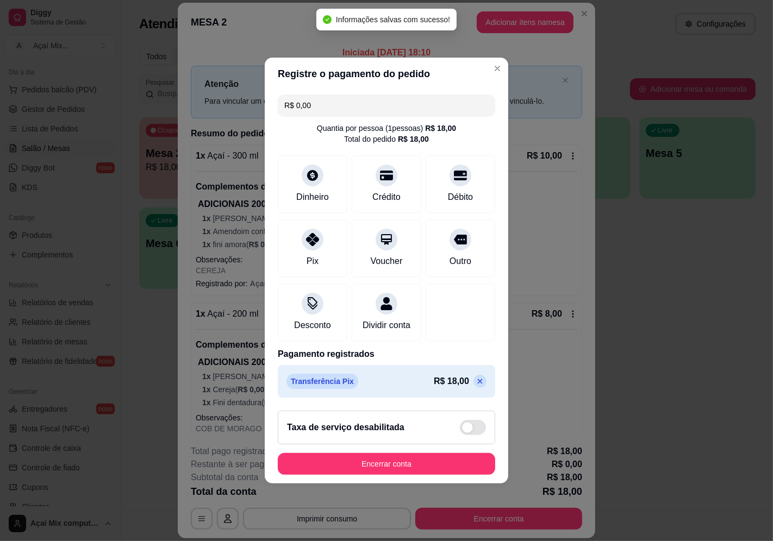
type input "R$ 0,00"
click at [374, 458] on footer "Taxa de serviço desabilitada Encerrar conta" at bounding box center [387, 443] width 244 height 82
click at [378, 465] on button "Encerrar conta" at bounding box center [386, 464] width 217 height 22
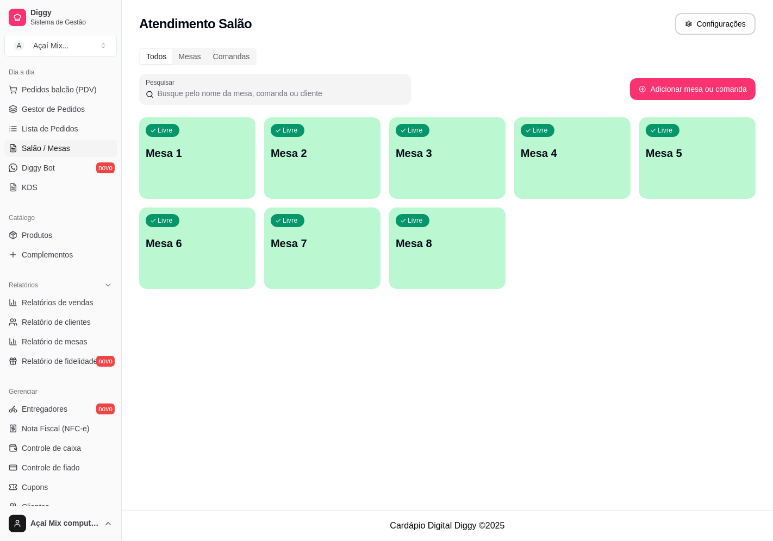
click at [191, 171] on div "Livre Mesa 1" at bounding box center [197, 151] width 116 height 68
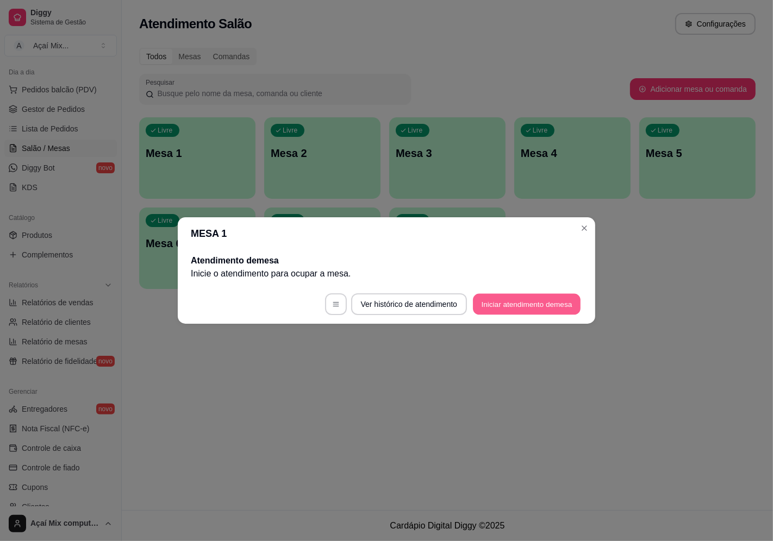
click at [519, 294] on button "Iniciar atendimento de mesa" at bounding box center [527, 304] width 108 height 21
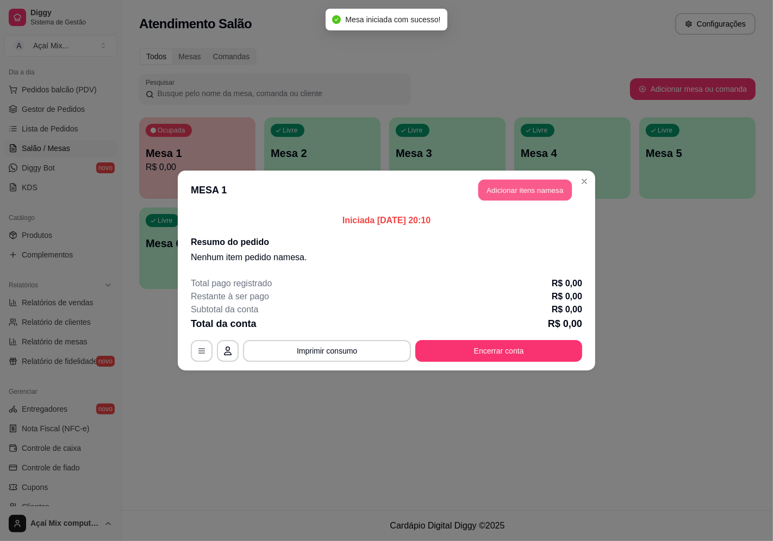
click at [516, 189] on button "Adicionar itens na mesa" at bounding box center [524, 190] width 93 height 21
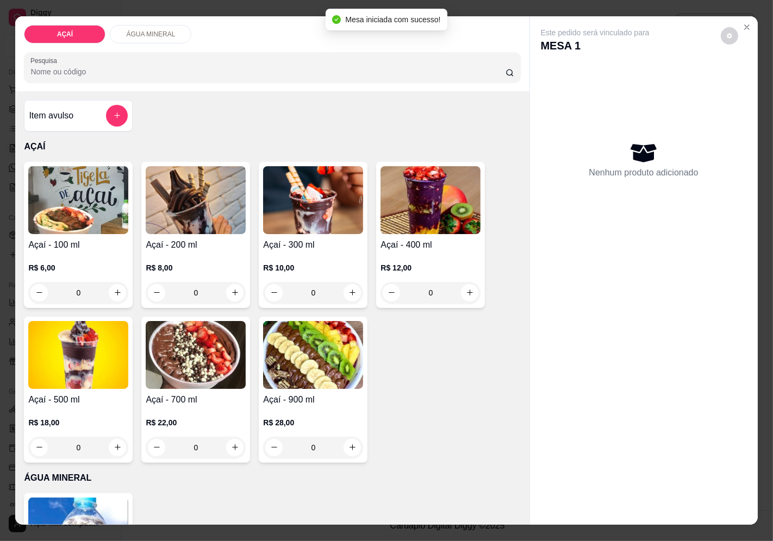
click at [217, 239] on h4 "Açaí - 200 ml" at bounding box center [196, 245] width 100 height 13
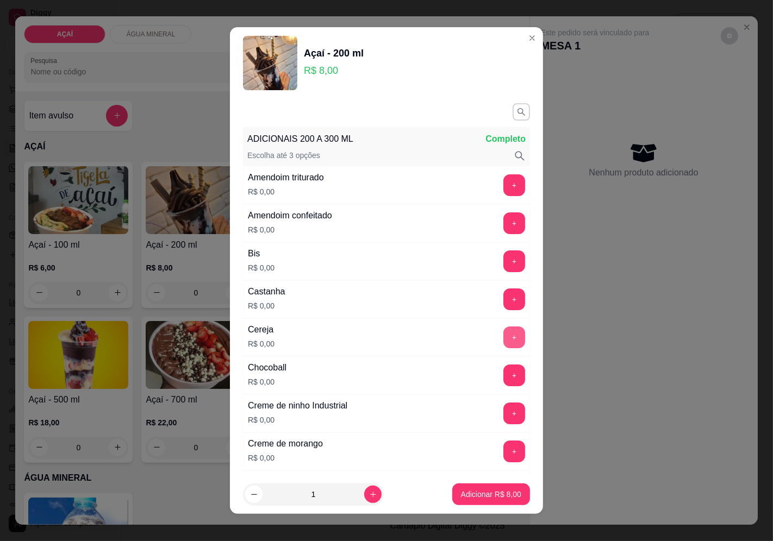
click at [503, 332] on button "+" at bounding box center [514, 338] width 22 height 22
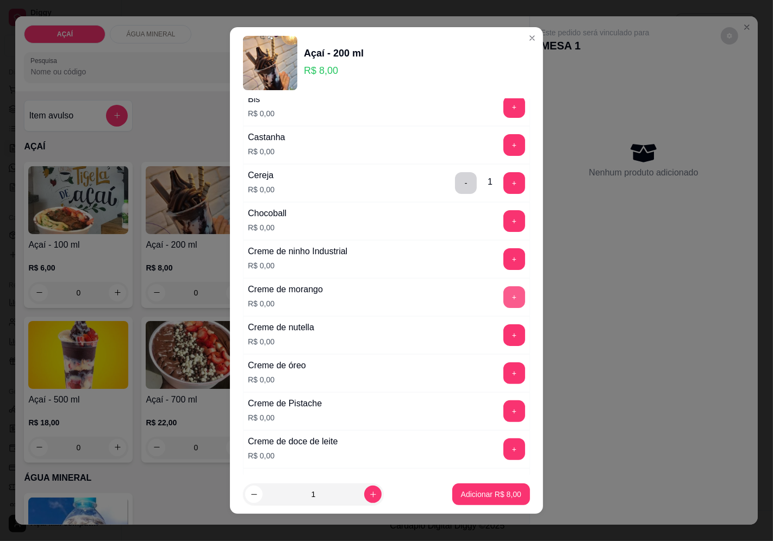
scroll to position [181, 0]
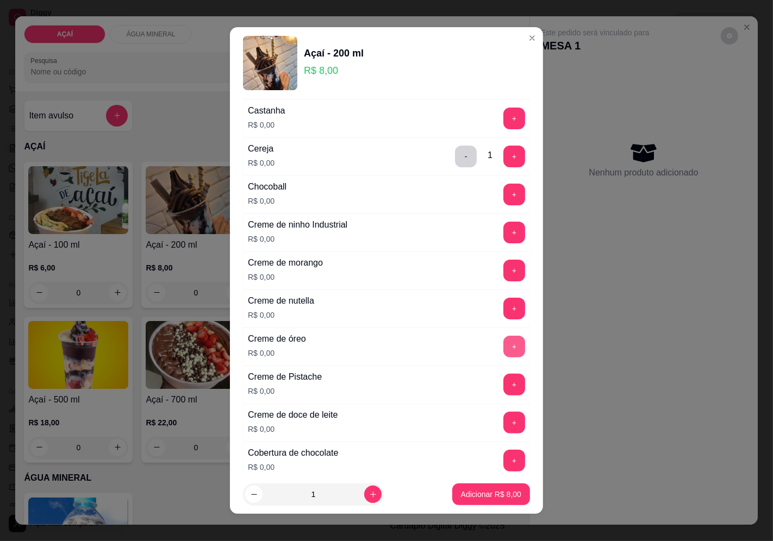
click at [499, 336] on div "+" at bounding box center [514, 347] width 30 height 22
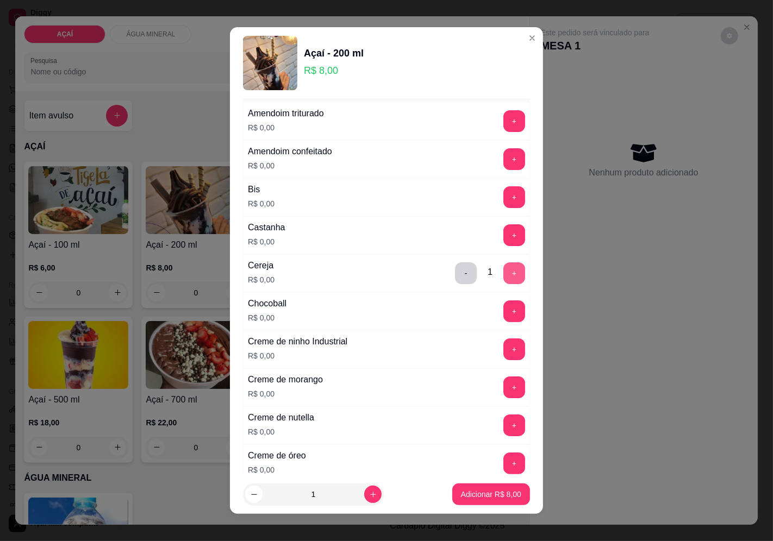
scroll to position [60, 0]
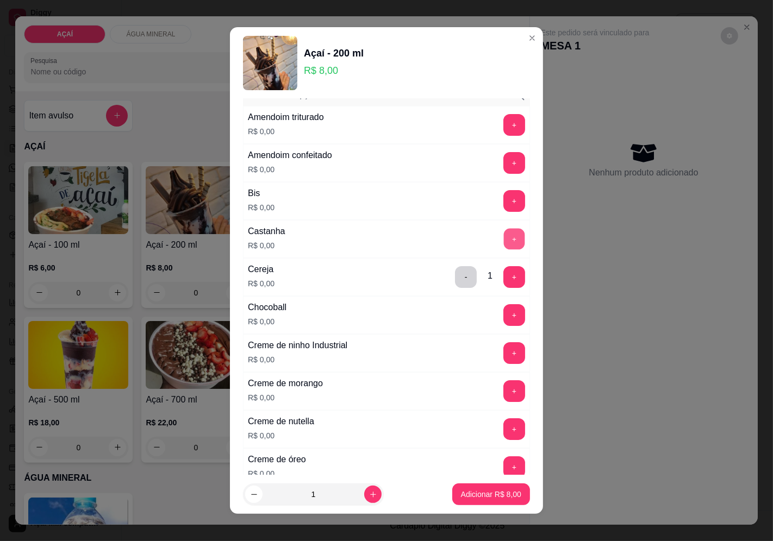
click at [504, 228] on button "+" at bounding box center [514, 238] width 21 height 21
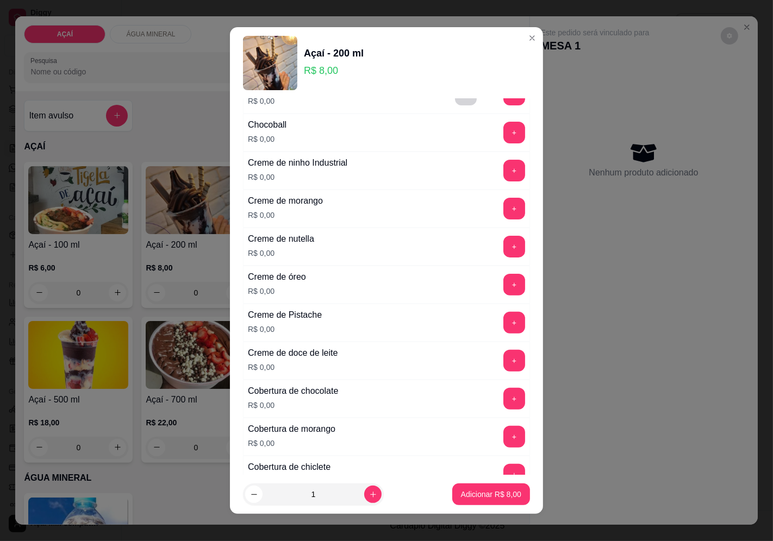
scroll to position [241, 0]
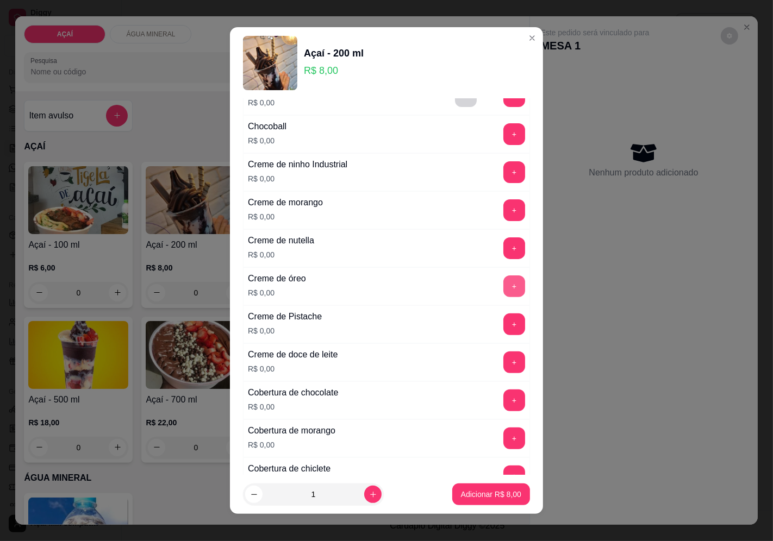
click at [503, 295] on button "+" at bounding box center [514, 287] width 22 height 22
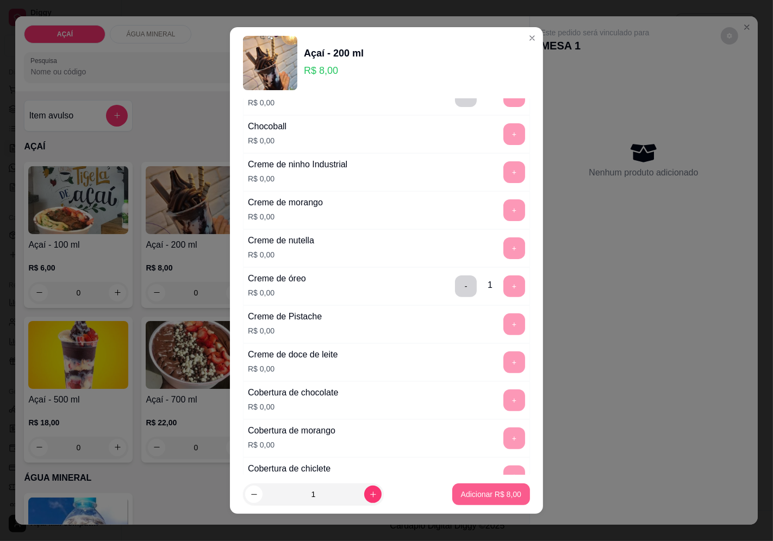
click at [472, 497] on p "Adicionar R$ 8,00" at bounding box center [491, 494] width 60 height 11
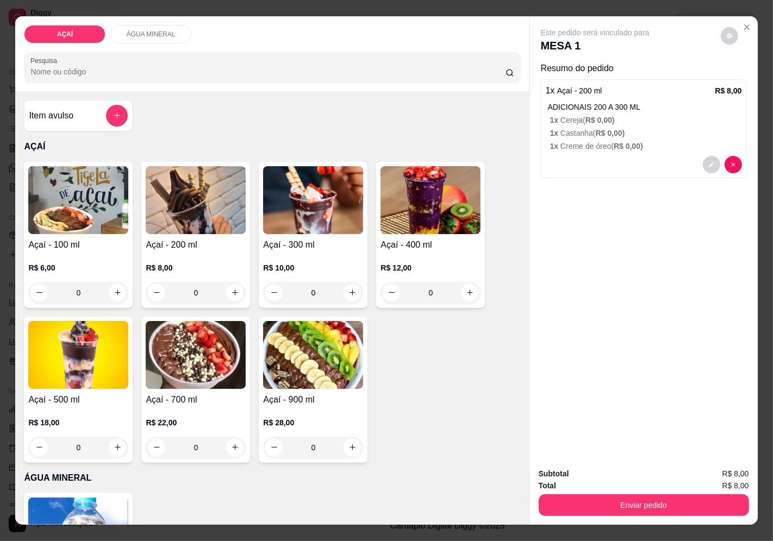
click at [584, 513] on div "Subtotal R$ 8,00 Total R$ 8,00 Enviar pedido" at bounding box center [644, 492] width 228 height 66
click at [589, 501] on button "Enviar pedido" at bounding box center [643, 505] width 204 height 21
click at [694, 477] on button "Enviar pedido" at bounding box center [720, 474] width 60 height 20
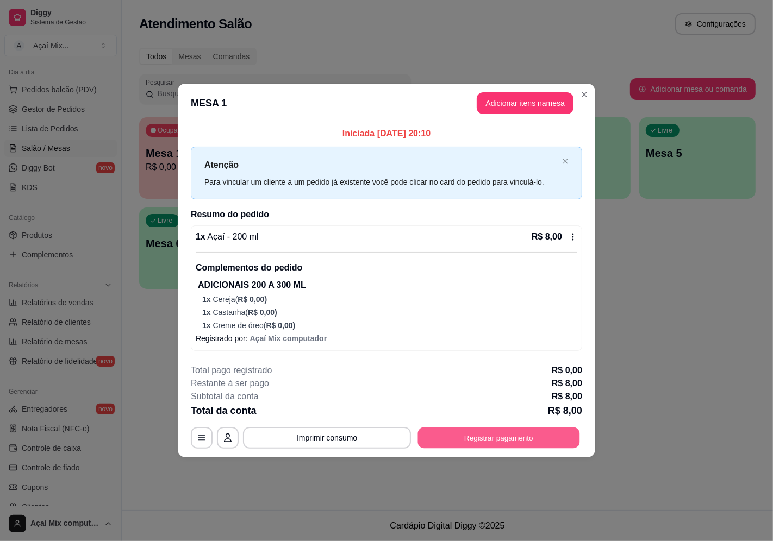
click at [553, 436] on button "Registrar pagamento" at bounding box center [499, 438] width 162 height 21
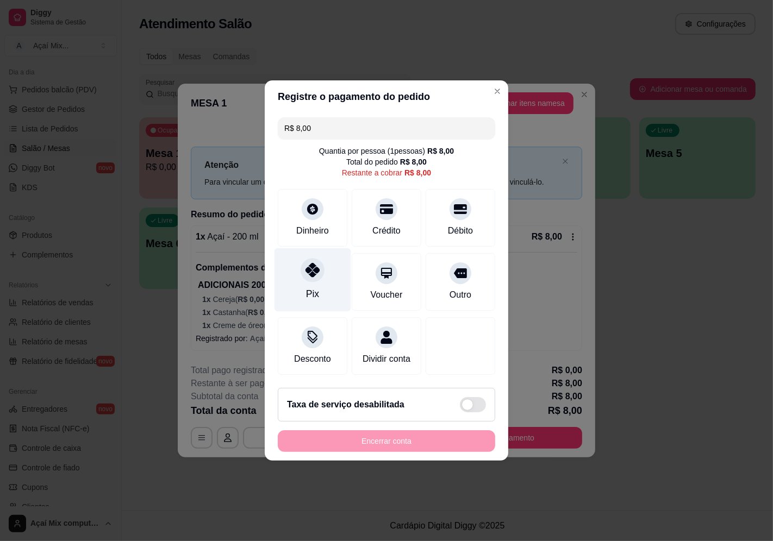
click at [322, 274] on div "Pix" at bounding box center [312, 280] width 77 height 64
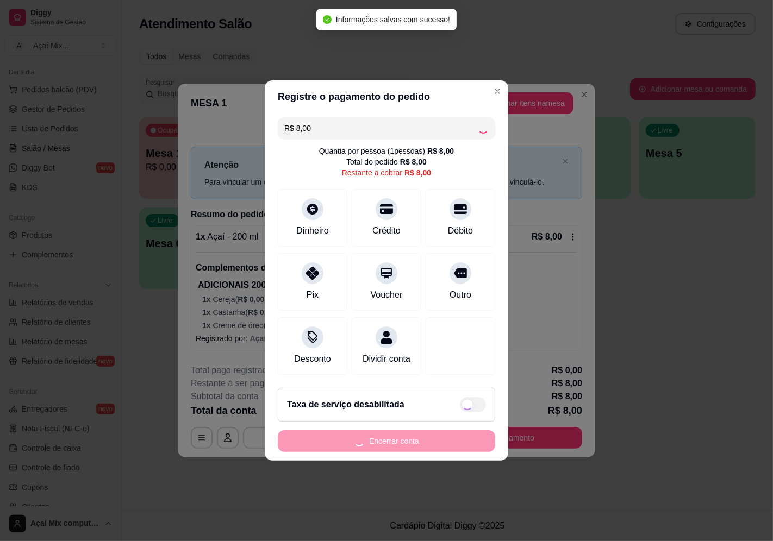
type input "R$ 0,00"
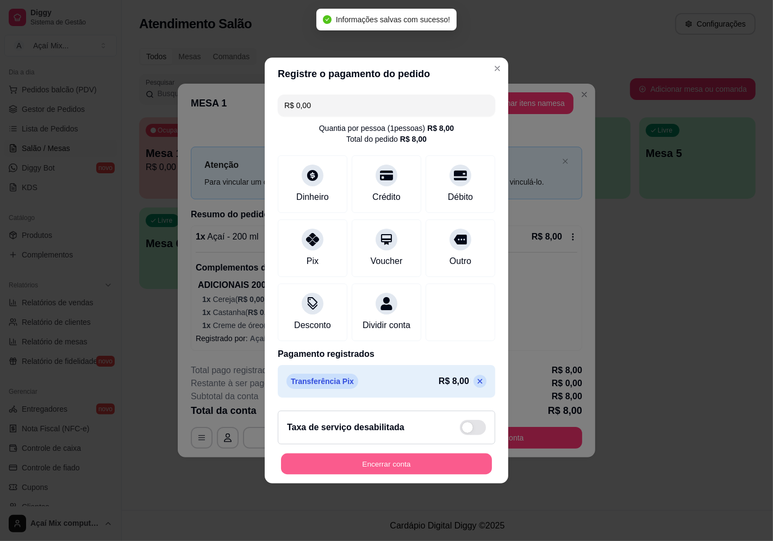
click at [403, 464] on button "Encerrar conta" at bounding box center [386, 464] width 211 height 21
